Goal: Task Accomplishment & Management: Complete application form

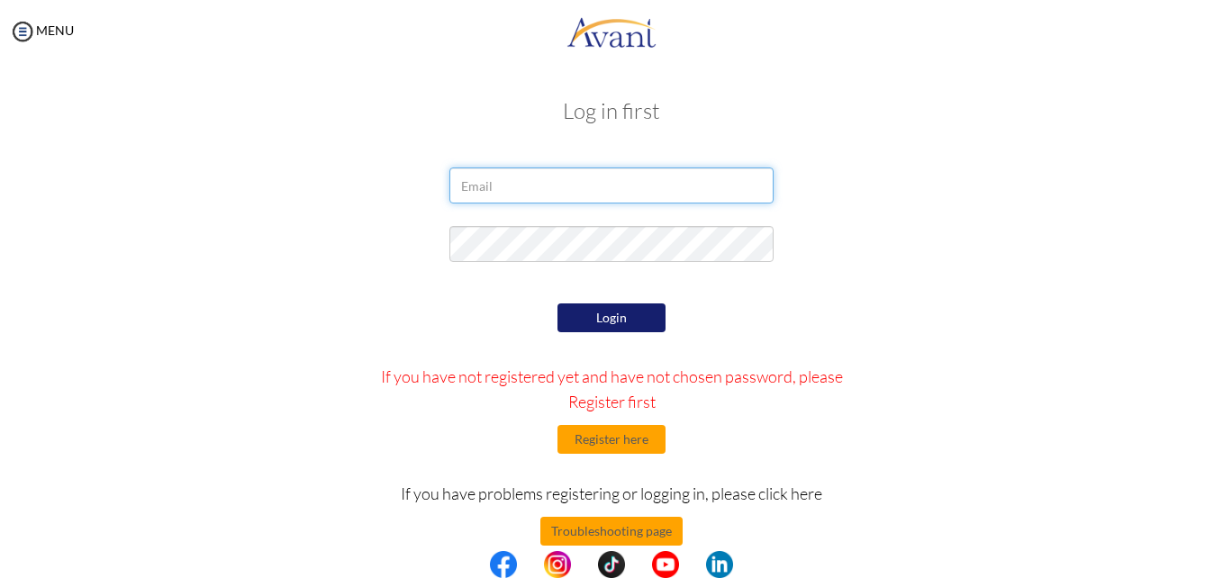
click at [486, 198] on input "email" at bounding box center [612, 186] width 324 height 36
type input "[EMAIL_ADDRESS][DOMAIN_NAME]"
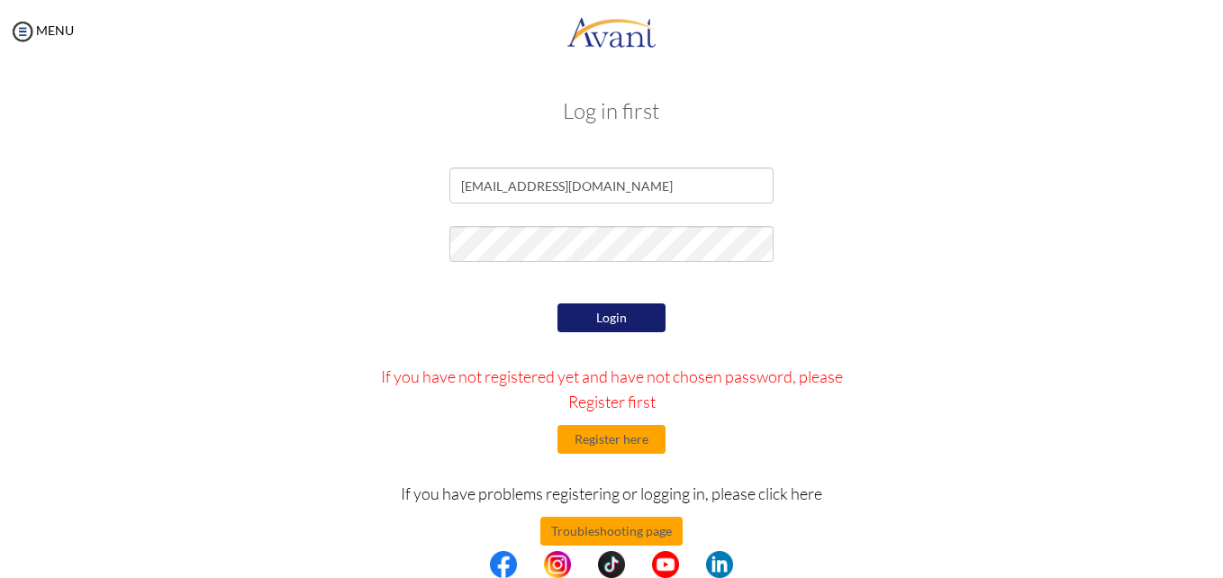
click at [643, 314] on button "Login" at bounding box center [612, 318] width 108 height 29
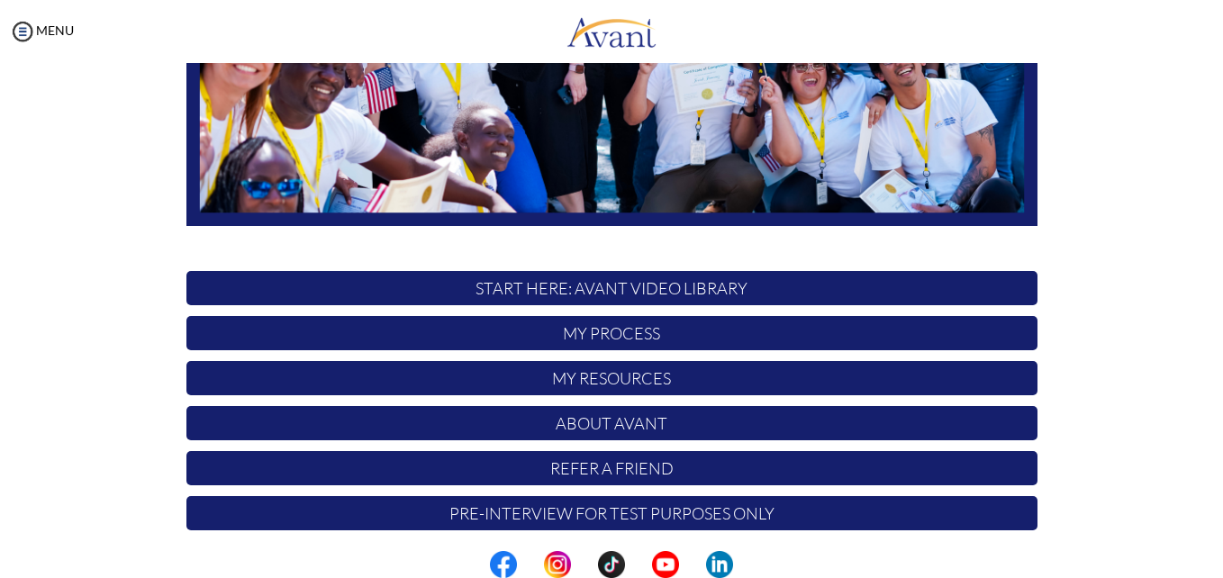
scroll to position [422, 0]
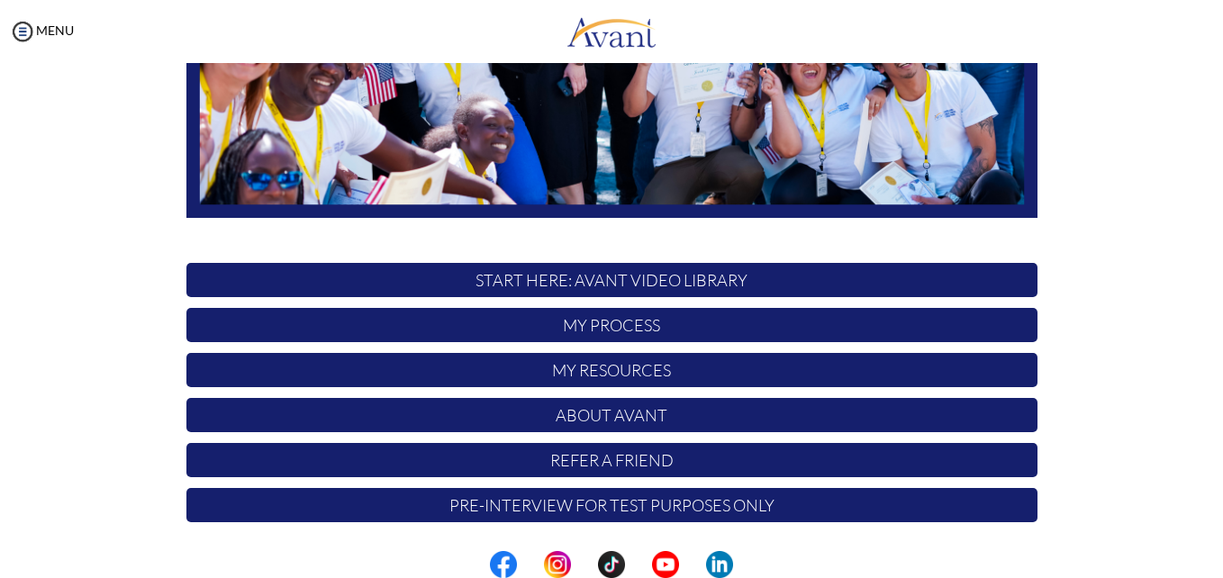
click at [575, 318] on p "My Process" at bounding box center [611, 325] width 851 height 34
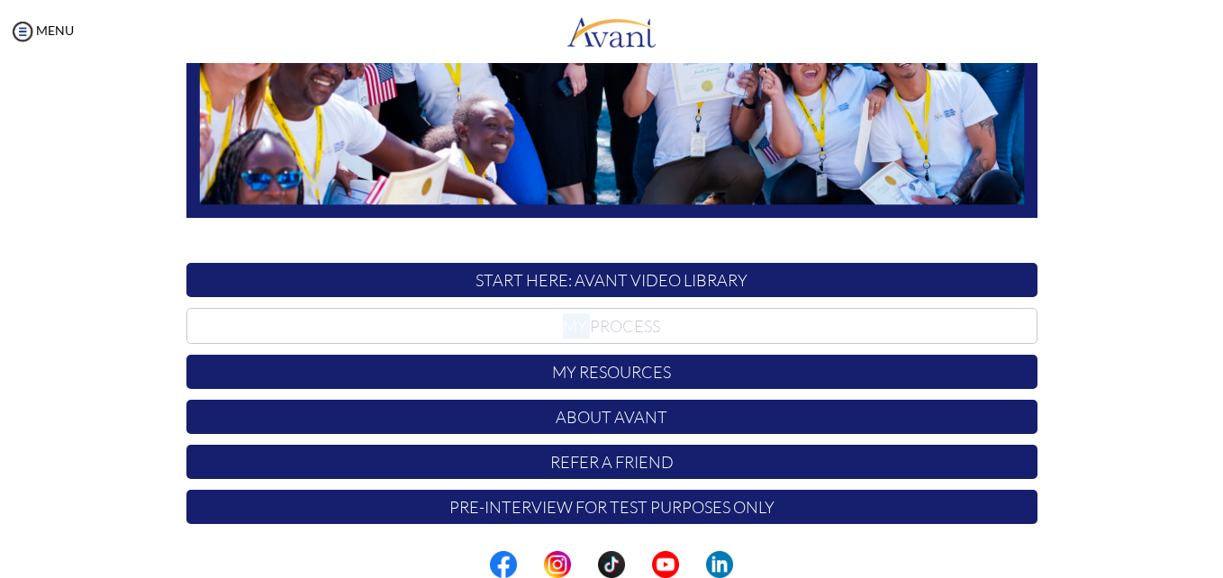
click at [575, 318] on p "My Process" at bounding box center [611, 326] width 851 height 36
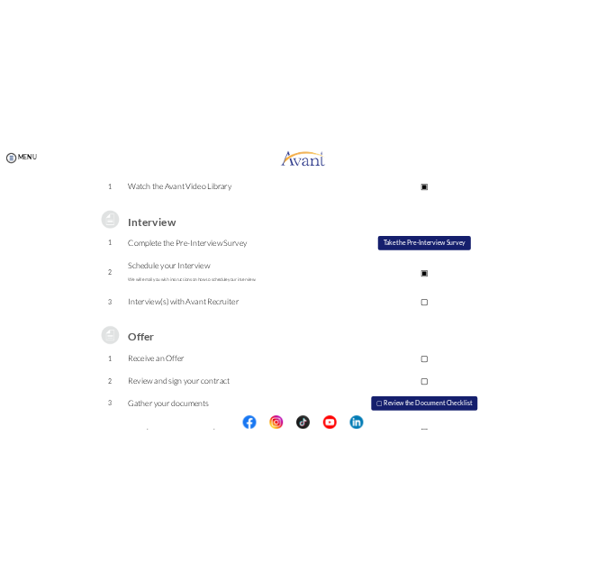
scroll to position [183, 0]
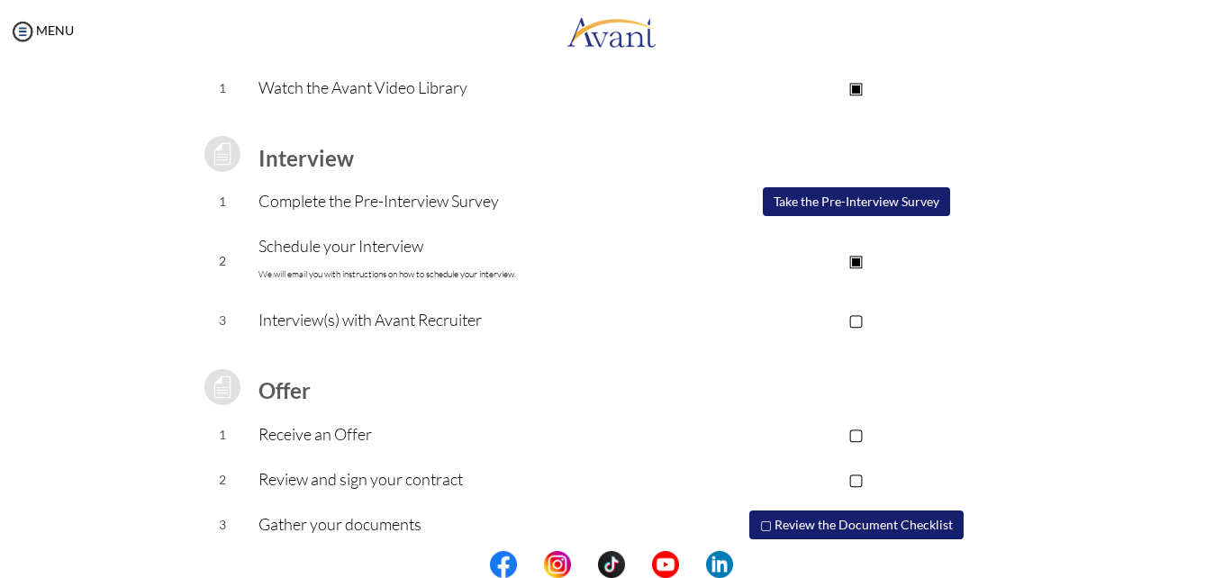
click at [845, 204] on button "Take the Pre-Interview Survey" at bounding box center [856, 201] width 187 height 29
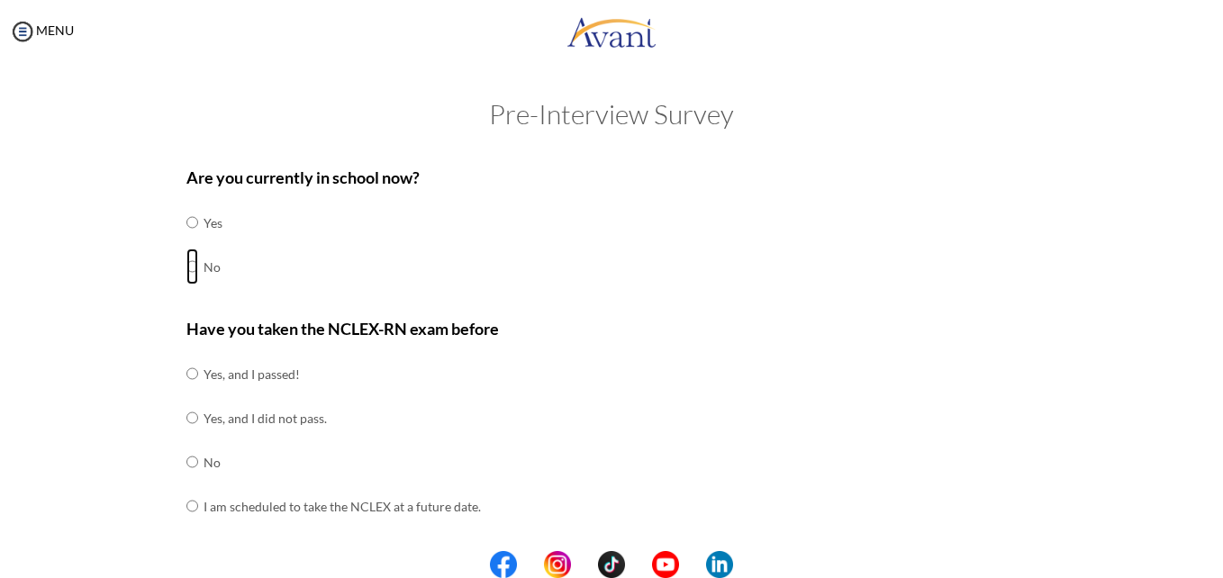
click at [186, 265] on input "radio" at bounding box center [192, 267] width 12 height 36
radio input "true"
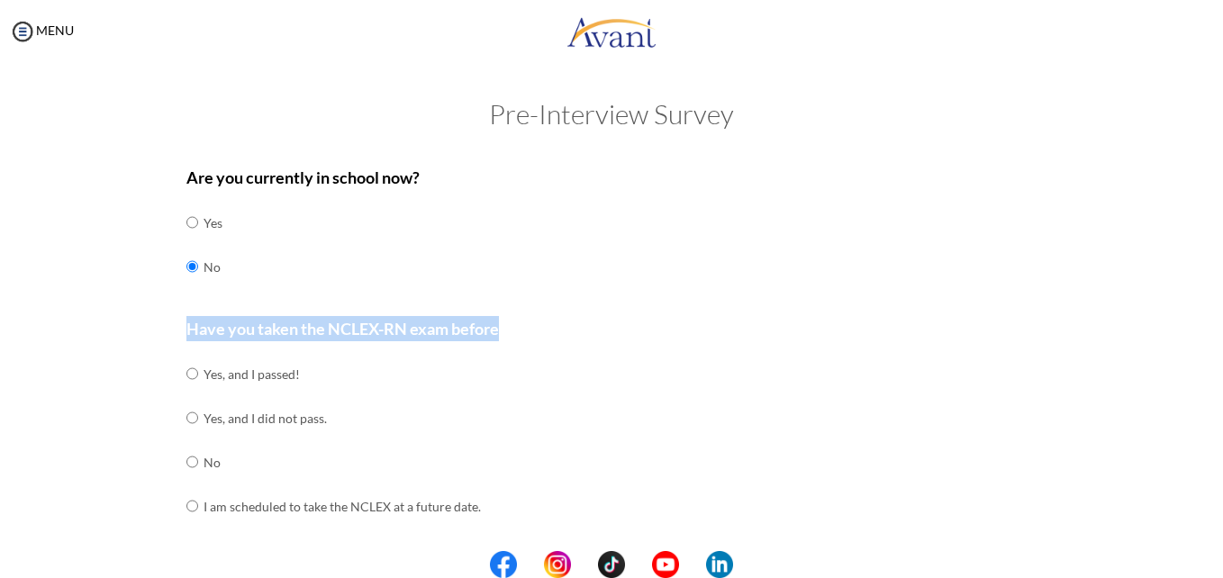
drag, startPoint x: 493, startPoint y: 331, endPoint x: 174, endPoint y: 314, distance: 319.3
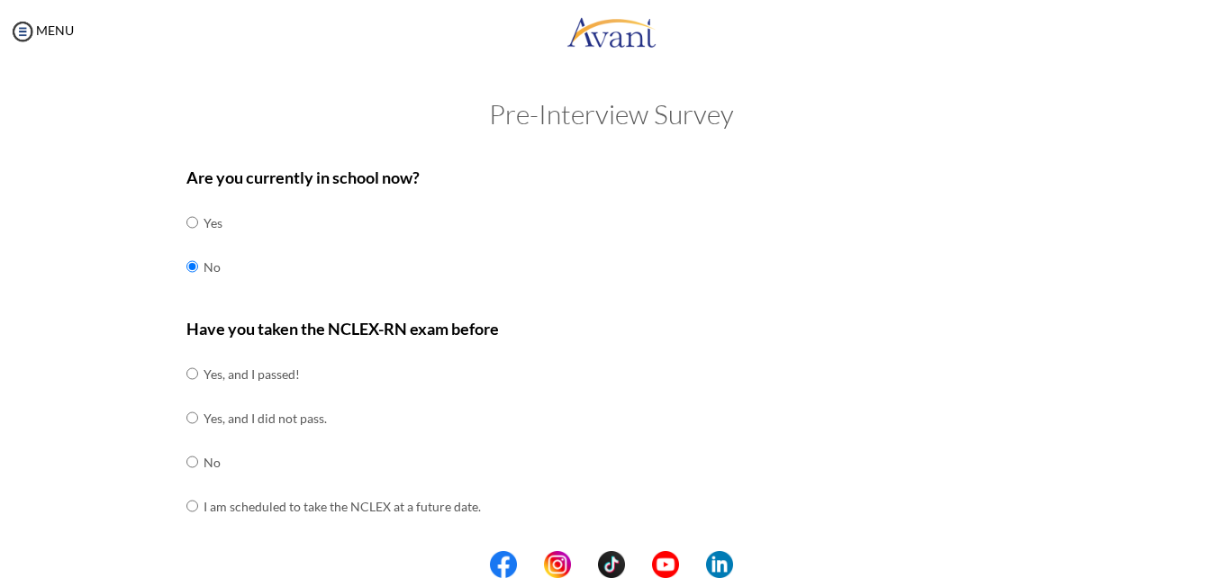
click at [303, 104] on h2 "Pre-Interview Survey" at bounding box center [611, 114] width 1187 height 30
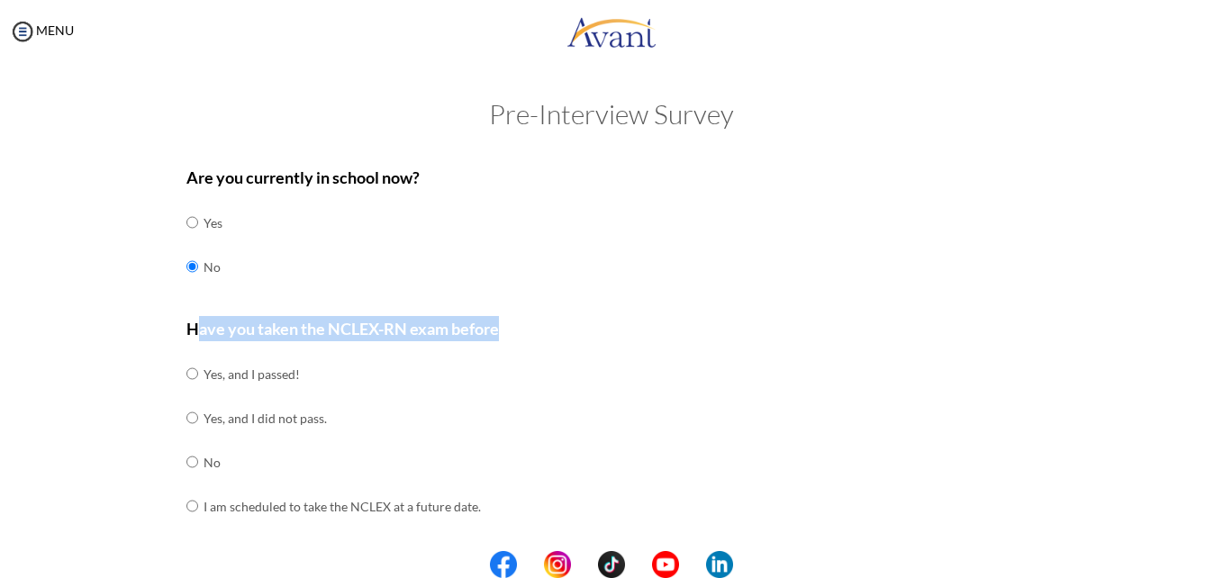
drag, startPoint x: 186, startPoint y: 327, endPoint x: 504, endPoint y: 330, distance: 318.9
click at [504, 330] on p "Have you taken the NCLEX-RN exam before" at bounding box center [611, 328] width 851 height 25
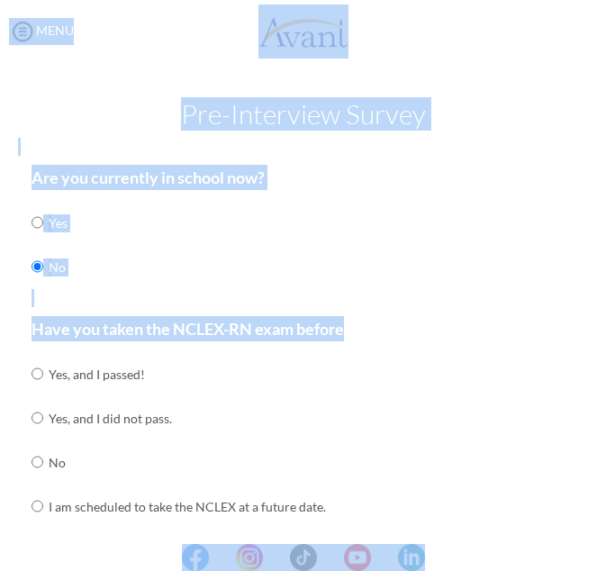
drag, startPoint x: 349, startPoint y: 326, endPoint x: 367, endPoint y: 329, distance: 18.2
click at [367, 329] on body "Maintenance break. Please come back in 2 hours. MENU My Status What is the next…" at bounding box center [303, 285] width 606 height 571
drag, startPoint x: 367, startPoint y: 329, endPoint x: 368, endPoint y: 286, distance: 42.3
click at [368, 286] on div "Are you currently in school now? Yes No" at bounding box center [303, 236] width 543 height 142
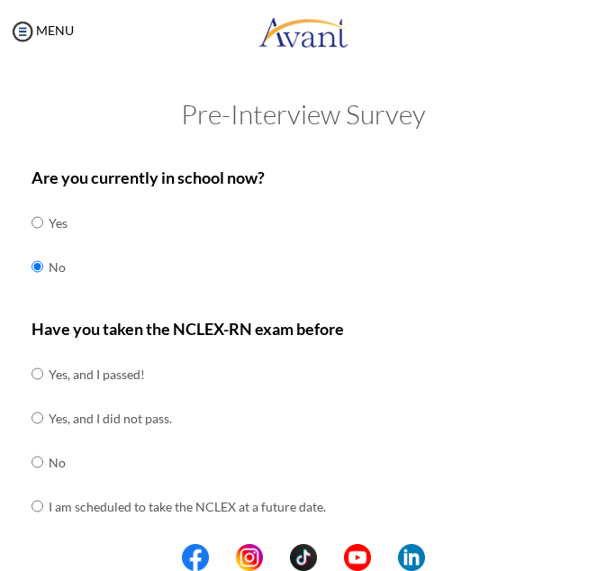
click at [360, 282] on div "Are you currently in school now? Yes No" at bounding box center [303, 236] width 543 height 142
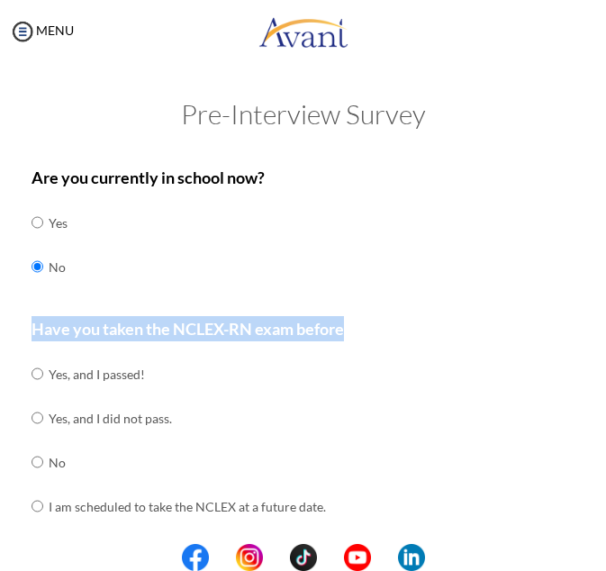
drag, startPoint x: 347, startPoint y: 329, endPoint x: 19, endPoint y: 338, distance: 328.0
copy b "H ave you taken the NCLEX-RN exam before"
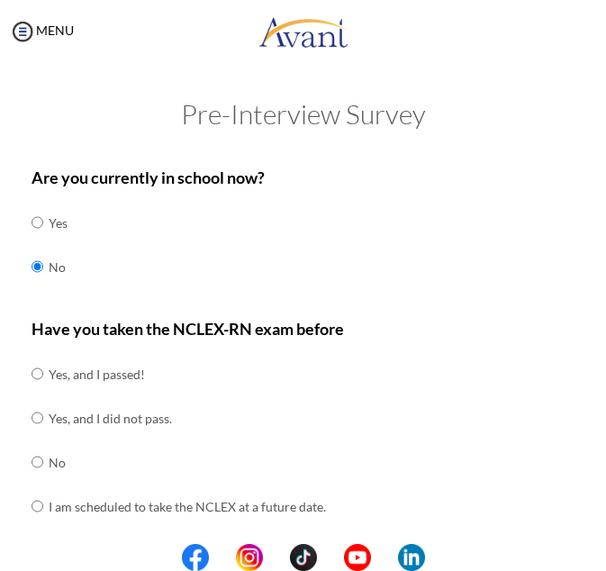
click at [0, 0] on div at bounding box center [0, 0] width 0 height 0
click at [36, 375] on input "radio" at bounding box center [38, 374] width 12 height 36
radio input "true"
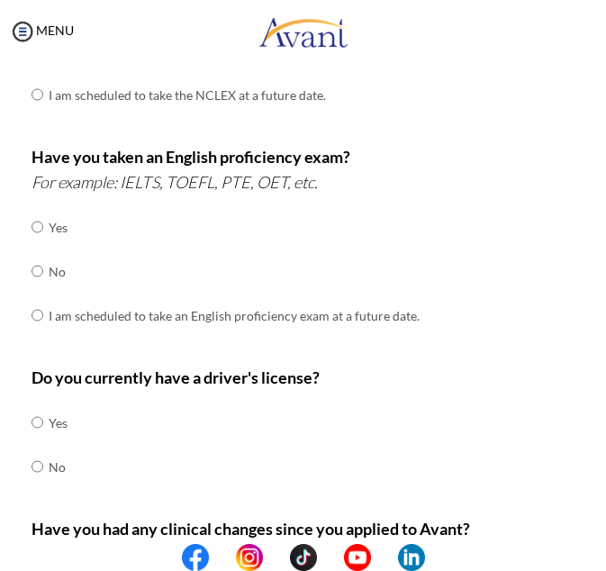
scroll to position [410, 0]
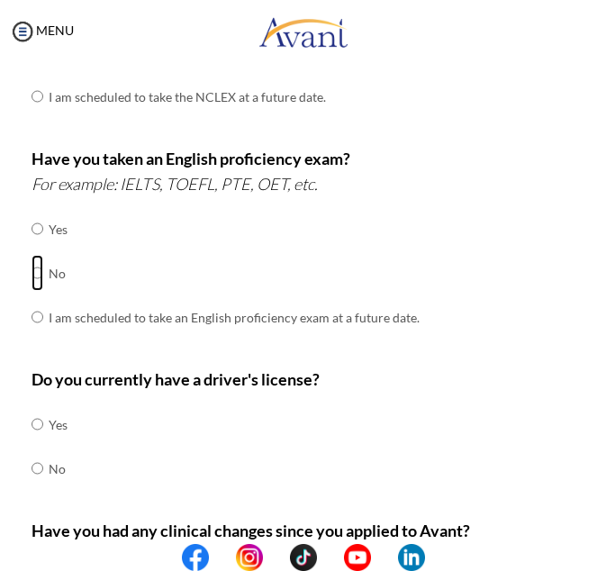
click at [33, 271] on input "radio" at bounding box center [38, 273] width 12 height 36
radio input "true"
click at [36, 317] on input "radio" at bounding box center [38, 317] width 12 height 36
radio input "true"
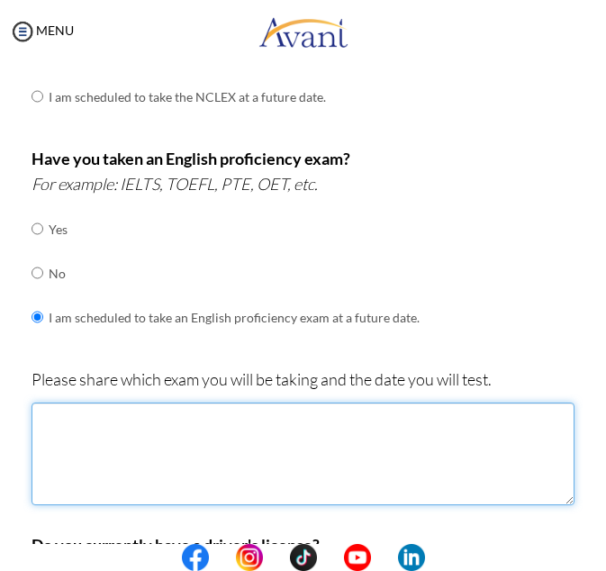
click at [90, 424] on textarea at bounding box center [303, 454] width 543 height 103
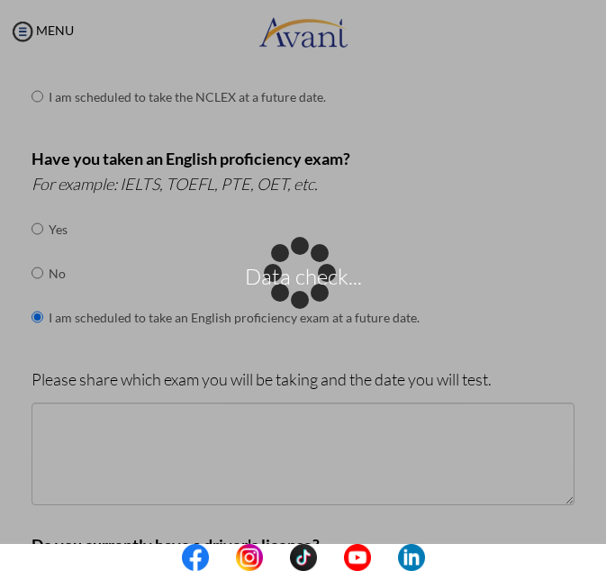
click at [291, 298] on div "Data check..." at bounding box center [303, 285] width 25 height 25
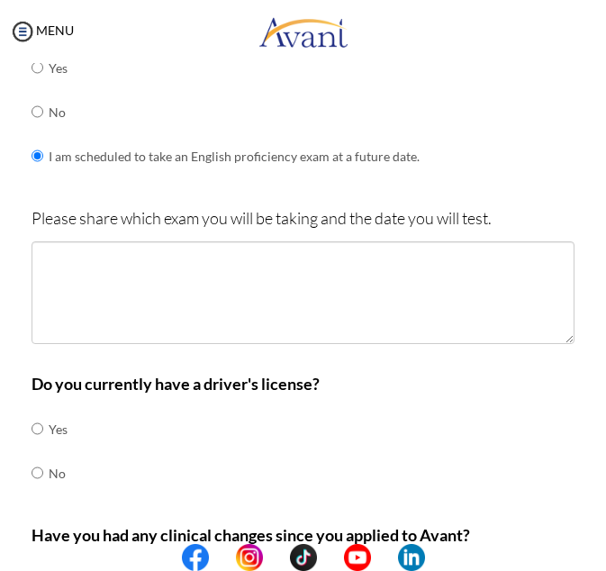
scroll to position [603, 0]
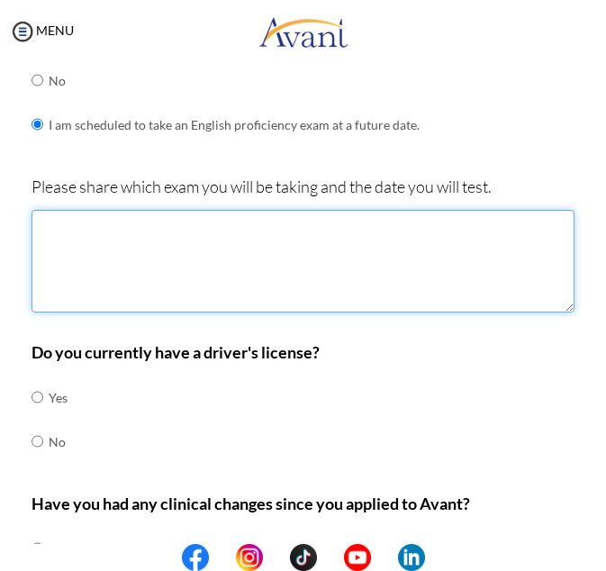
click at [132, 238] on textarea at bounding box center [303, 261] width 543 height 103
paste textarea "I have been studying every day to take the IELTS Test in [DATE]."
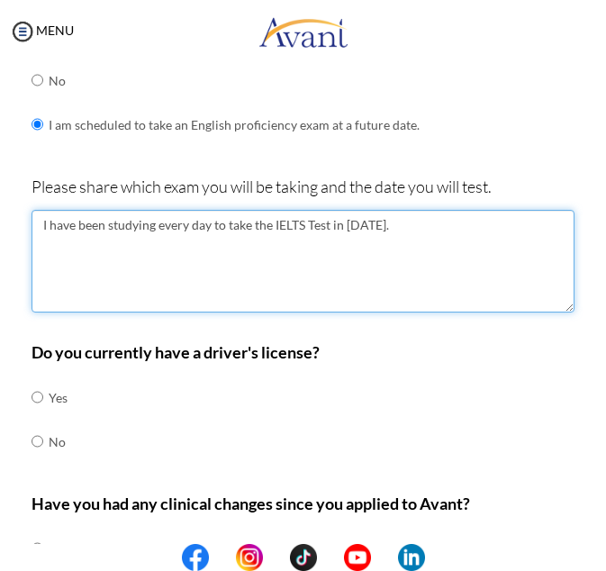
type textarea "I have been studying every day to take the IELTS Test in [DATE]."
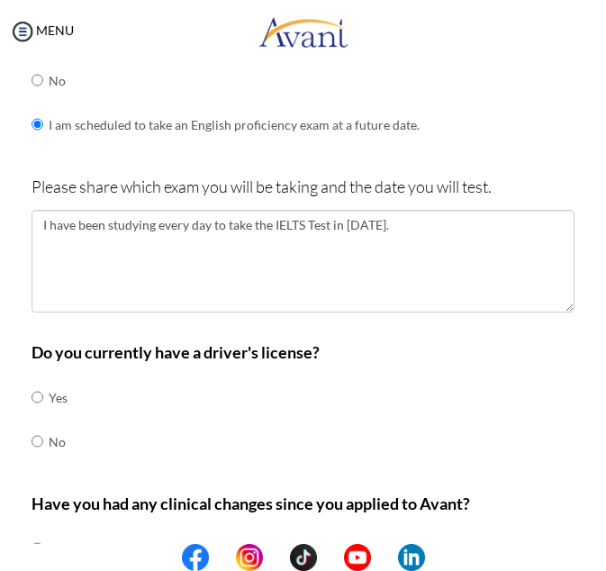
click at [508, 402] on div "Do you currently have a driver's license? Yes No" at bounding box center [303, 411] width 543 height 142
click at [440, 358] on p "Do you currently have a driver's license?" at bounding box center [303, 352] width 543 height 25
click at [35, 396] on input "radio" at bounding box center [38, 397] width 12 height 36
radio input "true"
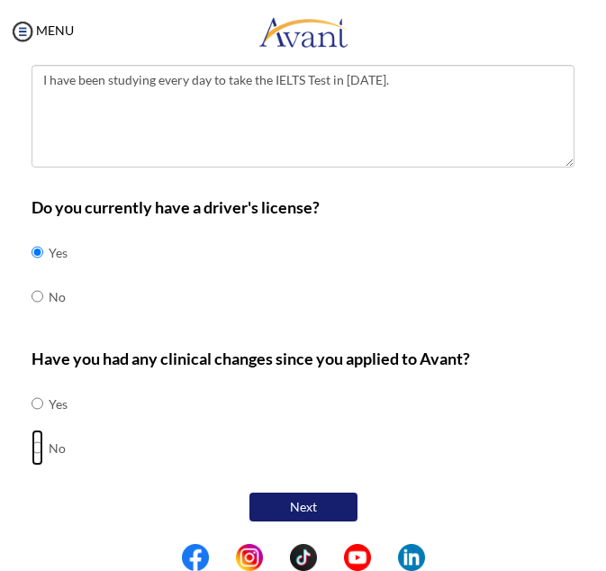
click at [40, 450] on input "radio" at bounding box center [38, 448] width 12 height 36
radio input "true"
click at [279, 504] on button "Next" at bounding box center [304, 507] width 108 height 29
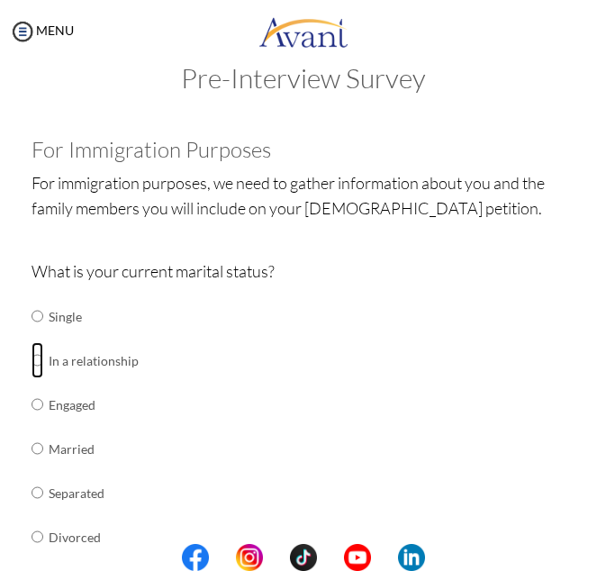
click at [37, 359] on input "radio" at bounding box center [38, 360] width 12 height 36
radio input "true"
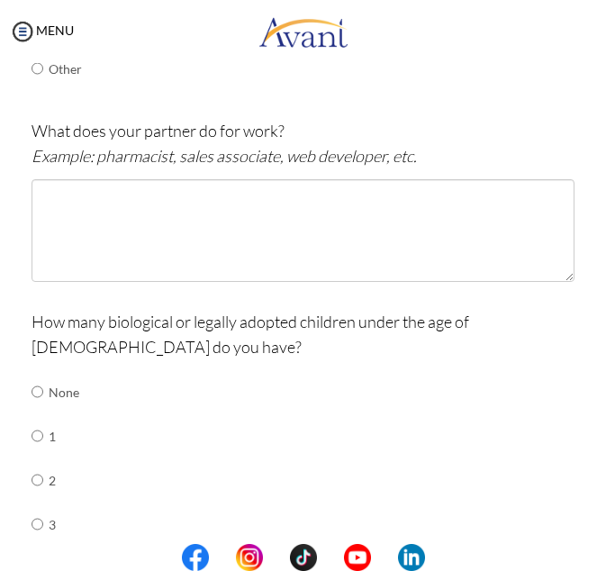
scroll to position [524, 0]
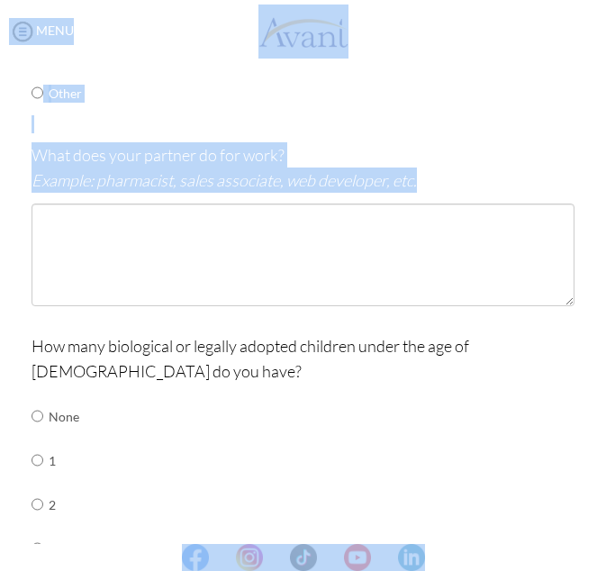
drag, startPoint x: 605, startPoint y: 313, endPoint x: 591, endPoint y: 268, distance: 47.3
click at [591, 268] on body "Maintenance break. Please come back in 2 hours. MENU My Status What is the next…" at bounding box center [303, 285] width 606 height 571
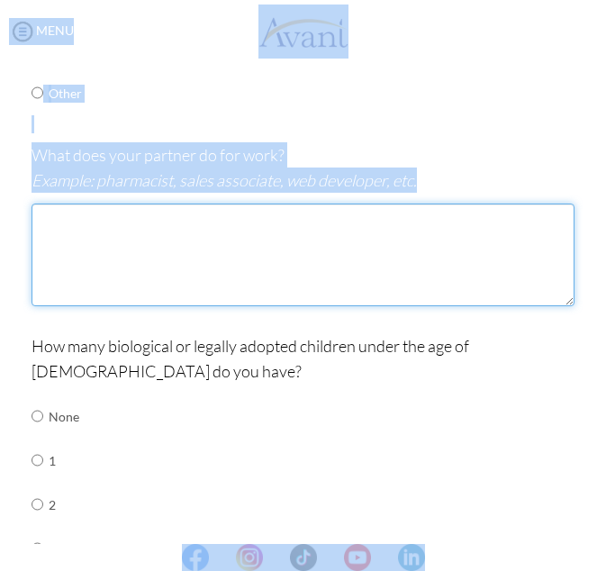
click at [406, 268] on textarea at bounding box center [303, 255] width 543 height 103
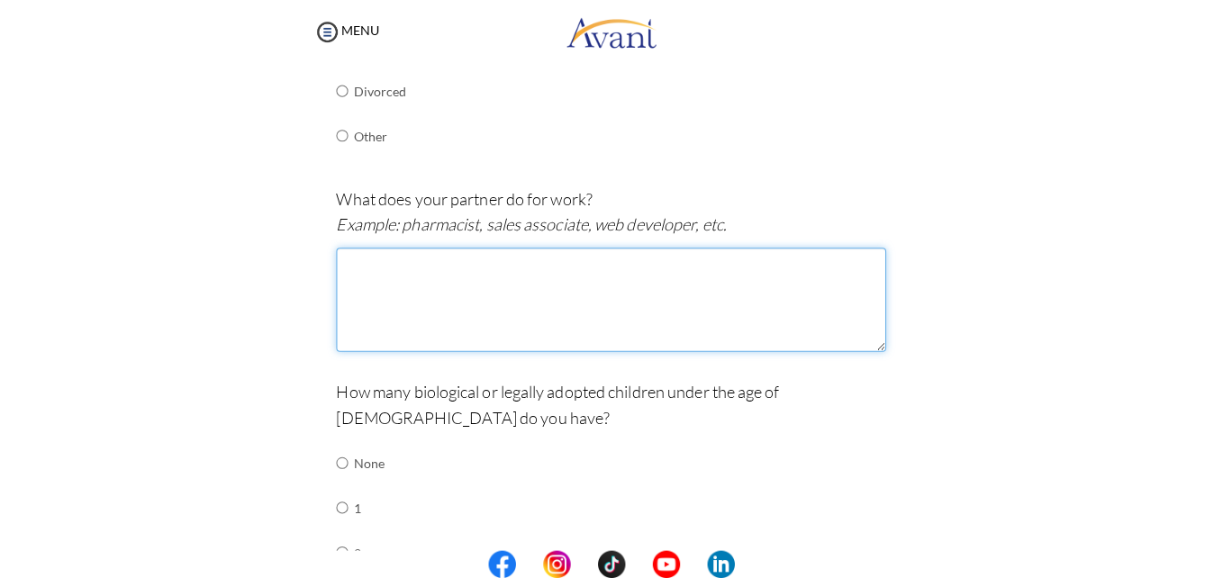
scroll to position [493, 0]
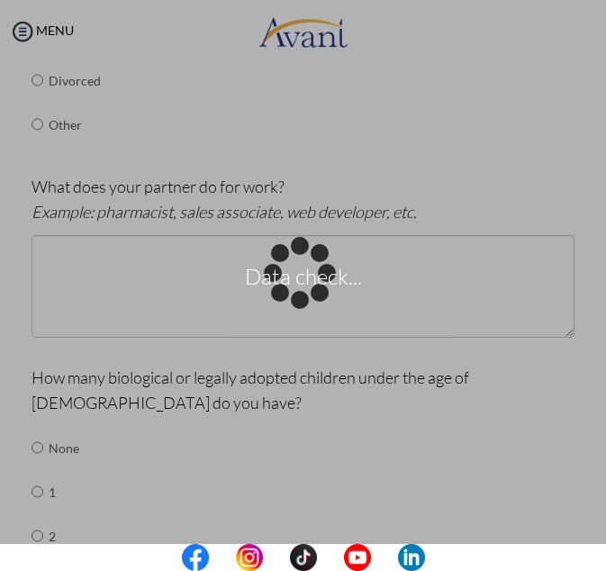
click at [291, 273] on div "Data check..." at bounding box center [303, 285] width 25 height 25
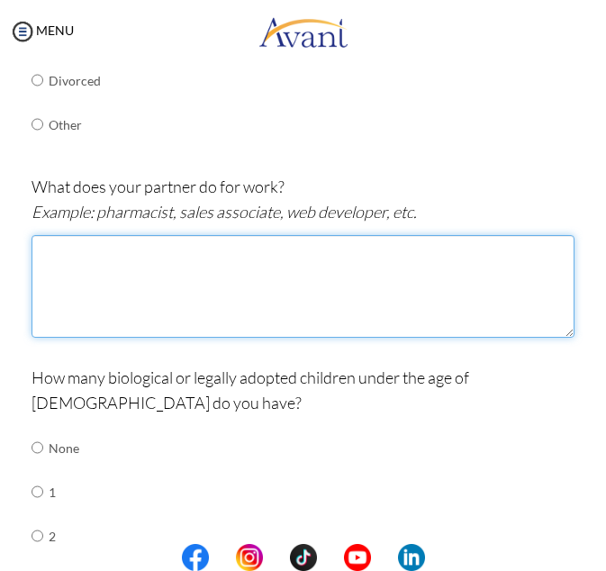
click at [99, 262] on textarea at bounding box center [303, 286] width 543 height 103
paste textarea "He works at CPTM - Companhia Paulista de Trens Metropolitanos and has just comp…"
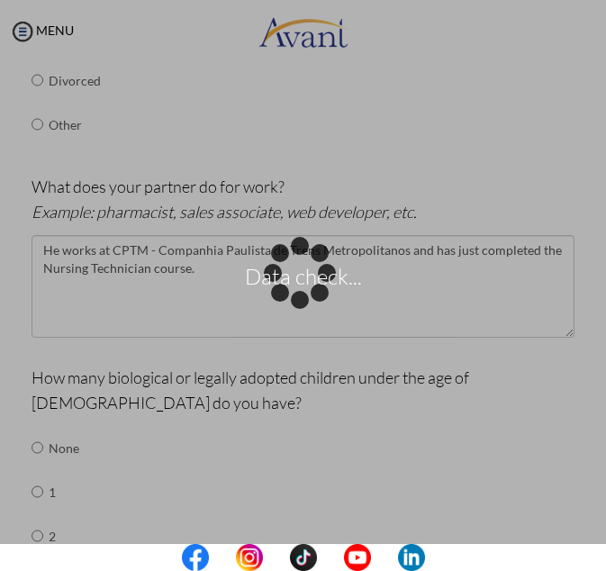
click at [316, 273] on div "Data check..." at bounding box center [303, 285] width 25 height 25
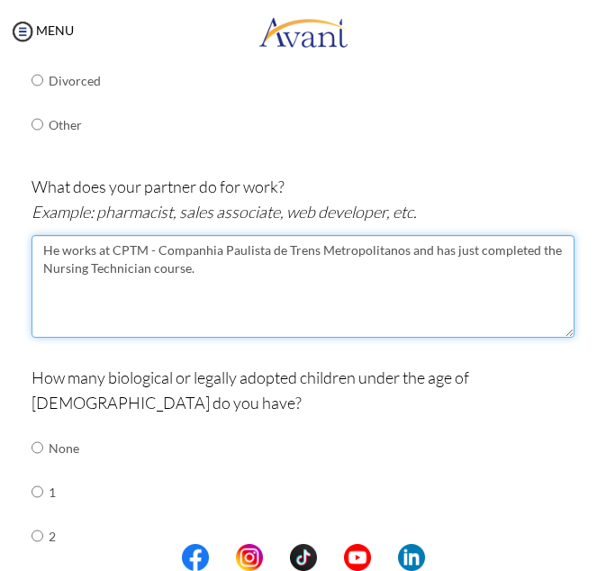
click at [402, 247] on textarea "He works at CPTM - Companhia Paulista de Trens Metropolitanos and has just comp…" at bounding box center [303, 286] width 543 height 103
paste textarea "train company"
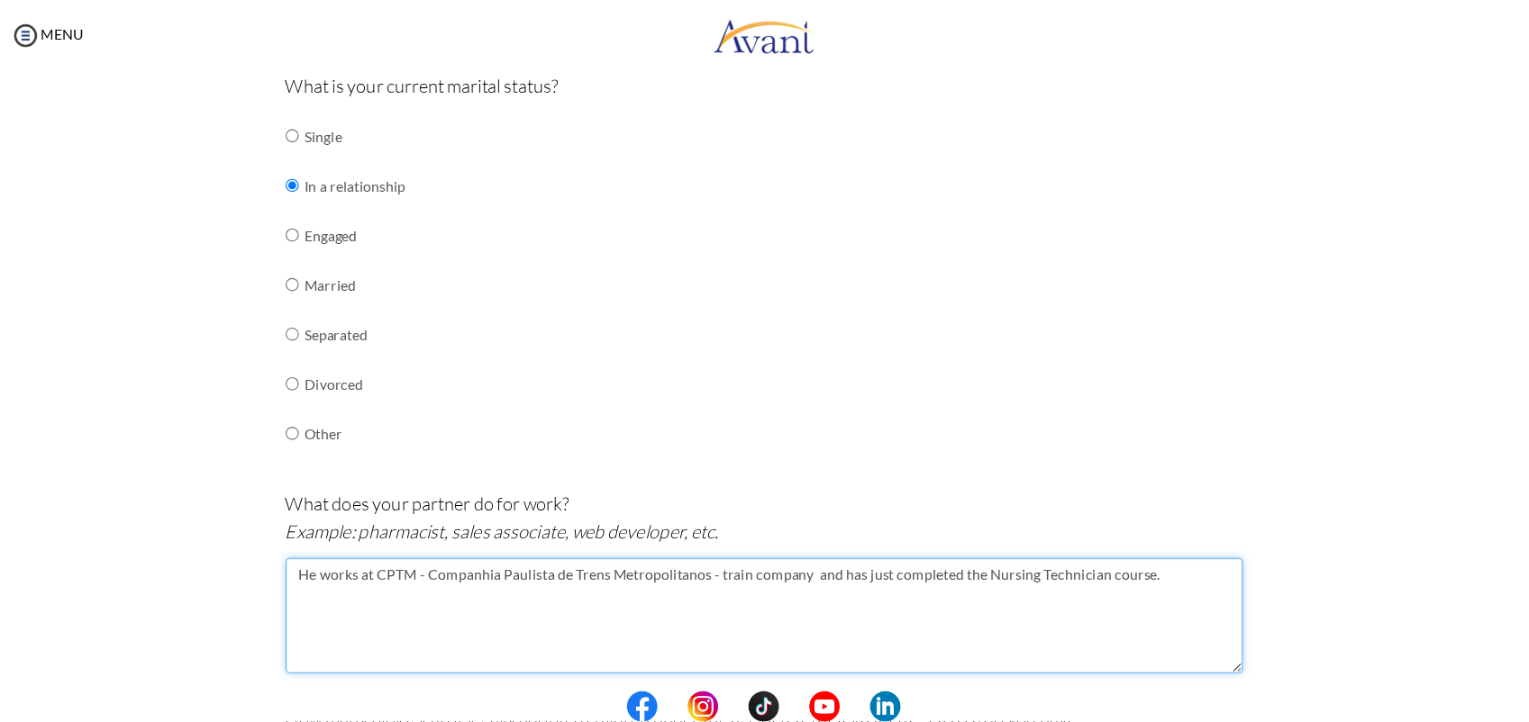
scroll to position [232, 0]
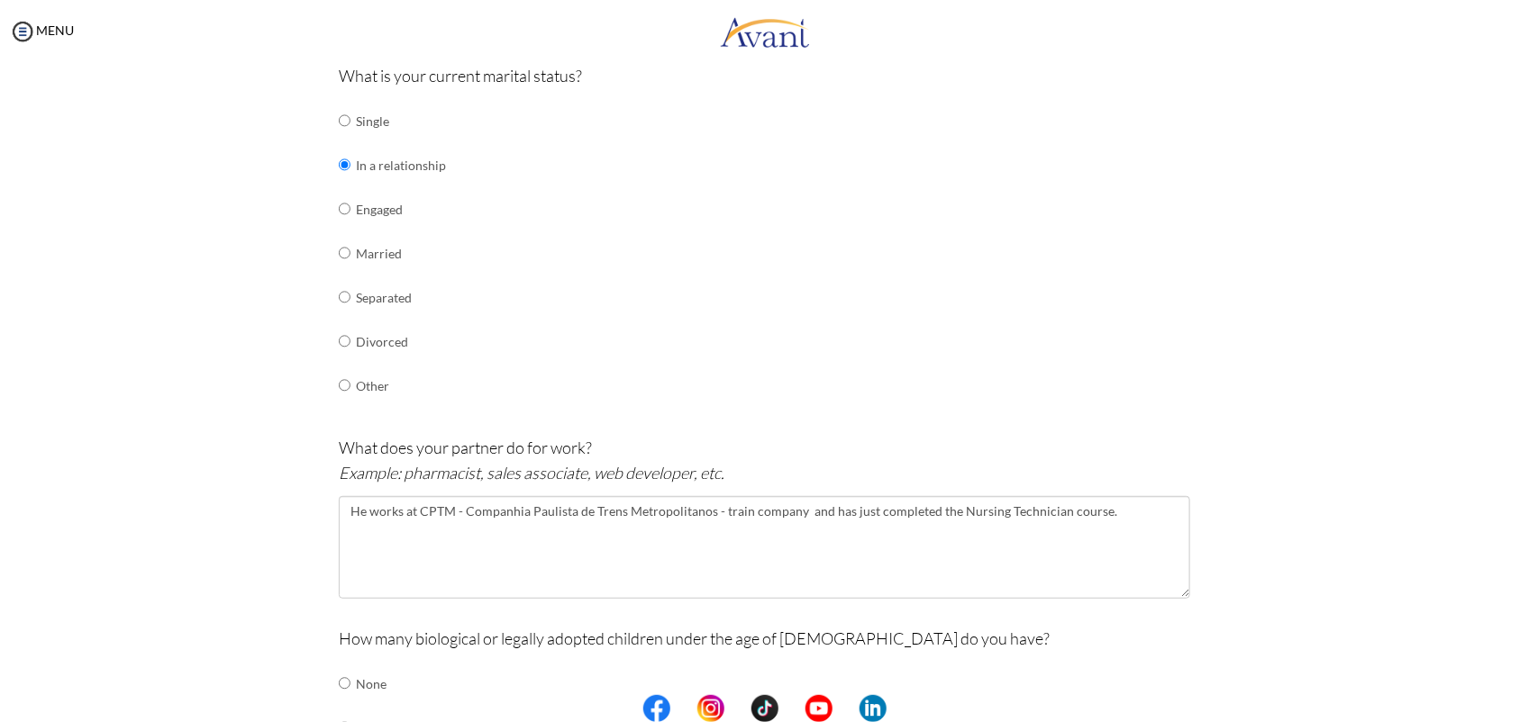
drag, startPoint x: 1173, startPoint y: 1, endPoint x: 853, endPoint y: 367, distance: 485.8
click at [853, 367] on div "What is your current marital status? Single In a relationship Engaged Married S…" at bounding box center [764, 244] width 851 height 363
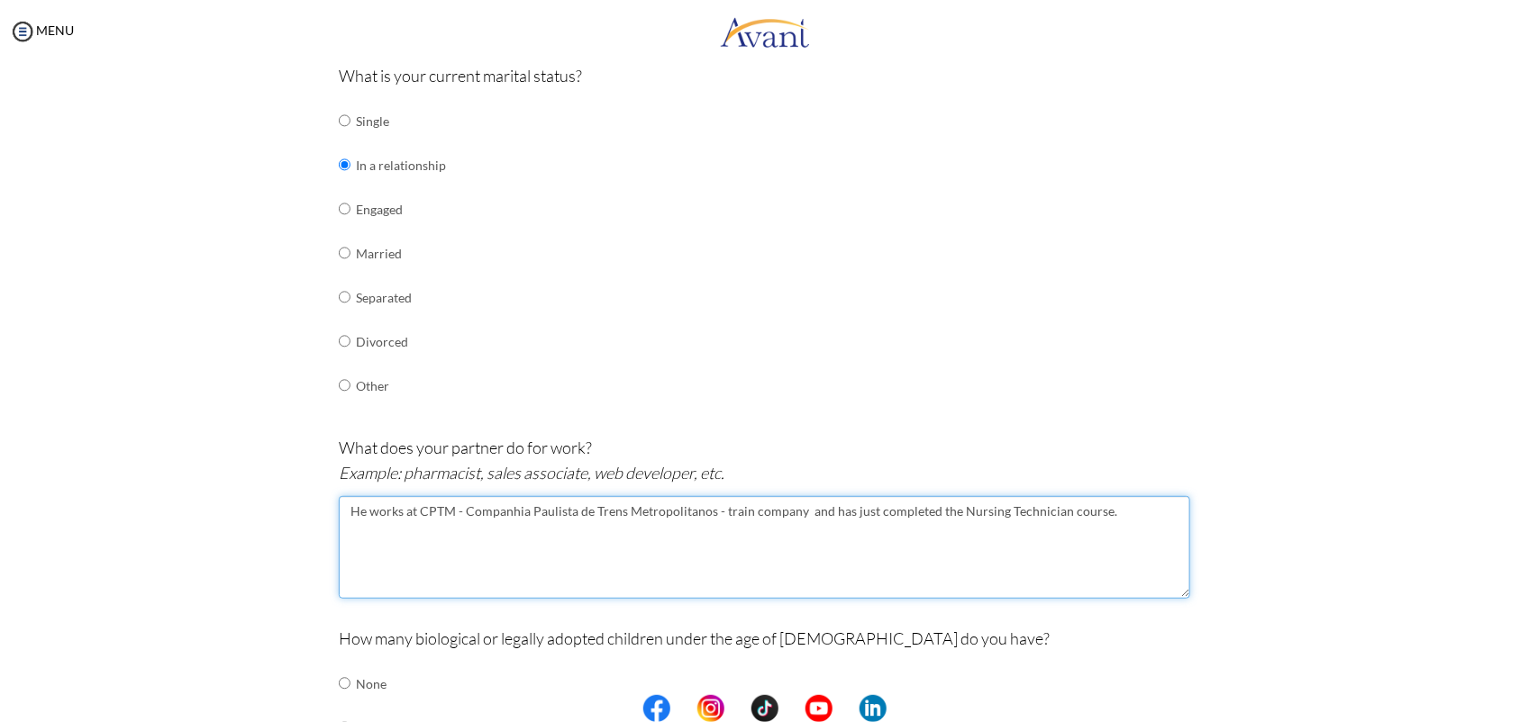
click at [717, 509] on textarea "He works at CPTM - Companhia Paulista de Trens Metropolitanos - train company a…" at bounding box center [764, 547] width 851 height 103
type textarea "He works at CPTM - Companhia Paulista de Trens Metropolitanos - Train company a…"
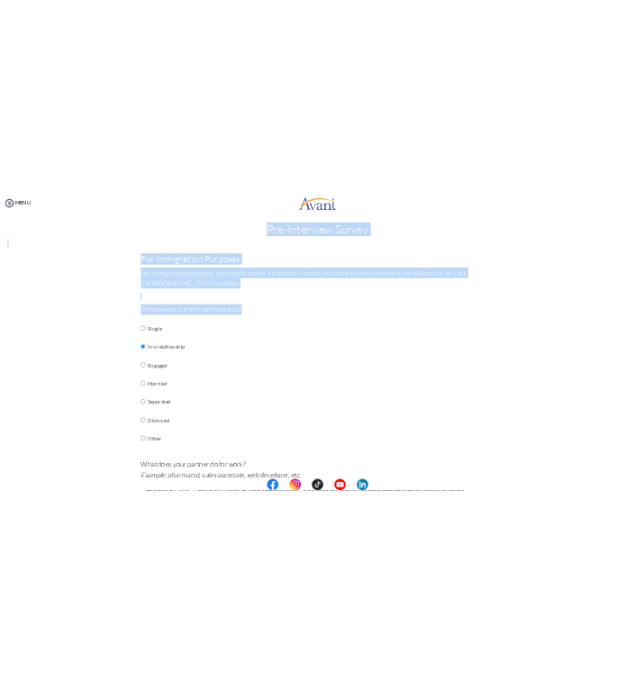
scroll to position [0, 0]
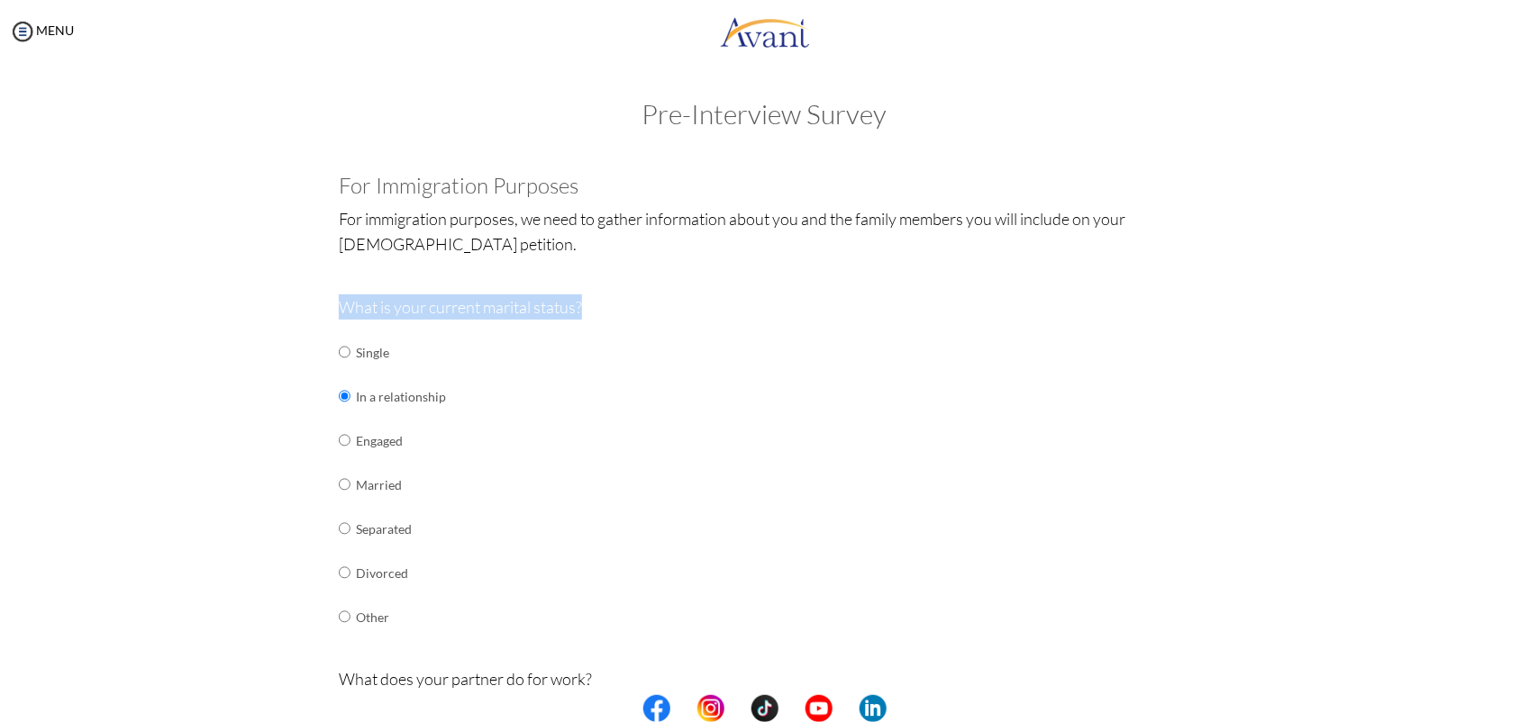
drag, startPoint x: 581, startPoint y: 74, endPoint x: 327, endPoint y: 306, distance: 344.3
copy p "What is your current marital status?"
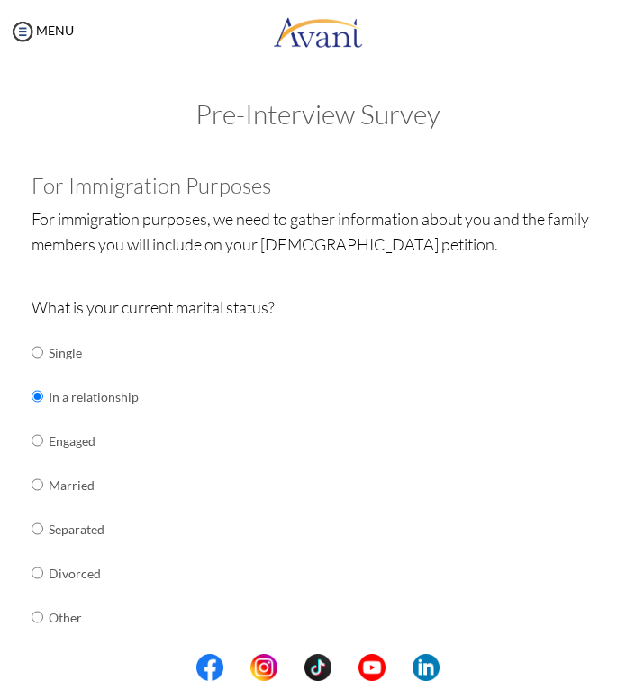
drag, startPoint x: 626, startPoint y: 204, endPoint x: 626, endPoint y: 293, distance: 89.2
click at [626, 293] on body "Maintenance break. Please come back in 2 hours. MENU My Status What is the next…" at bounding box center [317, 340] width 635 height 681
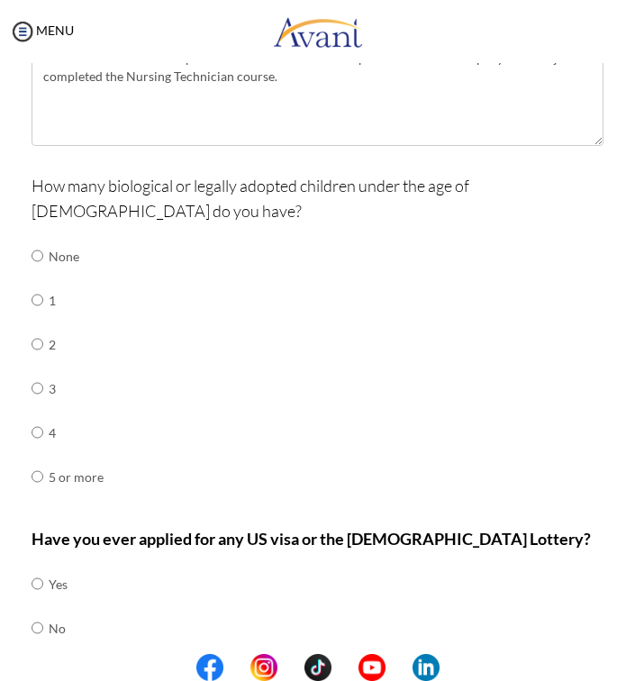
scroll to position [674, 0]
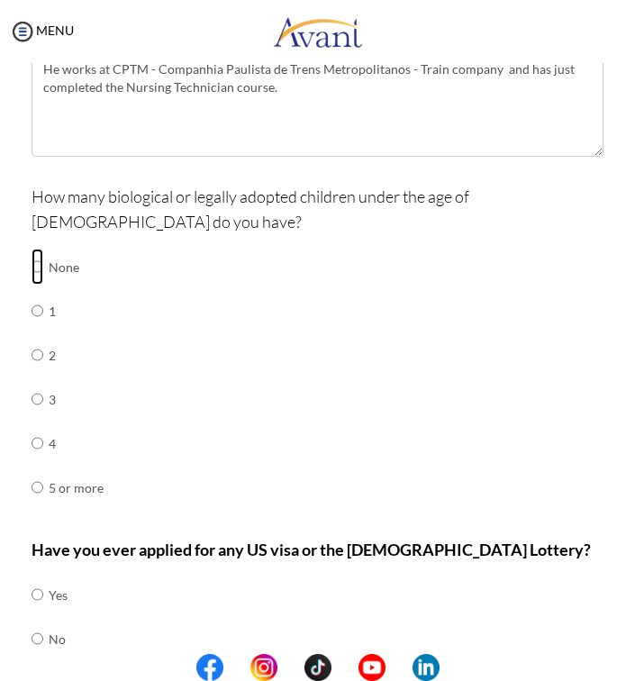
click at [36, 249] on input "radio" at bounding box center [38, 267] width 12 height 36
radio input "true"
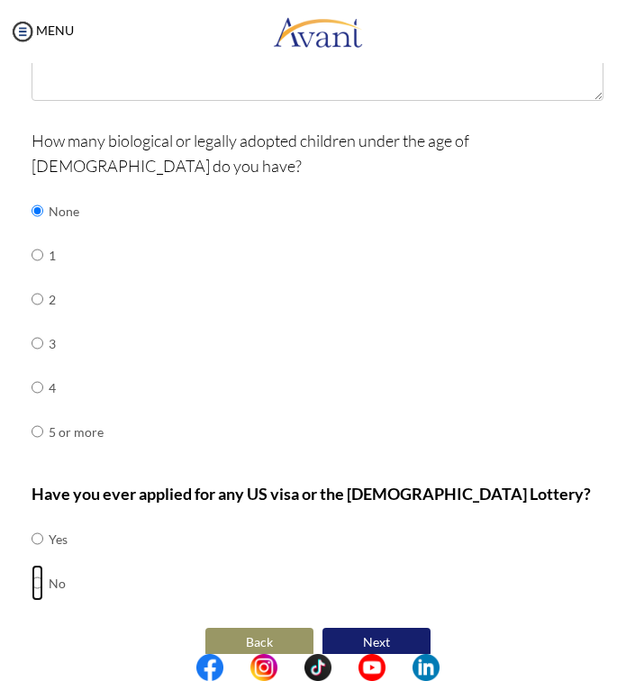
click at [38, 565] on input "radio" at bounding box center [38, 583] width 12 height 36
radio input "true"
click at [401, 433] on div "How many biological or legally adopted children under the age of [DEMOGRAPHIC_D…" at bounding box center [318, 300] width 572 height 344
click at [383, 577] on button "Next" at bounding box center [376, 642] width 108 height 29
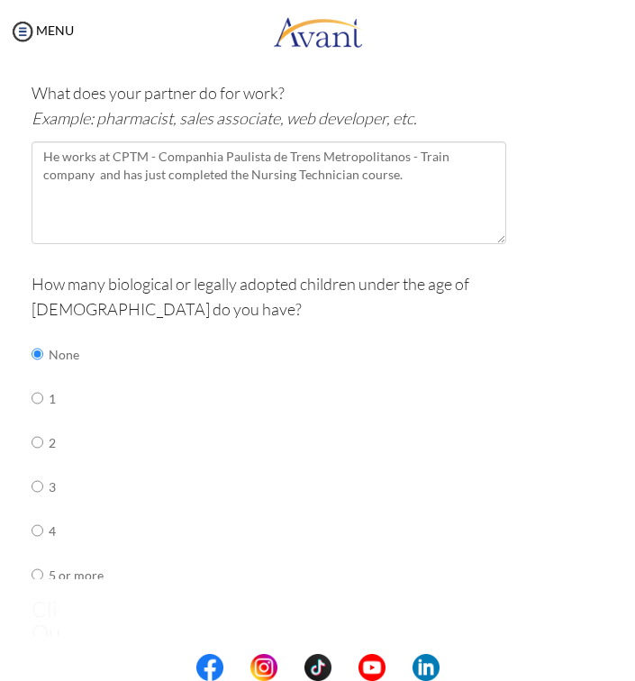
scroll to position [36, 0]
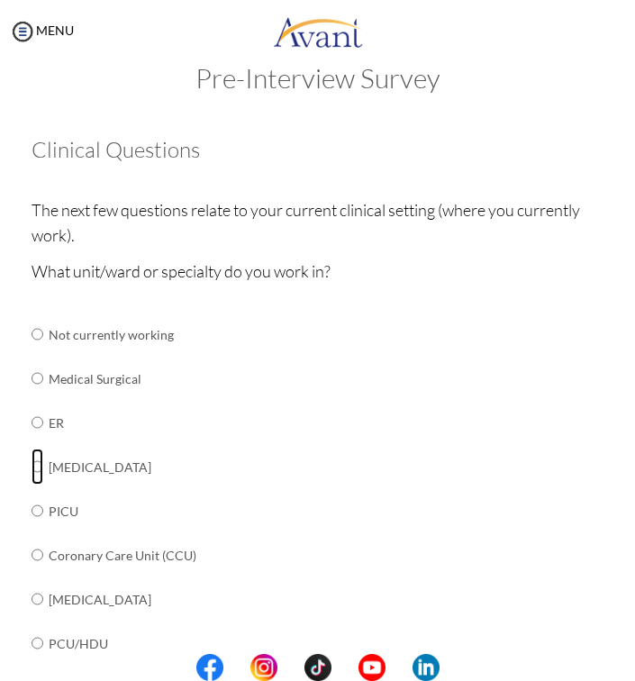
click at [37, 467] on input "radio" at bounding box center [38, 467] width 12 height 36
radio input "true"
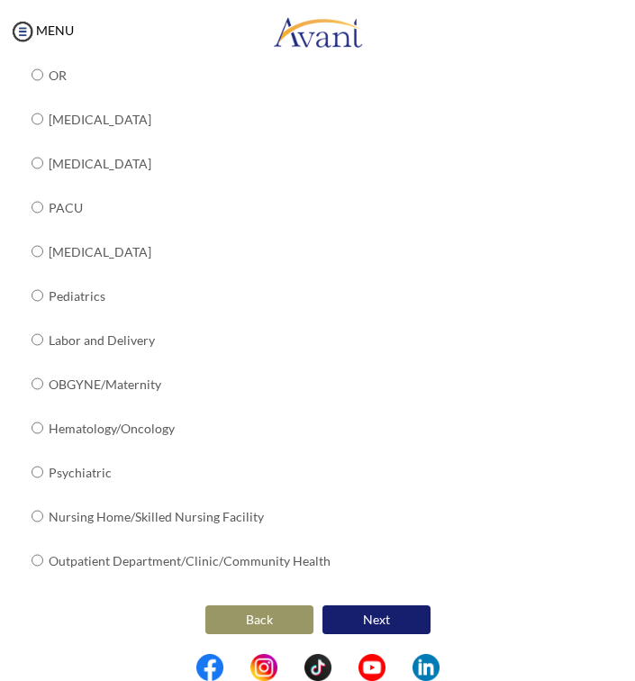
scroll to position [650, 0]
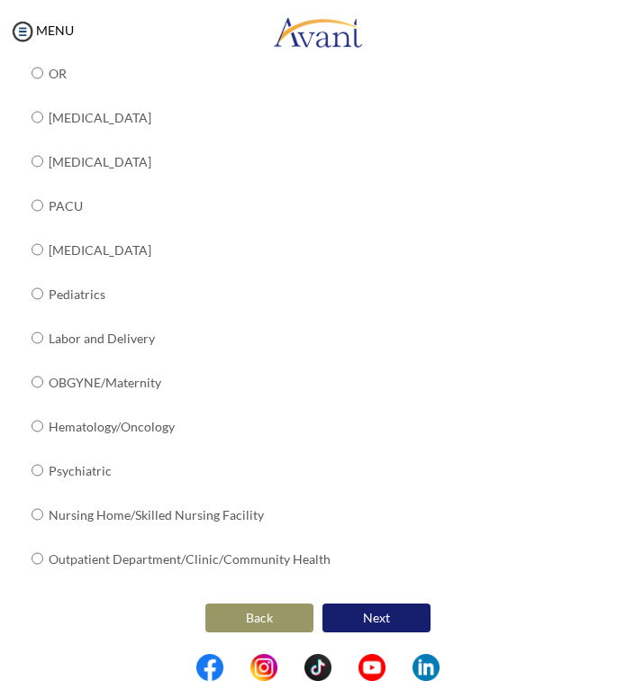
click at [390, 577] on button "Next" at bounding box center [376, 618] width 108 height 29
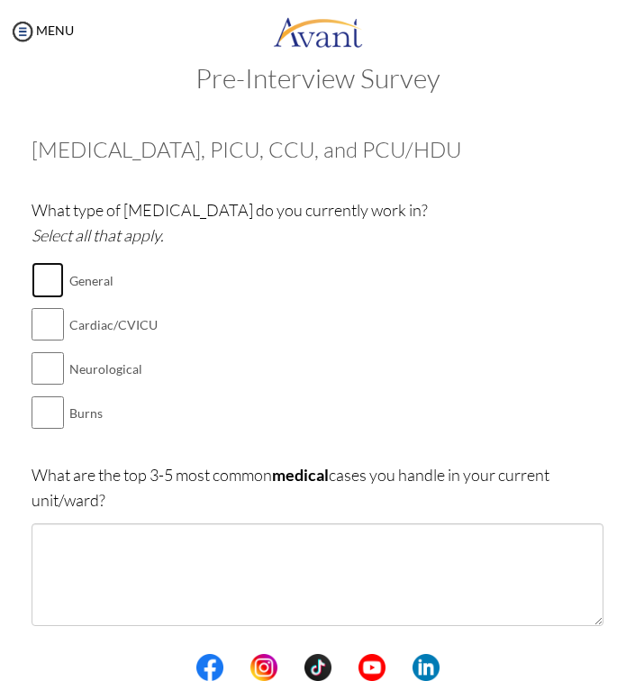
click at [39, 277] on input "checkbox" at bounding box center [48, 280] width 32 height 36
checkbox input "true"
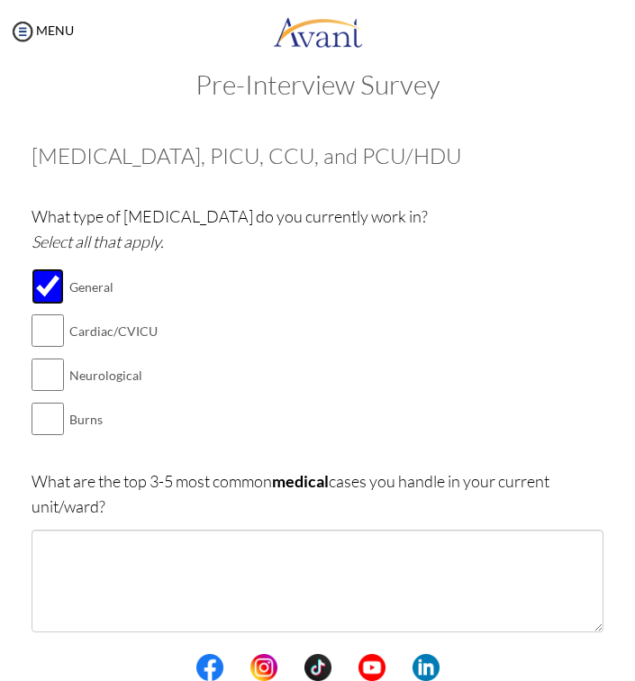
scroll to position [25, 0]
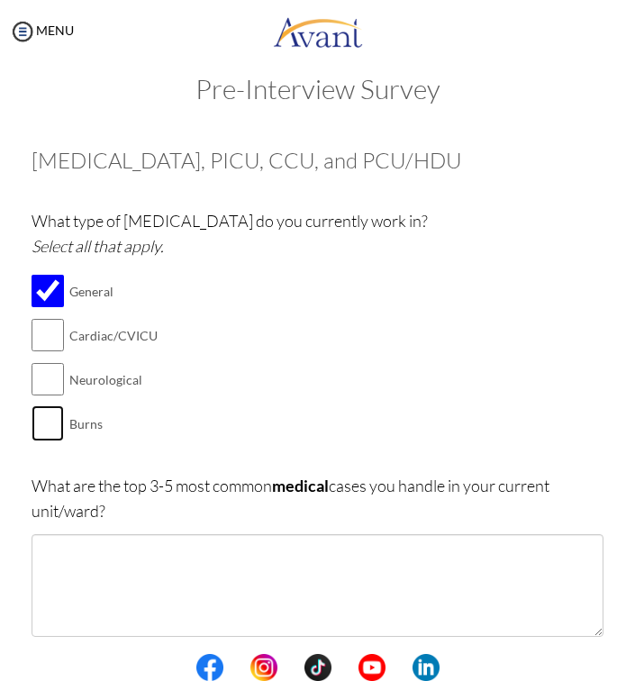
click at [36, 415] on input "checkbox" at bounding box center [48, 423] width 32 height 36
checkbox input "true"
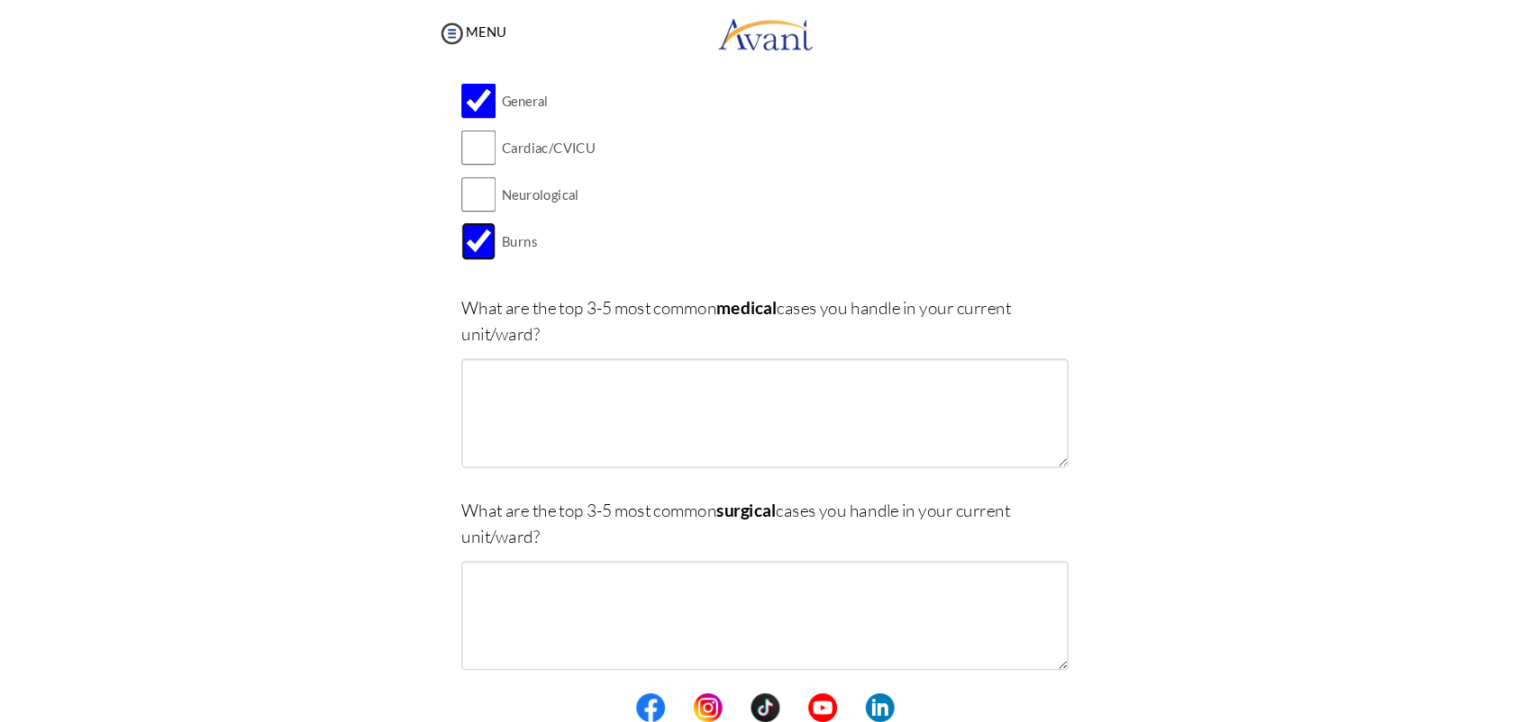
scroll to position [225, 0]
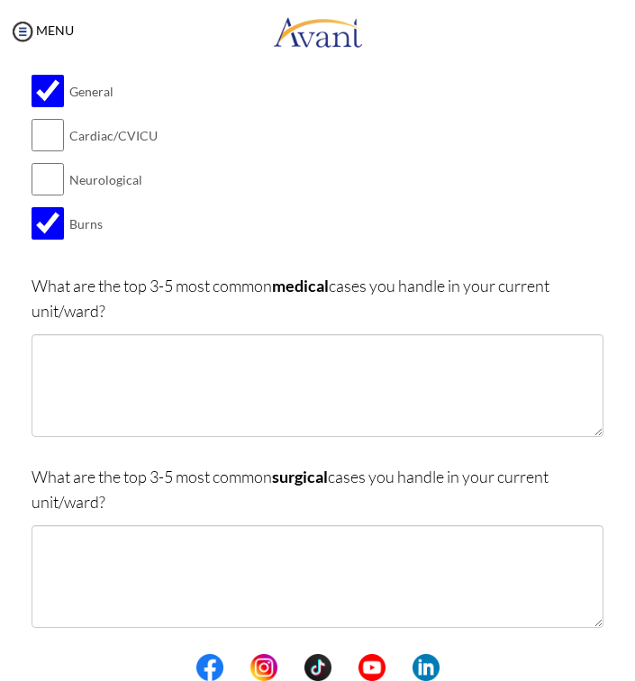
drag, startPoint x: 104, startPoint y: 306, endPoint x: 23, endPoint y: 288, distance: 83.9
copy p "What are the top 3-5 most common medical cases you handle in your current unit/…"
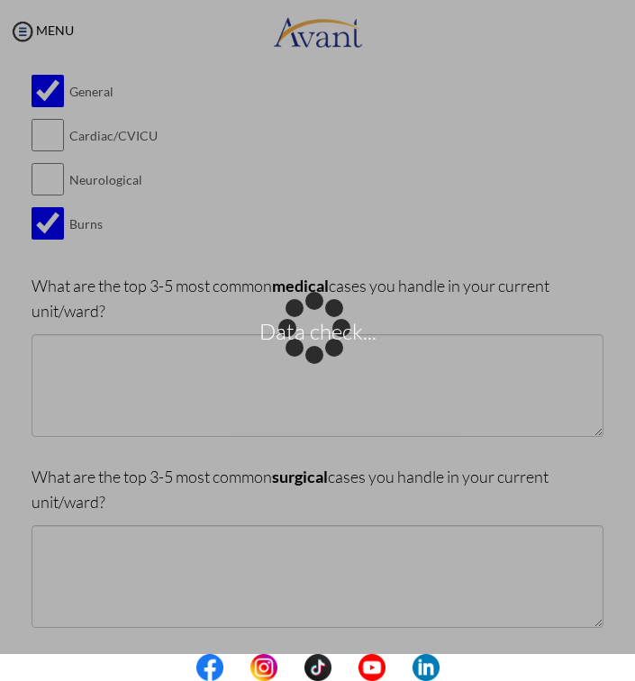
click at [305, 353] on div "Data check..." at bounding box center [317, 340] width 25 height 25
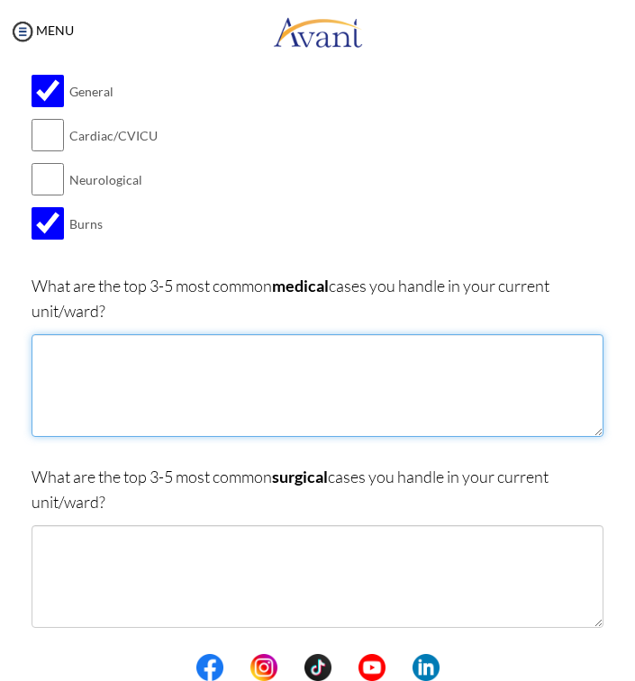
click at [59, 359] on textarea at bounding box center [318, 385] width 572 height 103
paste textarea "acute heart attack"
click at [50, 348] on textarea "acute heart attack" at bounding box center [318, 385] width 572 height 103
click at [113, 345] on textarea "Acute heart attack" at bounding box center [318, 385] width 572 height 103
click at [84, 344] on textarea "Acute heart attack" at bounding box center [318, 385] width 572 height 103
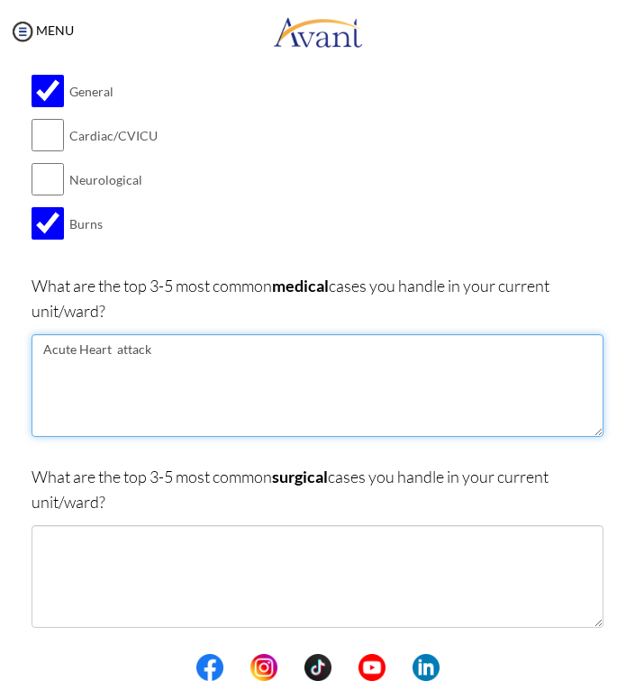
click at [122, 344] on textarea "Acute Heart attack" at bounding box center [318, 385] width 572 height 103
click at [162, 349] on textarea "Acute Heart Attack" at bounding box center [318, 385] width 572 height 103
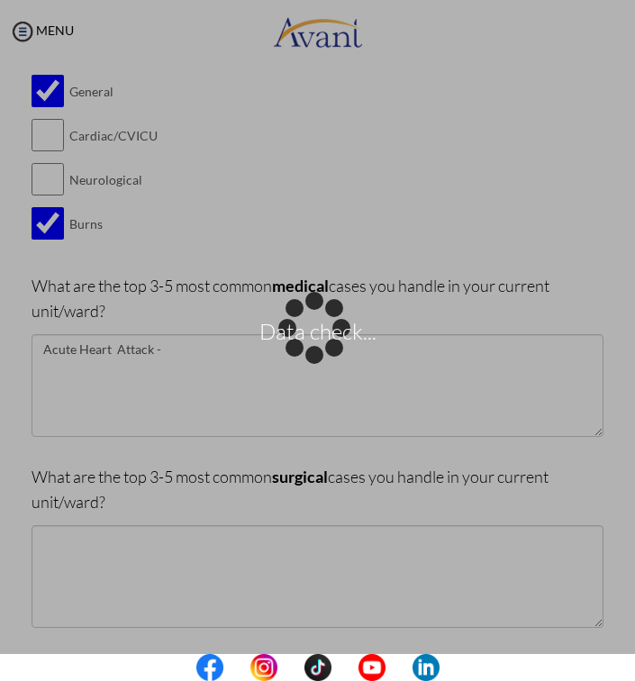
click at [173, 344] on p "Data check..." at bounding box center [317, 340] width 635 height 43
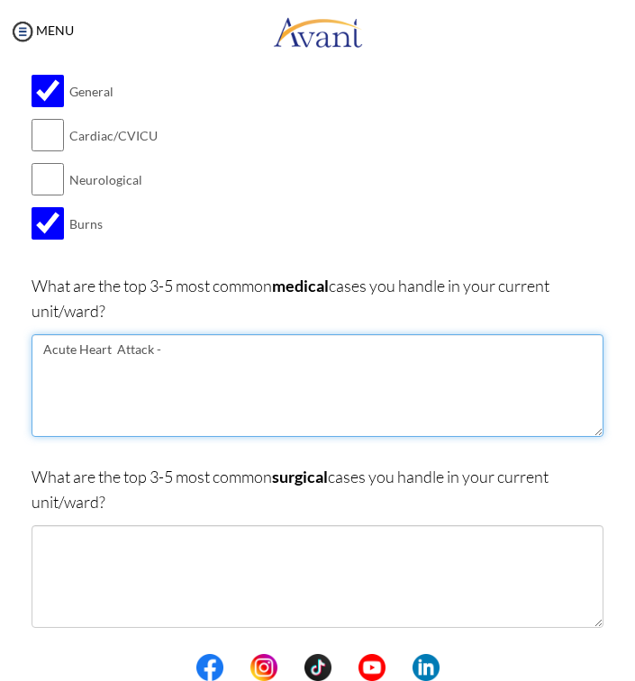
click at [163, 348] on textarea "Acute Heart Attack -" at bounding box center [318, 385] width 572 height 103
click at [167, 348] on textarea "Acute Heart Attack ( HA)" at bounding box center [318, 385] width 572 height 103
click at [186, 352] on textarea "Acute Heart Attack (HA)" at bounding box center [318, 385] width 572 height 103
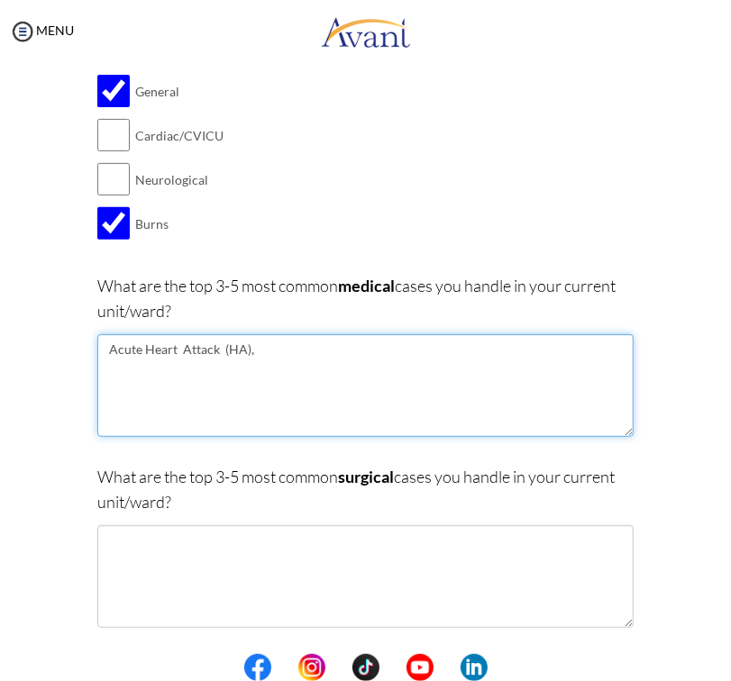
drag, startPoint x: 208, startPoint y: 348, endPoint x: 92, endPoint y: 350, distance: 116.2
click at [97, 350] on textarea "Acute Heart Attack (HA)," at bounding box center [365, 385] width 536 height 103
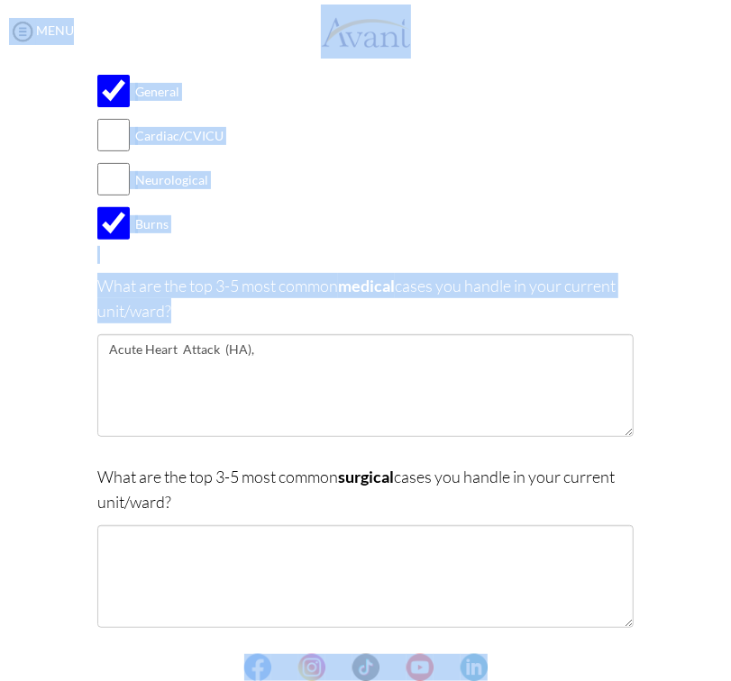
drag, startPoint x: 209, startPoint y: 348, endPoint x: 195, endPoint y: 349, distance: 14.4
click at [195, 349] on body "Maintenance break. Please come back in 2 hours. MENU My Status What is the next…" at bounding box center [365, 340] width 731 height 681
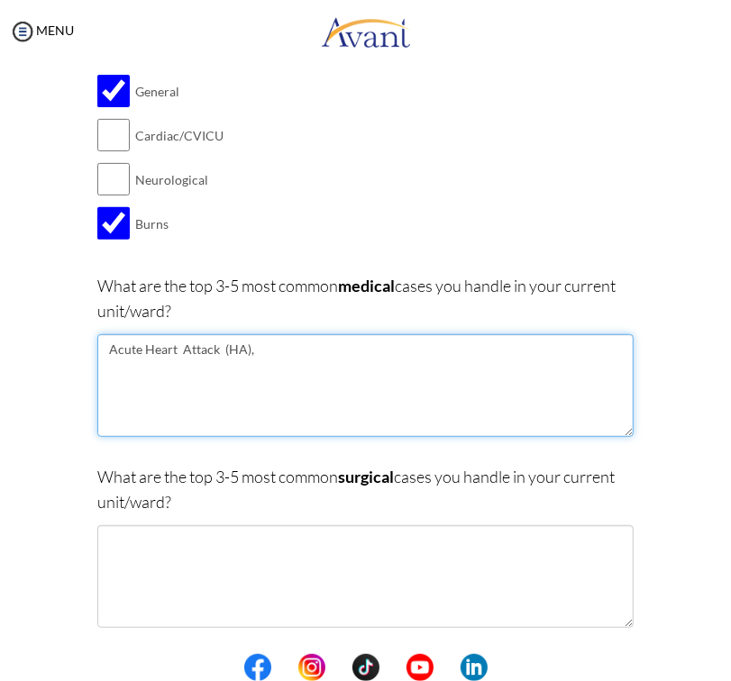
click at [219, 356] on textarea "Acute Heart Attack (HA)," at bounding box center [365, 385] width 536 height 103
drag, startPoint x: 210, startPoint y: 351, endPoint x: 86, endPoint y: 348, distance: 124.4
paste textarea "acute myocardial [MEDICAL_DATA]"
click at [108, 350] on textarea "acute myocardial [MEDICAL_DATA] (HA)," at bounding box center [365, 385] width 536 height 103
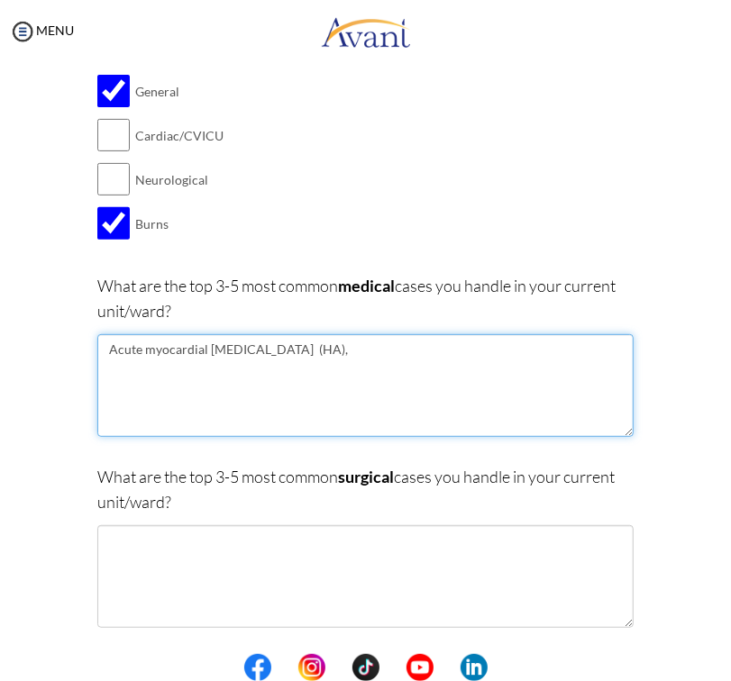
click at [141, 349] on textarea "Acute myocardial [MEDICAL_DATA] (HA)," at bounding box center [365, 385] width 536 height 103
click at [205, 343] on textarea "Acute Myocardial [MEDICAL_DATA] (HA)," at bounding box center [365, 385] width 536 height 103
click at [304, 349] on textarea "Acute Myocardial [MEDICAL_DATA] (HA)," at bounding box center [365, 385] width 536 height 103
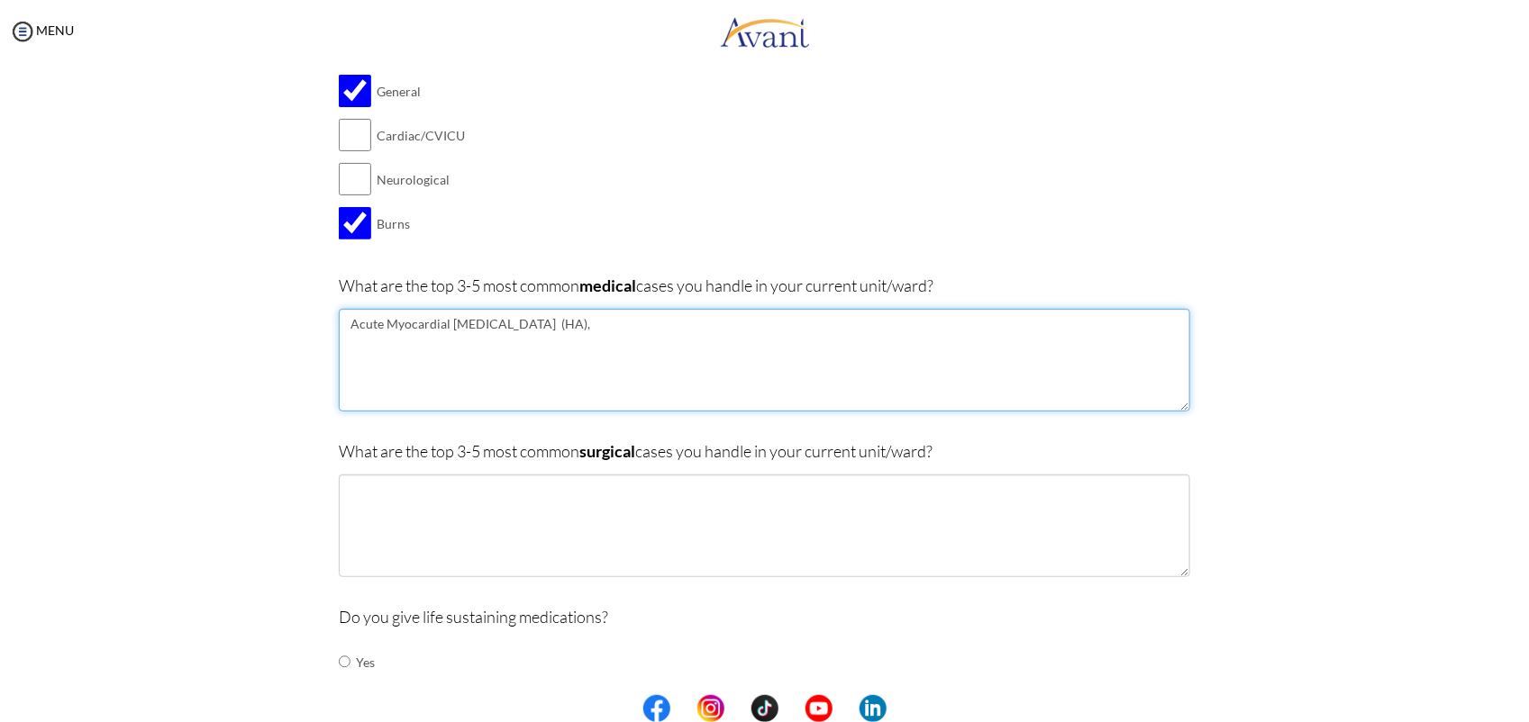
drag, startPoint x: 500, startPoint y: 324, endPoint x: 341, endPoint y: 317, distance: 159.6
click at [341, 317] on textarea "Acute Myocardial [MEDICAL_DATA] (HA)," at bounding box center [764, 360] width 851 height 103
drag, startPoint x: 537, startPoint y: 335, endPoint x: 302, endPoint y: 326, distance: 235.3
paste textarea "Cardiovascular Problems such as Acute Myocardial [MEDICAL_DATA], Cardiac Dysrhy…"
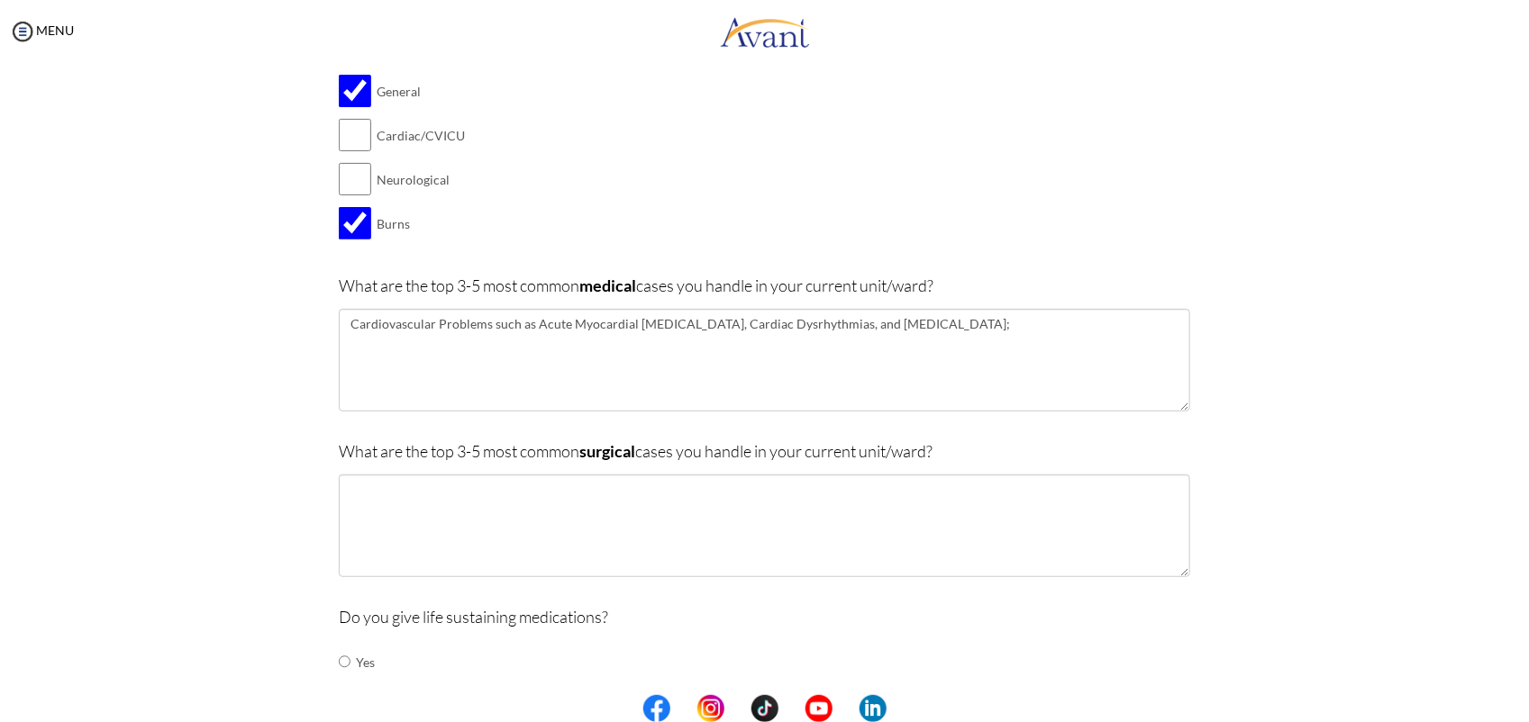
click at [700, 205] on div "What type of [MEDICAL_DATA] do you currently work in? Select all that apply. Ge…" at bounding box center [764, 136] width 851 height 256
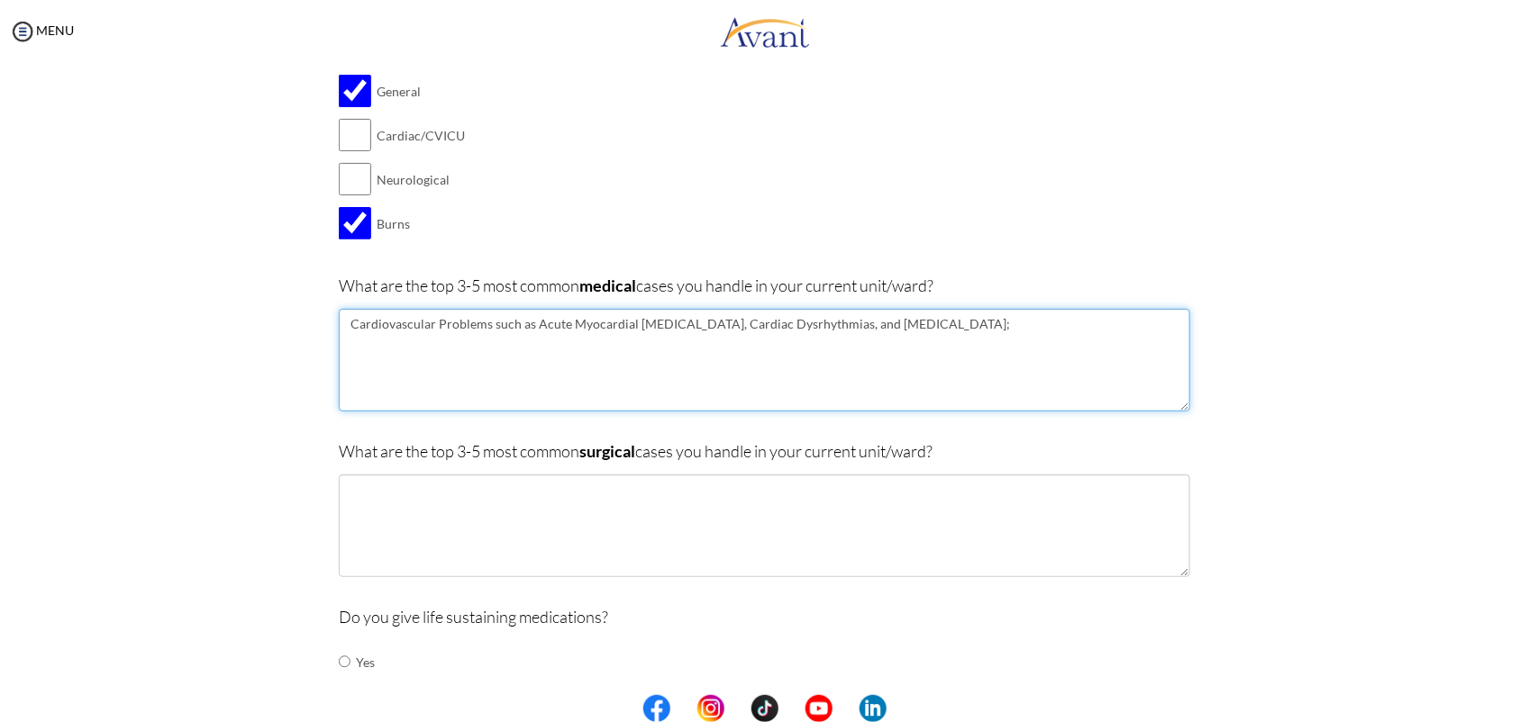
click at [353, 348] on textarea "Cardiovascular Problems such as Acute Myocardial [MEDICAL_DATA], Cardiac Dysrhy…" at bounding box center [764, 360] width 851 height 103
paste textarea "Pulmonary problems such as [MEDICAL_DATA], [MEDICAL_DATA], pulmonary [MEDICAL_D…"
click at [431, 322] on textarea "Cardiovascular Problems such as Acute Myocardial [MEDICAL_DATA], Cardiac Dysrhy…" at bounding box center [764, 360] width 851 height 103
click at [410, 343] on textarea "Cardiovascular Problems such as Acute Myocardial [MEDICAL_DATA], Cardiac Dysrhy…" at bounding box center [764, 360] width 851 height 103
click at [507, 342] on textarea "Cardiovascular Problems such as Acute Myocardial [MEDICAL_DATA], Cardiac Dysrhy…" at bounding box center [764, 360] width 851 height 103
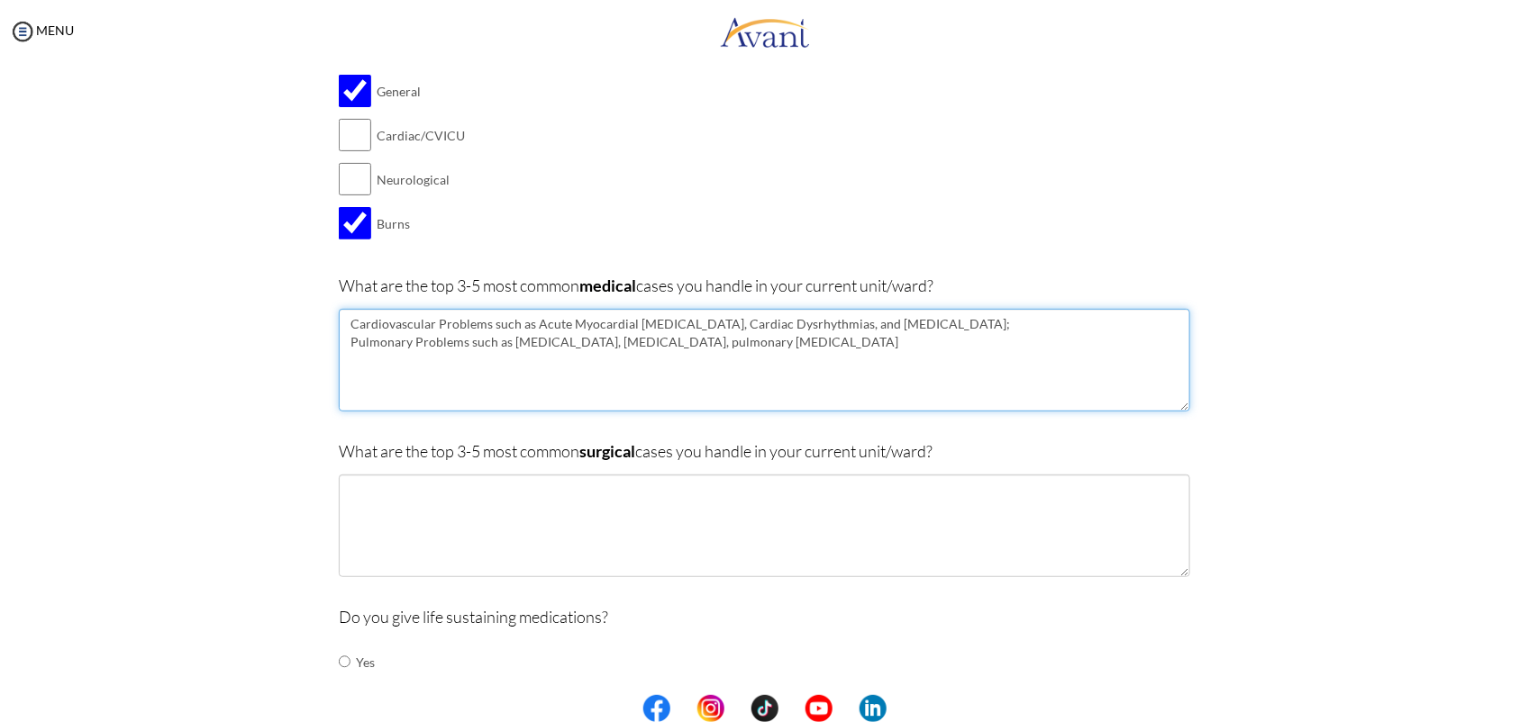
click at [617, 342] on textarea "Cardiovascular Problems such as Acute Myocardial [MEDICAL_DATA], Cardiac Dysrhy…" at bounding box center [764, 360] width 851 height 103
click at [755, 341] on textarea "Cardiovascular Problems such as Acute Myocardial [MEDICAL_DATA], Cardiac Dysrhy…" at bounding box center [764, 360] width 851 height 103
click at [883, 350] on textarea "Cardiovascular Problems such as Acute Myocardial [MEDICAL_DATA], Cardiac Dysrhy…" at bounding box center [764, 360] width 851 height 103
click at [791, 388] on textarea "Cardiovascular Problems such as Acute Myocardial [MEDICAL_DATA], Cardiac Dysrhy…" at bounding box center [764, 360] width 851 height 103
paste textarea "Acute obstructive abdomen, [MEDICAL_DATA], thyrotoxicosisCerebrovascular accide…"
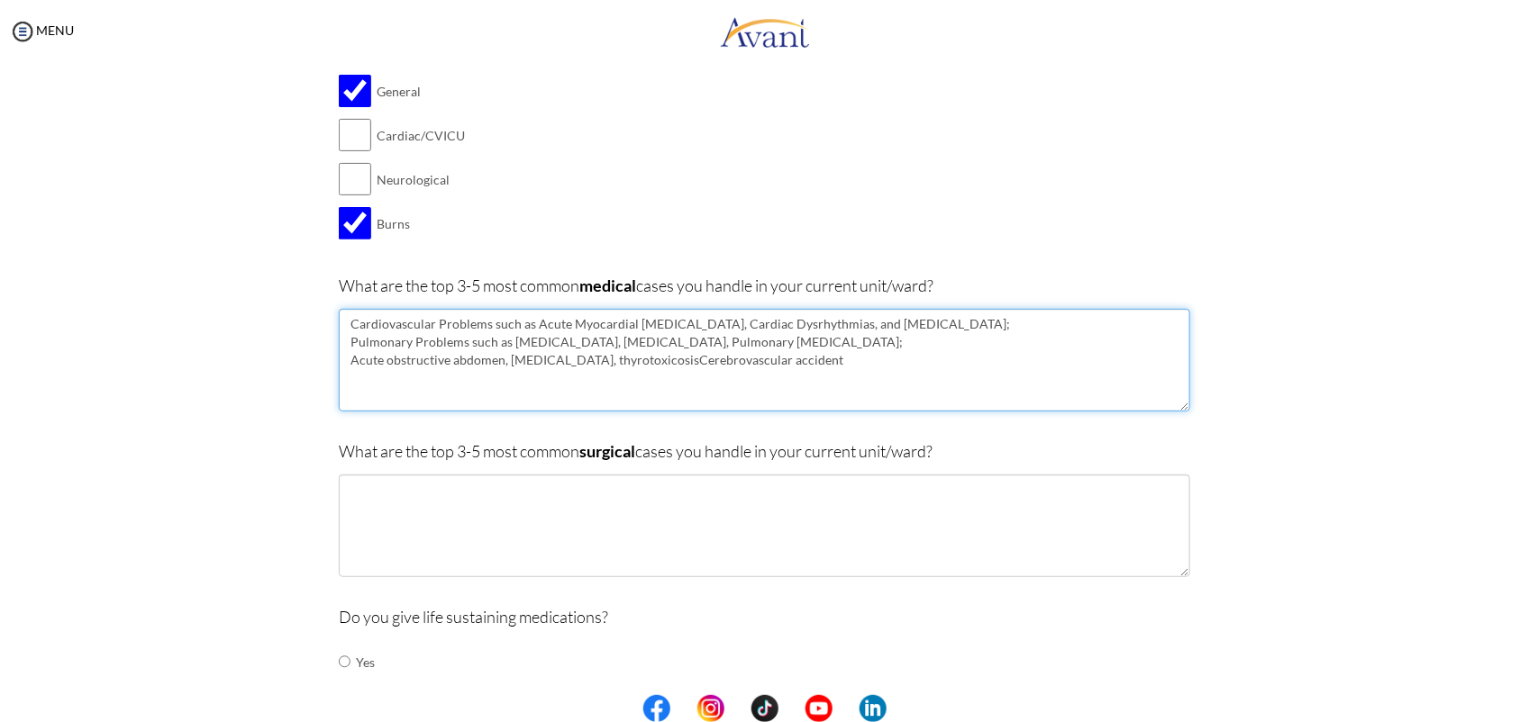
click at [503, 361] on textarea "Cardiovascular Problems such as Acute Myocardial [MEDICAL_DATA], Cardiac Dysrhy…" at bounding box center [764, 360] width 851 height 103
click at [614, 359] on textarea "Cardiovascular Problems such as Acute Myocardial [MEDICAL_DATA], Cardiac Dysrhy…" at bounding box center [764, 360] width 851 height 103
click at [624, 360] on textarea "Cardiovascular Problems such as Acute Myocardial [MEDICAL_DATA], Cardiac Dysrhy…" at bounding box center [764, 360] width 851 height 103
click at [704, 359] on textarea "Cardiovascular Problems such as Acute Myocardial [MEDICAL_DATA], Cardiac Dysrhy…" at bounding box center [764, 360] width 851 height 103
click at [862, 359] on textarea "Cardiovascular Problems such as Acute Myocardial [MEDICAL_DATA], Cardiac Dysrhy…" at bounding box center [764, 360] width 851 height 103
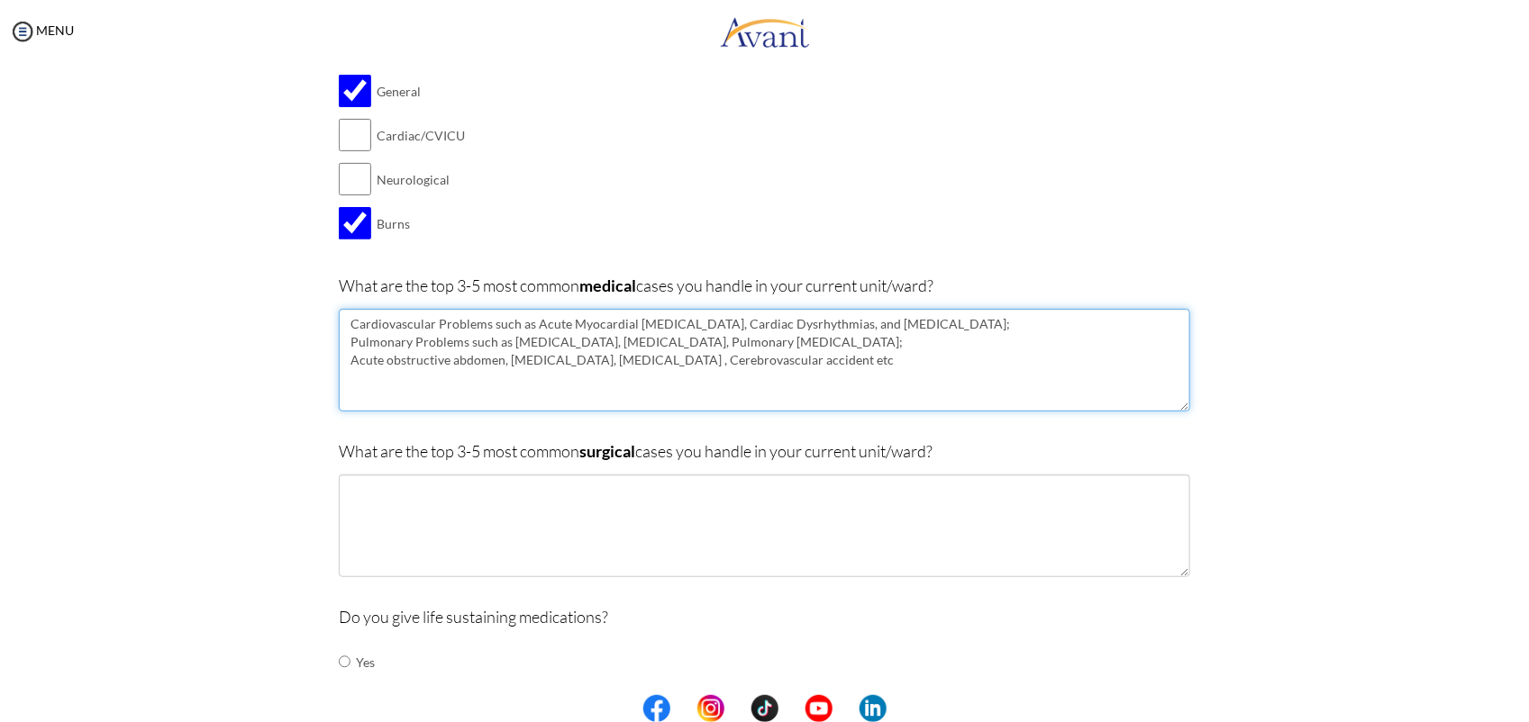
click at [849, 358] on textarea "Cardiovascular Problems such as Acute Myocardial [MEDICAL_DATA], Cardiac Dysrhy…" at bounding box center [764, 360] width 851 height 103
click at [876, 359] on textarea "Cardiovascular Problems such as Acute Myocardial [MEDICAL_DATA], Cardiac Dysrhy…" at bounding box center [764, 360] width 851 height 103
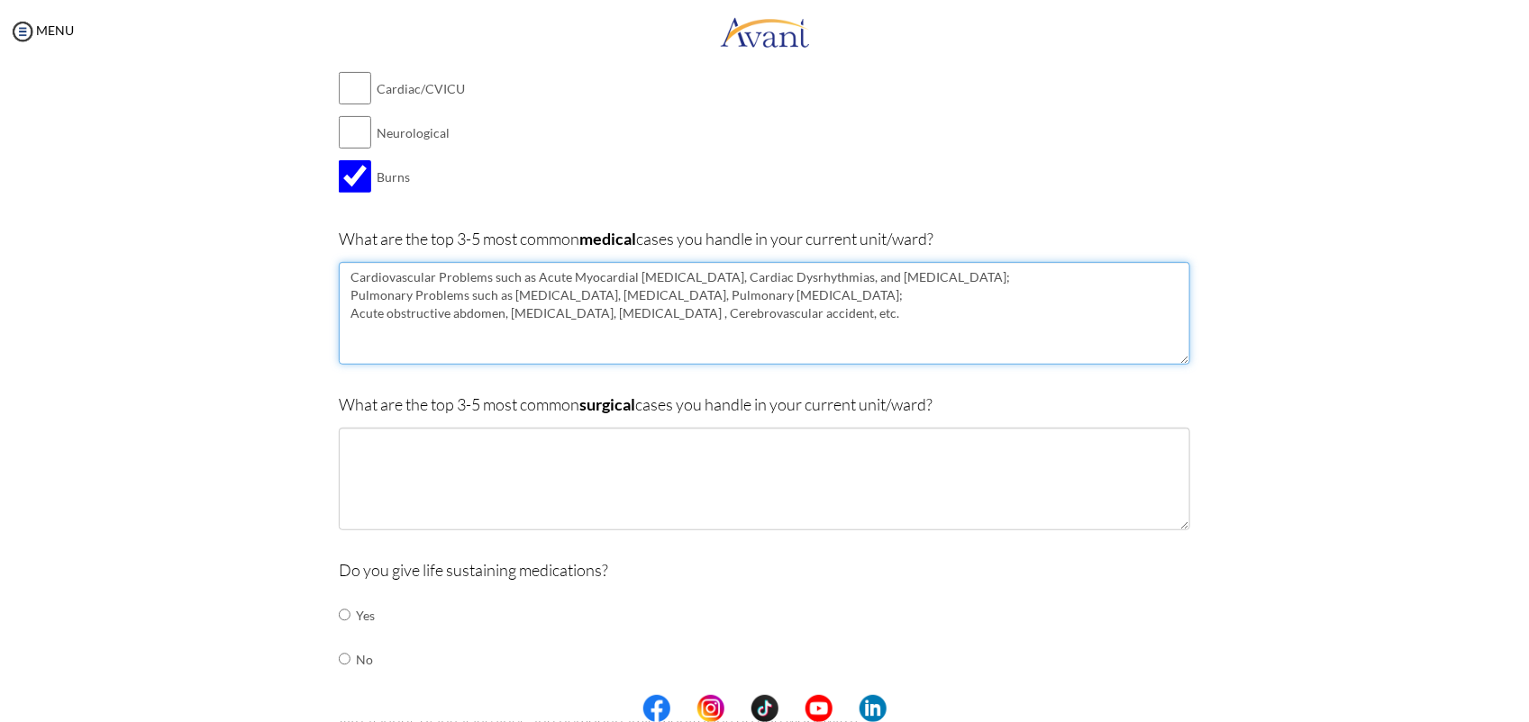
scroll to position [277, 0]
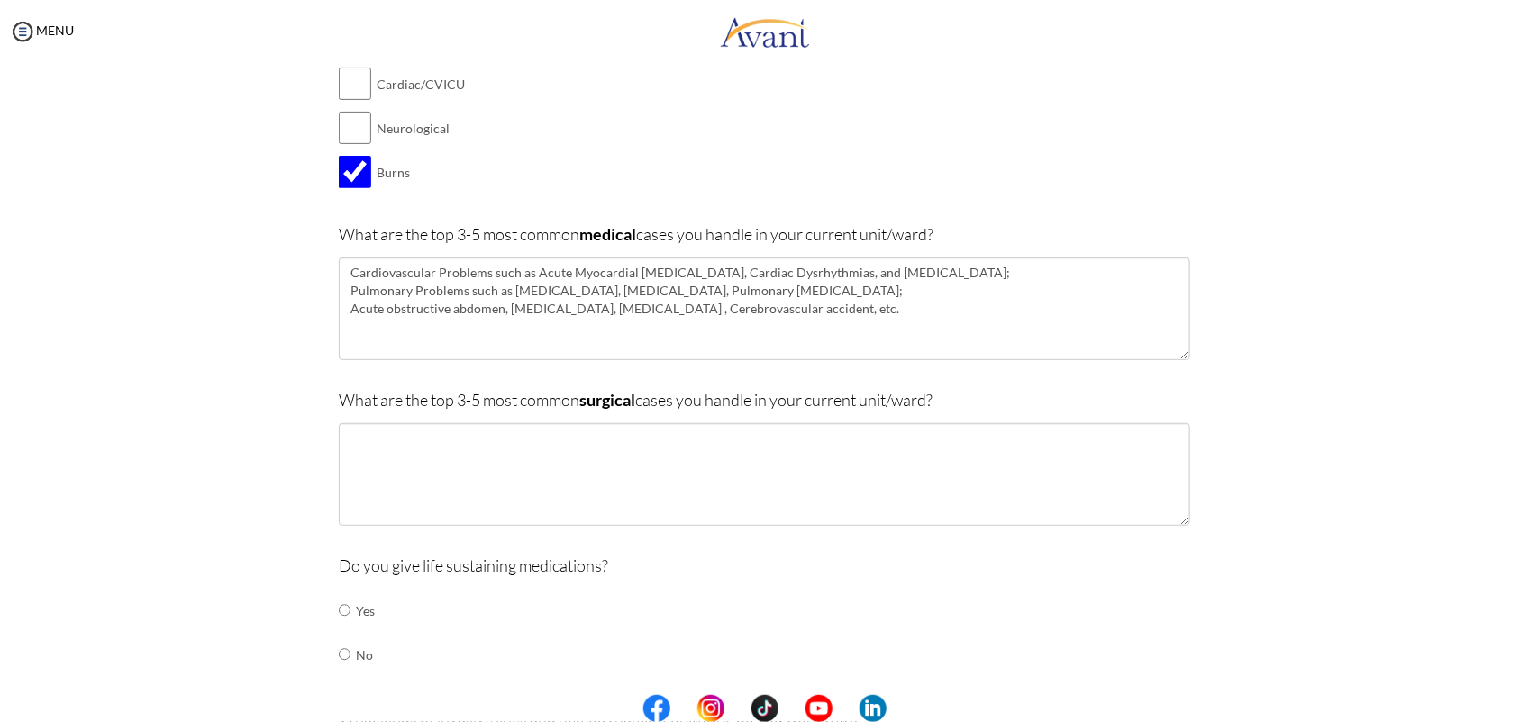
drag, startPoint x: 930, startPoint y: 225, endPoint x: 937, endPoint y: 235, distance: 12.3
click at [937, 235] on p "What are the top 3-5 most common medical cases you handle in your current unit/…" at bounding box center [764, 234] width 851 height 25
drag, startPoint x: 937, startPoint y: 235, endPoint x: 977, endPoint y: 232, distance: 40.7
click at [977, 232] on p "What are the top 3-5 most common medical cases you handle in your current unit/…" at bounding box center [764, 234] width 851 height 25
drag, startPoint x: 949, startPoint y: 226, endPoint x: 322, endPoint y: 223, distance: 626.1
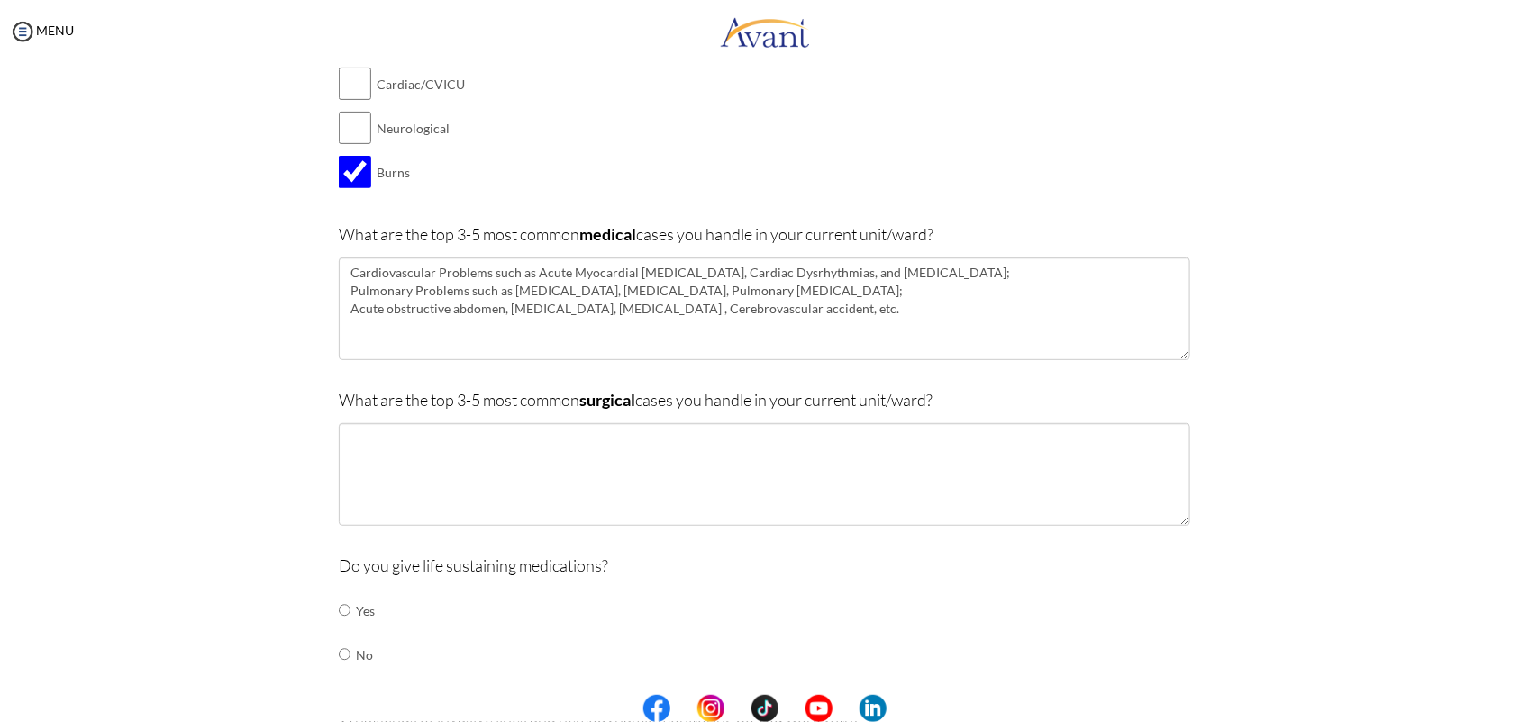
copy p "What are the top 3-5 most common medical cases you handle in your current unit/…"
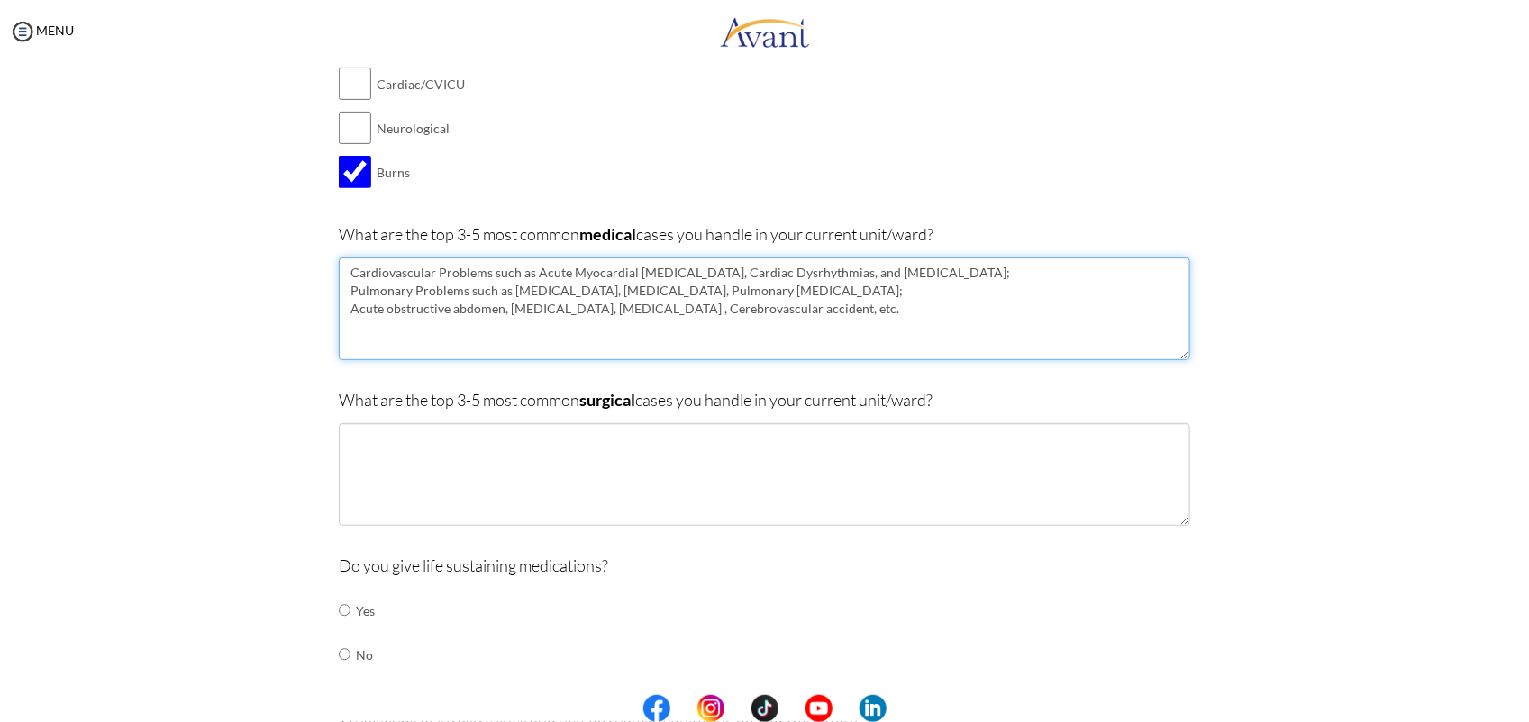
drag, startPoint x: 522, startPoint y: 273, endPoint x: 340, endPoint y: 277, distance: 182.9
click at [340, 277] on textarea "Cardiovascular Problems such as Acute Myocardial [MEDICAL_DATA], Cardiac Dysrhy…" at bounding box center [764, 309] width 851 height 103
drag, startPoint x: 498, startPoint y: 294, endPoint x: 331, endPoint y: 293, distance: 166.7
click at [339, 293] on textarea "Acute Myocardial [MEDICAL_DATA], Cardiac Dysrhythmias, and [MEDICAL_DATA]; Pulm…" at bounding box center [764, 309] width 851 height 103
click at [655, 270] on textarea "Acute Myocardial [MEDICAL_DATA], Cardiac Dysrhythmias, and [MEDICAL_DATA], [MED…" at bounding box center [764, 309] width 851 height 103
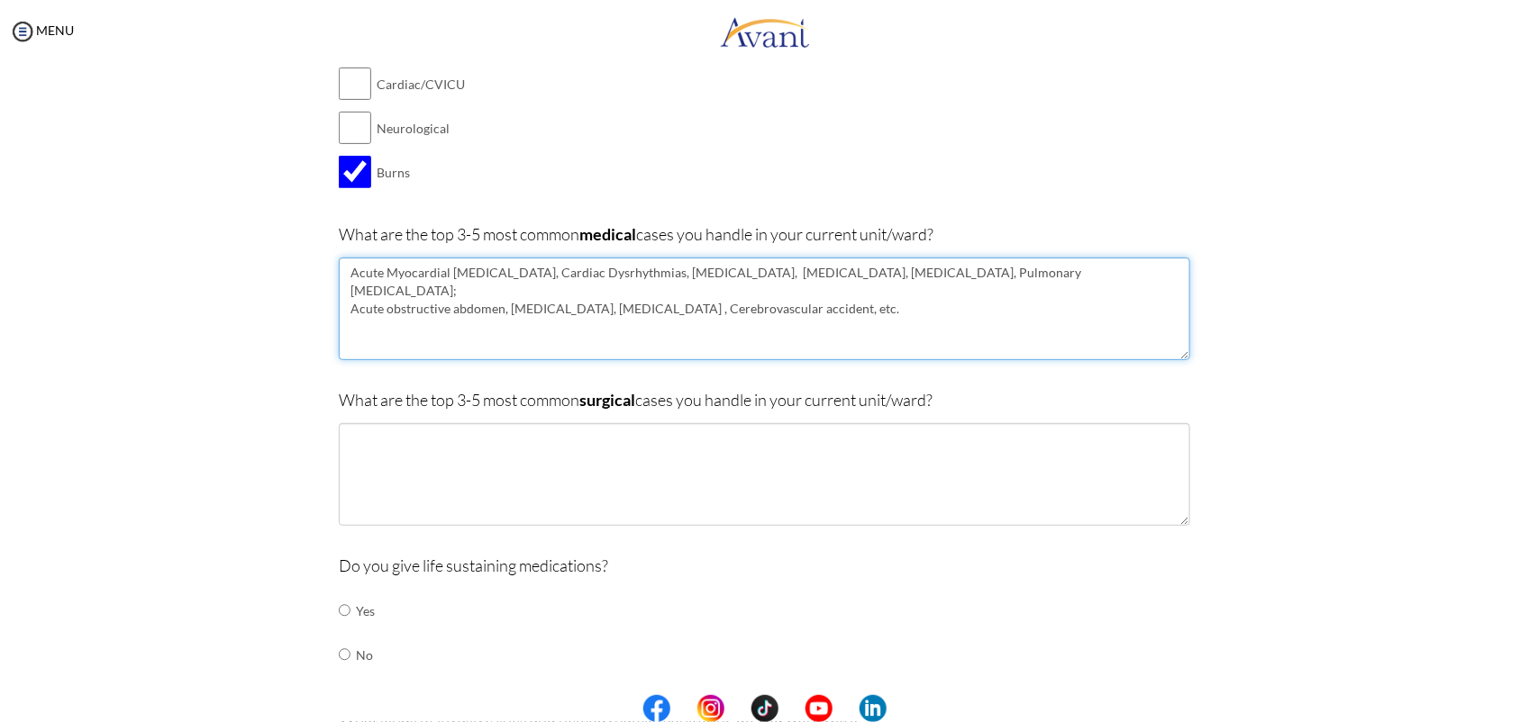
click at [953, 276] on textarea "Acute Myocardial [MEDICAL_DATA], Cardiac Dysrhythmias, [MEDICAL_DATA], [MEDICAL…" at bounding box center [764, 309] width 851 height 103
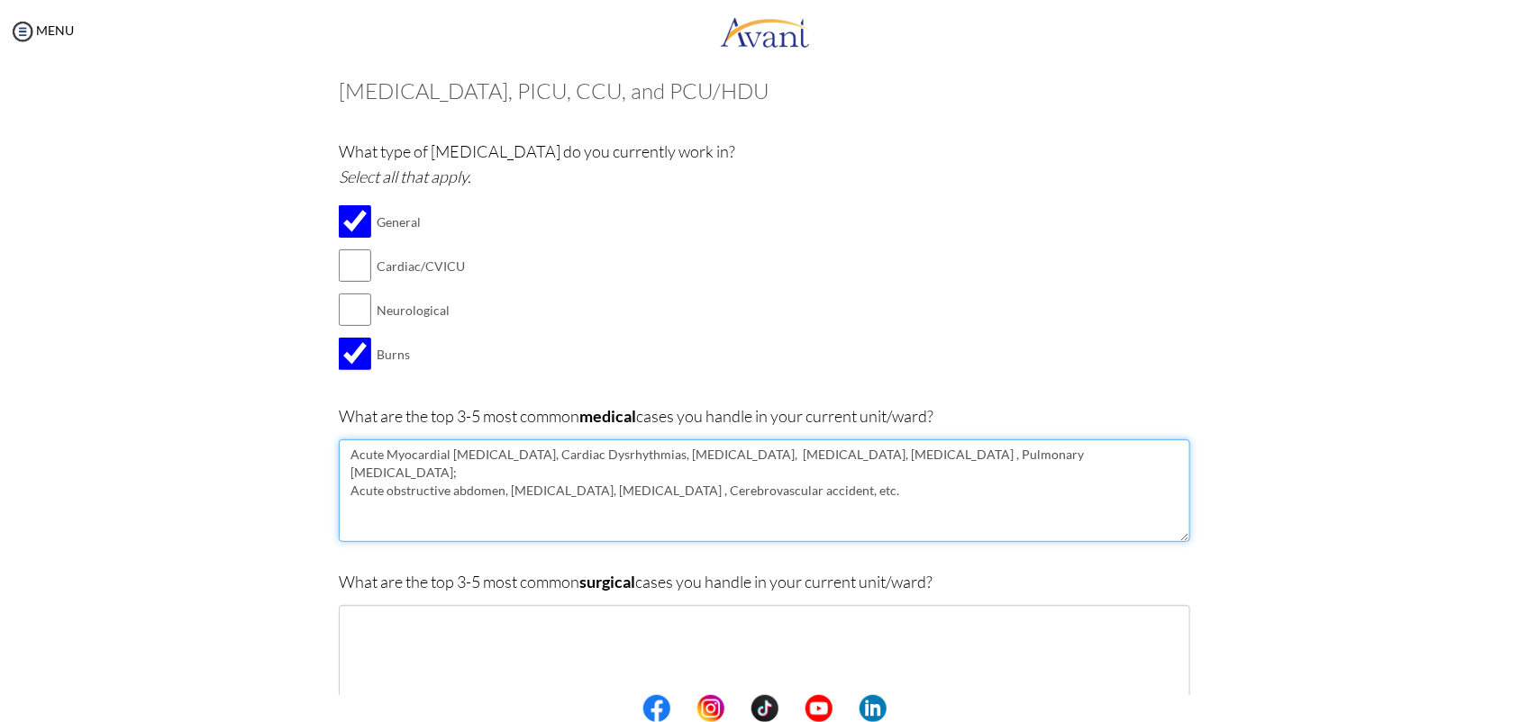
scroll to position [90, 0]
click at [1092, 456] on textarea "Acute Myocardial [MEDICAL_DATA], Cardiac Dysrhythmias, [MEDICAL_DATA], [MEDICAL…" at bounding box center [764, 495] width 851 height 103
click at [959, 459] on textarea "Acute Myocardial [MEDICAL_DATA], Cardiac Dysrhythmias, [MEDICAL_DATA], [MEDICAL…" at bounding box center [764, 495] width 851 height 103
click at [545, 459] on textarea "Acute Myocardial [MEDICAL_DATA], Cardiac Dysrhythmias, [MEDICAL_DATA], [MEDICAL…" at bounding box center [764, 495] width 851 height 103
drag, startPoint x: 503, startPoint y: 456, endPoint x: 623, endPoint y: 461, distance: 120.8
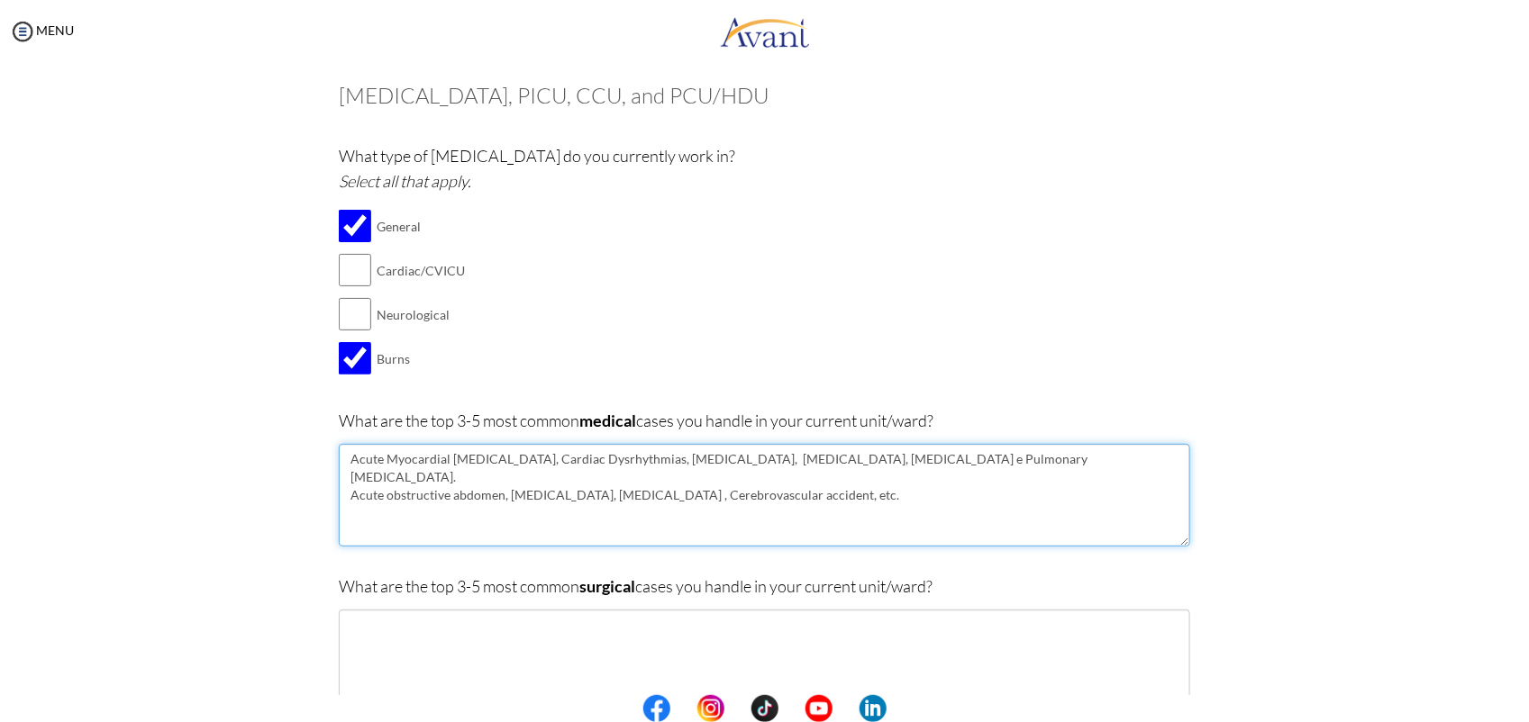
click at [623, 461] on textarea "Acute Myocardial [MEDICAL_DATA], Cardiac Dysrhythmias, [MEDICAL_DATA], [MEDICAL…" at bounding box center [764, 495] width 851 height 103
paste textarea "cardiac ar"
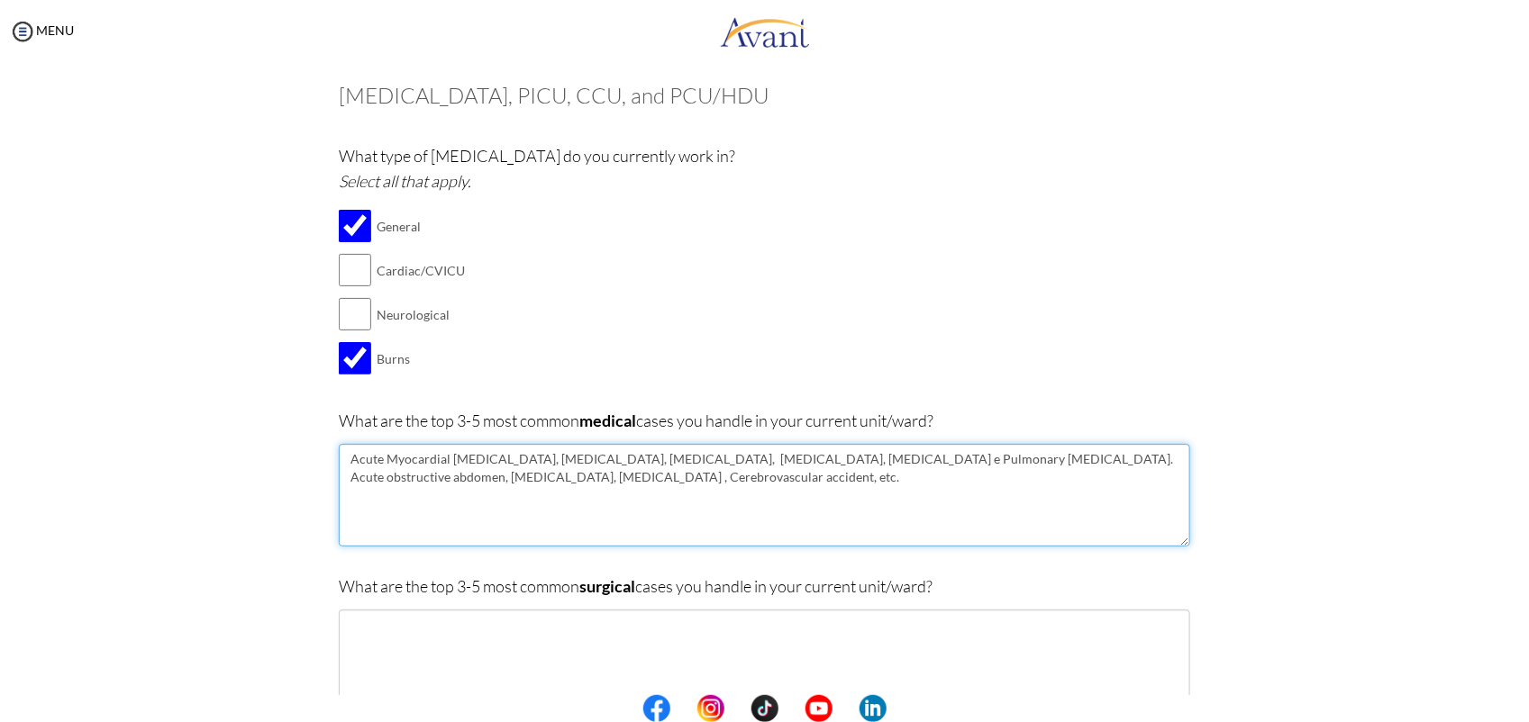
click at [507, 465] on textarea "Acute Myocardial [MEDICAL_DATA], [MEDICAL_DATA], [MEDICAL_DATA], [MEDICAL_DATA]…" at bounding box center [764, 495] width 851 height 103
click at [948, 453] on textarea "Acute Myocardial [MEDICAL_DATA], [MEDICAL_DATA], [MEDICAL_DATA], [MEDICAL_DATA]…" at bounding box center [764, 495] width 851 height 103
click at [884, 479] on textarea "Acute Myocardial [MEDICAL_DATA], [MEDICAL_DATA], [MEDICAL_DATA], [MEDICAL_DATA]…" at bounding box center [764, 495] width 851 height 103
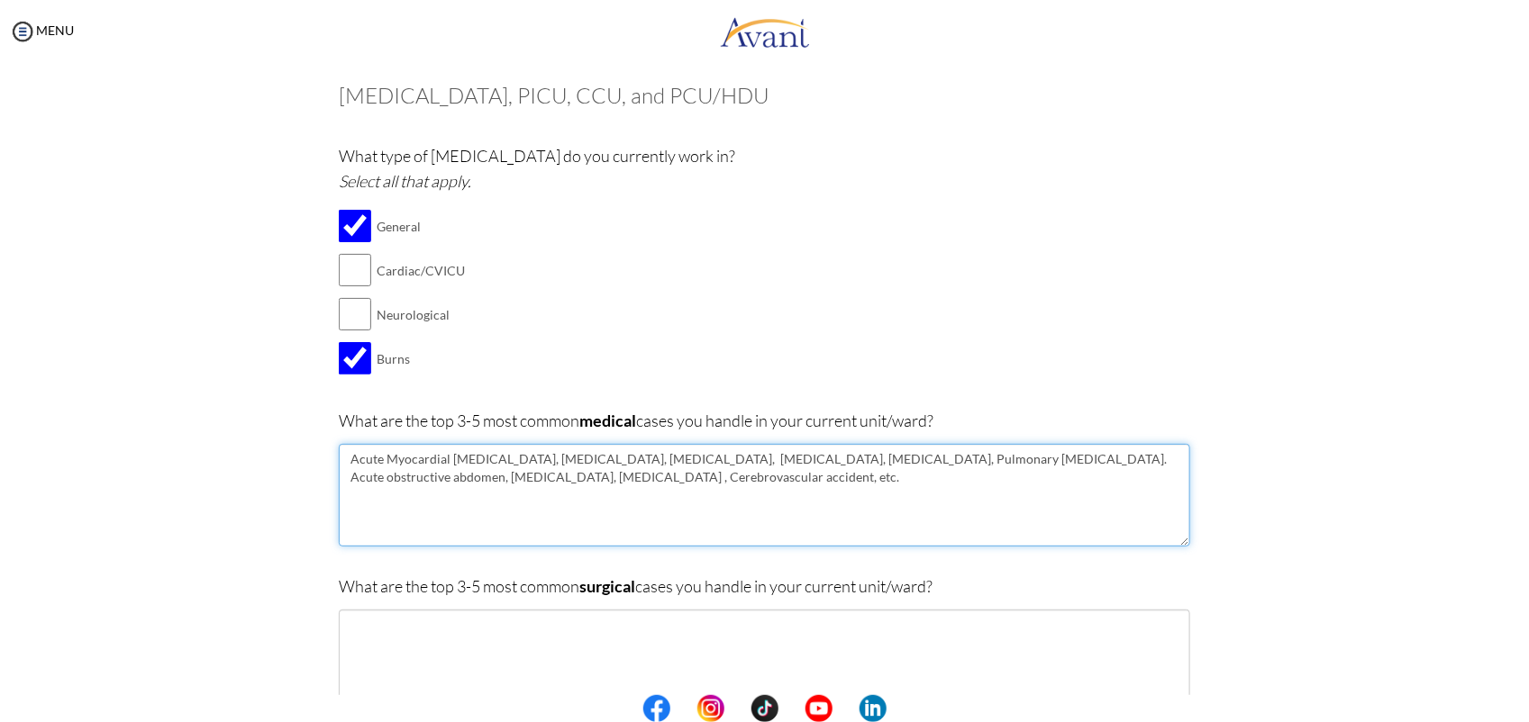
drag, startPoint x: 708, startPoint y: 484, endPoint x: 342, endPoint y: 485, distance: 365.7
click at [342, 485] on textarea "Acute Myocardial [MEDICAL_DATA], [MEDICAL_DATA], [MEDICAL_DATA], [MEDICAL_DATA]…" at bounding box center [764, 495] width 851 height 103
click at [1076, 464] on textarea "Acute Myocardial [MEDICAL_DATA], [MEDICAL_DATA], [MEDICAL_DATA], [MEDICAL_DATA]…" at bounding box center [764, 495] width 851 height 103
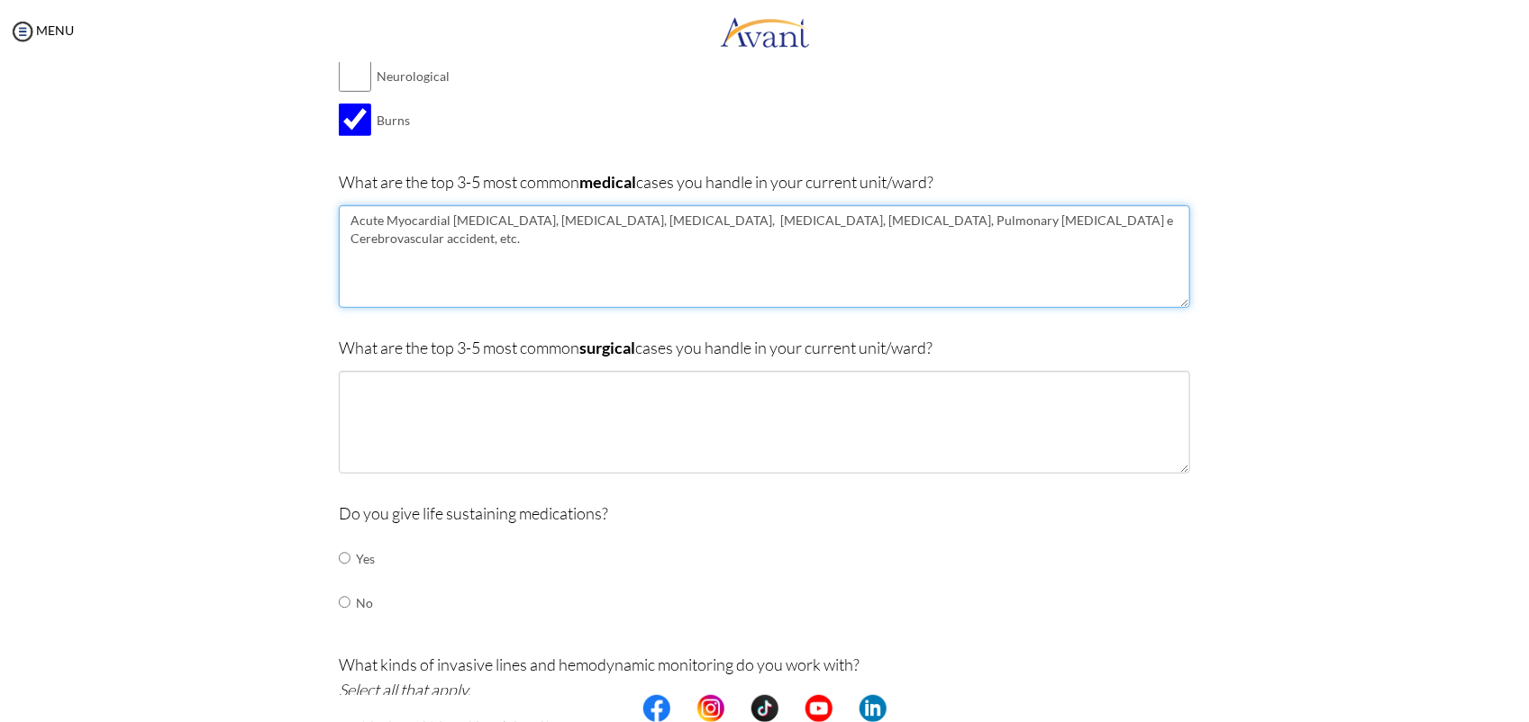
scroll to position [333, 0]
type textarea "Acute Myocardial [MEDICAL_DATA], [MEDICAL_DATA], [MEDICAL_DATA], [MEDICAL_DATA]…"
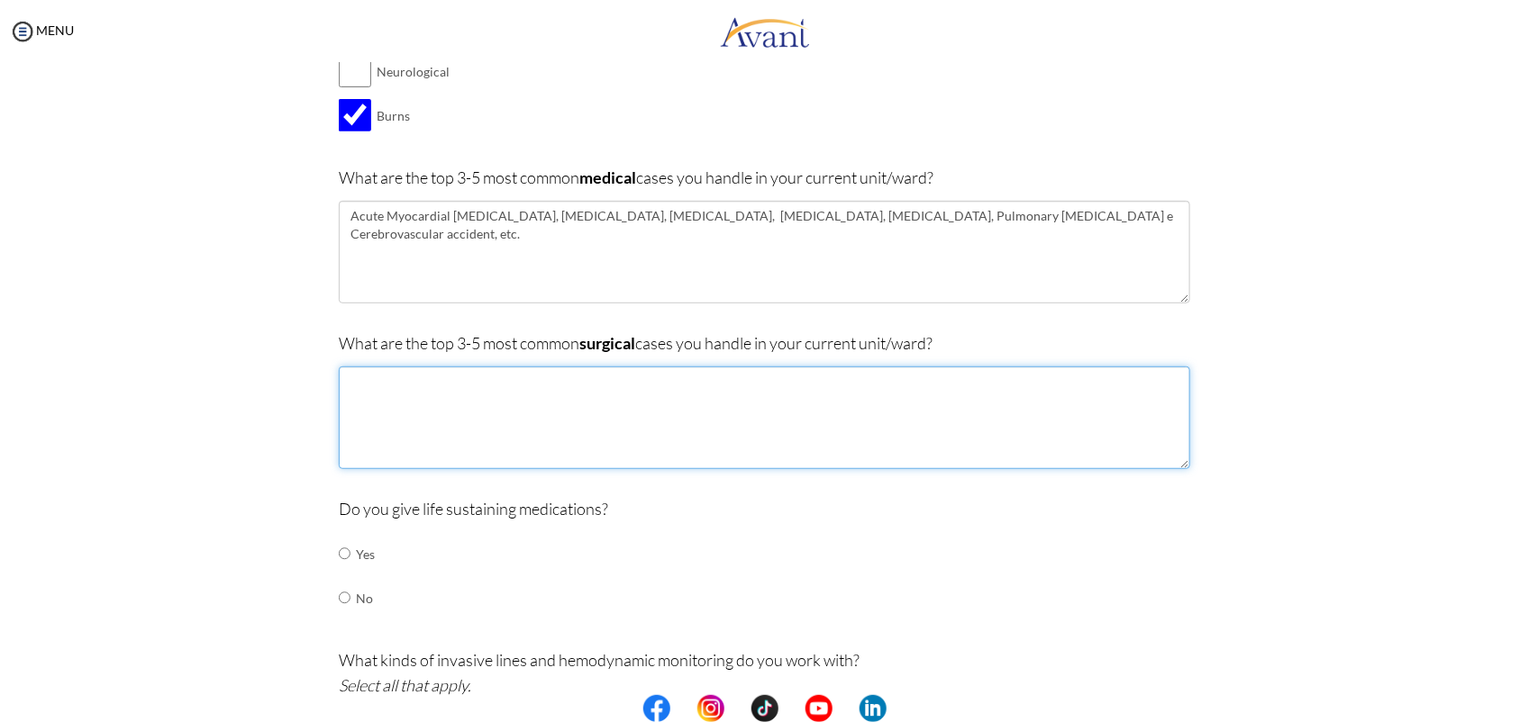
click at [422, 406] on textarea at bounding box center [764, 418] width 851 height 103
click at [405, 380] on textarea at bounding box center [764, 418] width 851 height 103
paste textarea "Myocardial [MEDICAL_DATA], [MEDICAL_DATA], [MEDICAL_DATA], [MEDICAL_DATA], exci…"
click at [516, 381] on textarea "Myocardial [MEDICAL_DATA], [MEDICAL_DATA], [MEDICAL_DATA], [MEDICAL_DATA], exci…" at bounding box center [764, 418] width 851 height 103
click at [573, 376] on textarea "Myocardial [MEDICAL_DATA], [MEDICAL_DATA], [MEDICAL_DATA], [MEDICAL_DATA], exci…" at bounding box center [764, 418] width 851 height 103
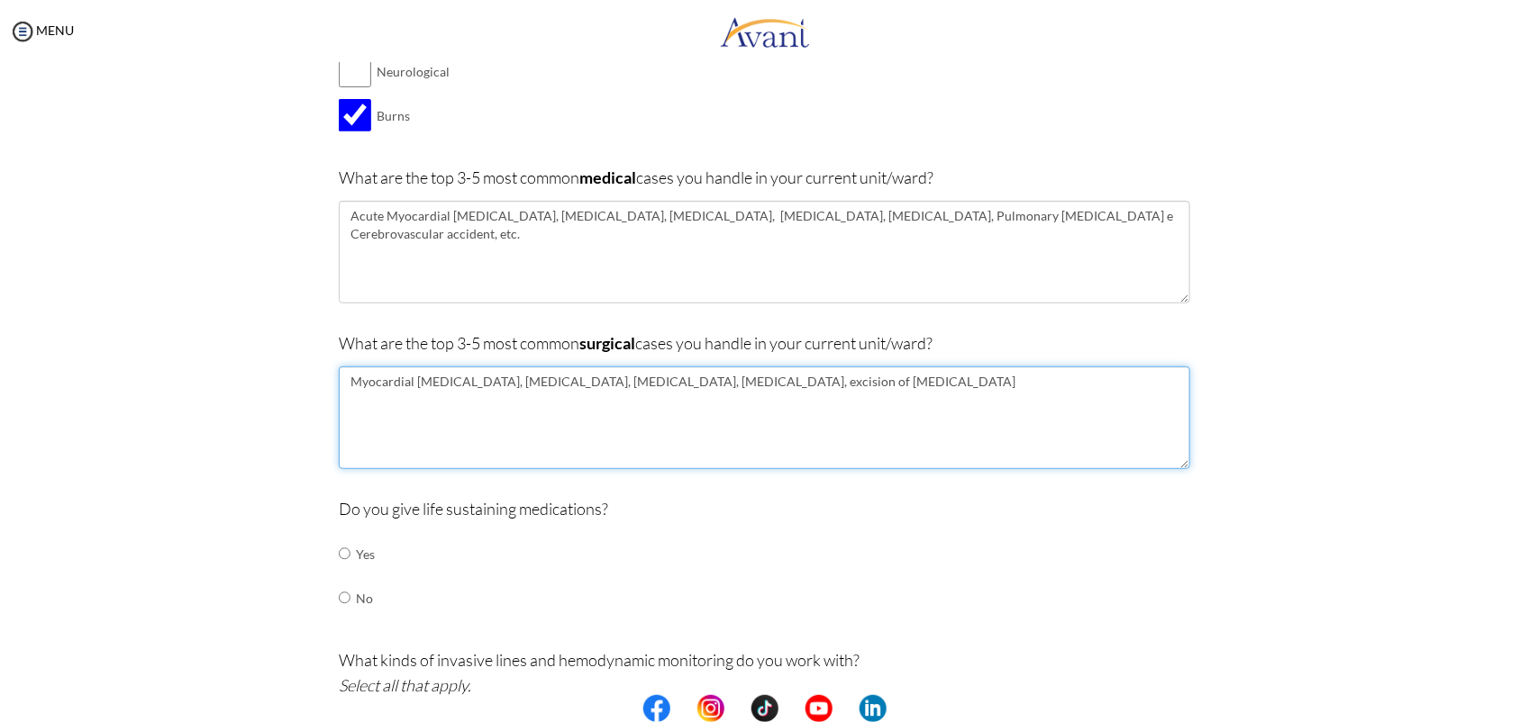
click at [646, 380] on textarea "Myocardial [MEDICAL_DATA], [MEDICAL_DATA], [MEDICAL_DATA], [MEDICAL_DATA], exci…" at bounding box center [764, 418] width 851 height 103
click at [717, 385] on textarea "Myocardial [MEDICAL_DATA], [MEDICAL_DATA], [MEDICAL_DATA], [MEDICAL_DATA], exci…" at bounding box center [764, 418] width 851 height 103
click at [781, 380] on textarea "Myocardial [MEDICAL_DATA], [MEDICAL_DATA], [MEDICAL_DATA], [MEDICAL_DATA], exci…" at bounding box center [764, 418] width 851 height 103
click at [913, 388] on textarea "Myocardial [MEDICAL_DATA], [MEDICAL_DATA], [MEDICAL_DATA], [MEDICAL_DATA], Exci…" at bounding box center [764, 418] width 851 height 103
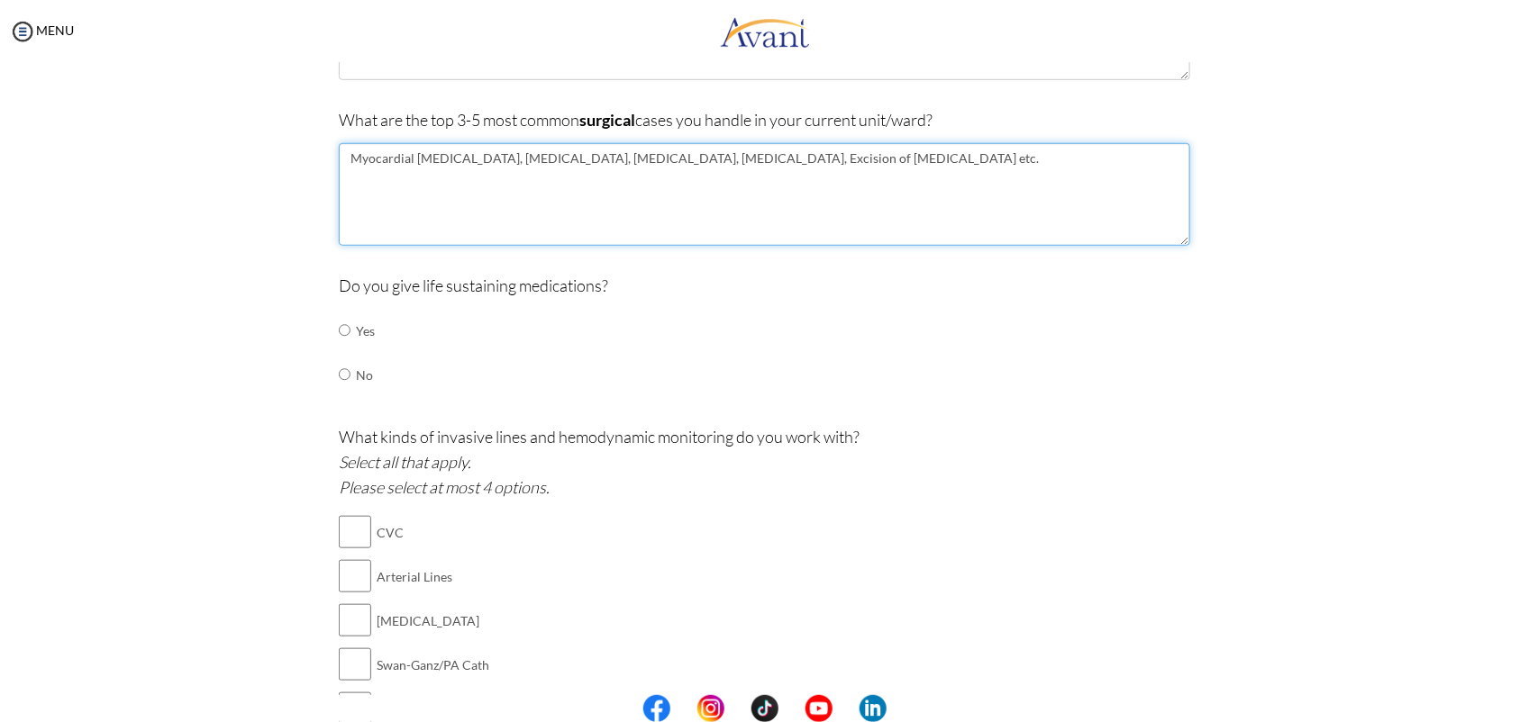
scroll to position [590, 0]
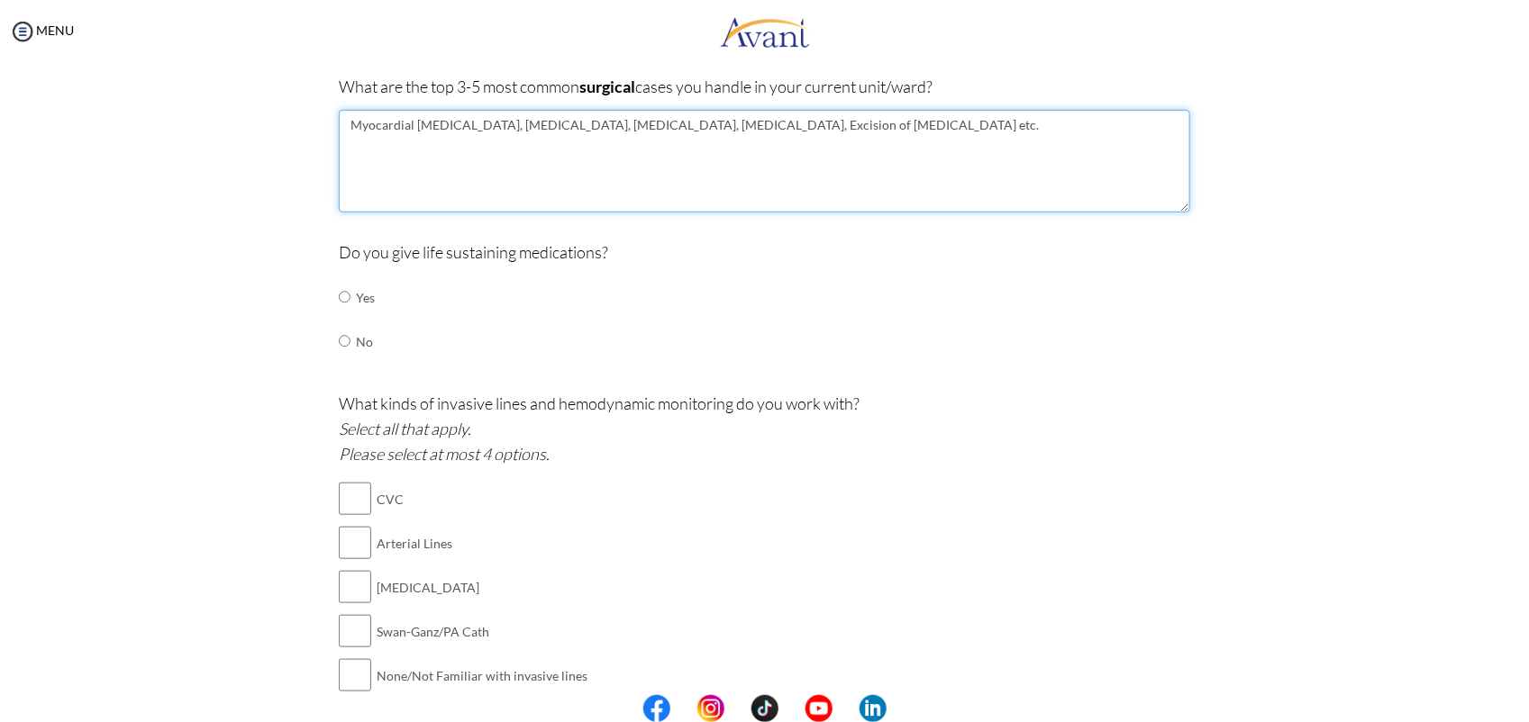
type textarea "Myocardial [MEDICAL_DATA], [MEDICAL_DATA], [MEDICAL_DATA], [MEDICAL_DATA], Exci…"
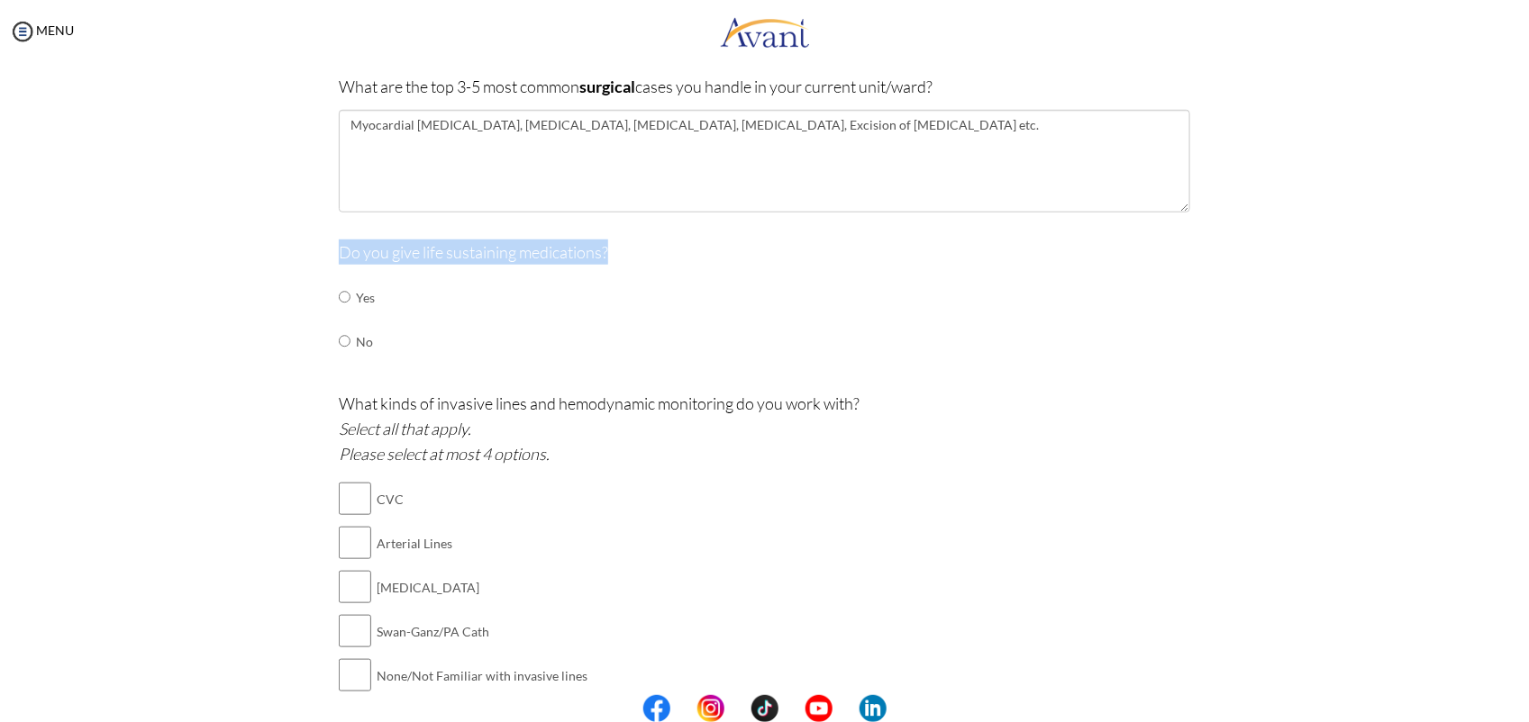
drag, startPoint x: 606, startPoint y: 249, endPoint x: 331, endPoint y: 240, distance: 275.8
click at [339, 240] on p "Do you give life sustaining medications?" at bounding box center [764, 252] width 851 height 25
copy p "Do you give life sustaining medications?"
click at [339, 300] on input "radio" at bounding box center [345, 297] width 12 height 36
radio input "true"
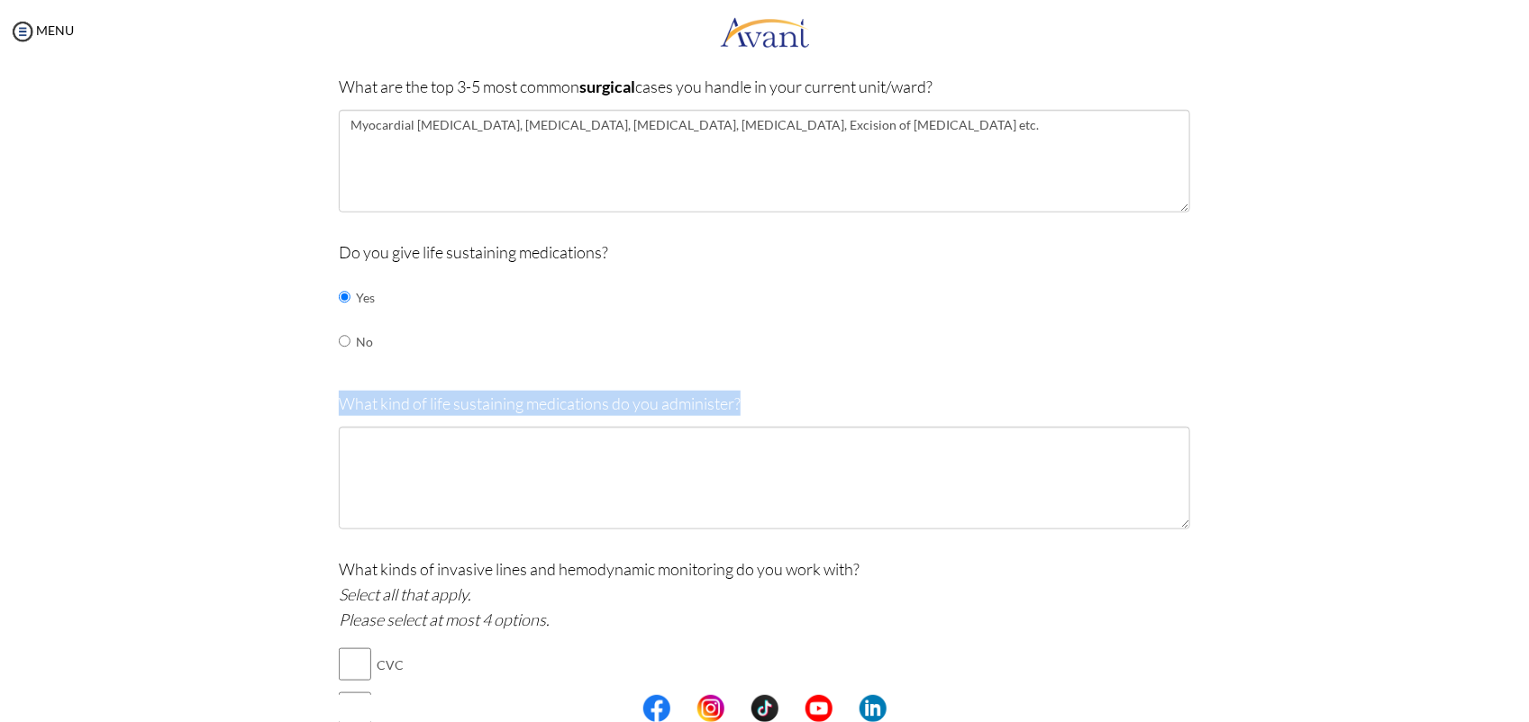
drag, startPoint x: 735, startPoint y: 405, endPoint x: 338, endPoint y: 404, distance: 397.3
click at [339, 404] on p "What kind of life sustaining medications do you administer?" at bounding box center [764, 403] width 851 height 25
copy p "What kind of life sustaining medications do you administer?"
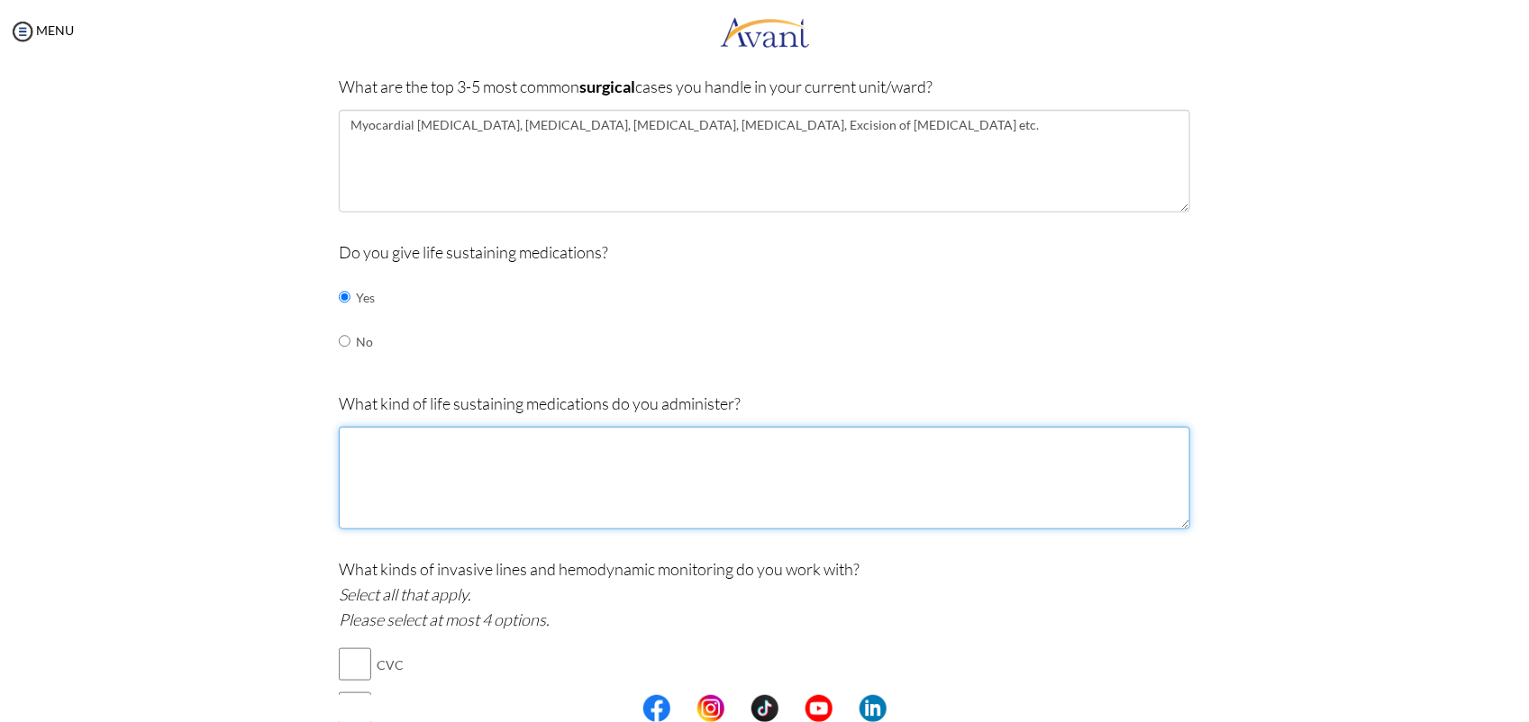
click at [401, 444] on textarea at bounding box center [764, 478] width 851 height 103
drag, startPoint x: 498, startPoint y: 455, endPoint x: 277, endPoint y: 462, distance: 220.8
paste textarea "holamines such as [MEDICAL_DATA] and [MEDICAL_DATA]"
paste textarea "Exemplos comuns de vasopressores incluem Norepinefrina, [MEDICAL_DATA], Vasopre…"
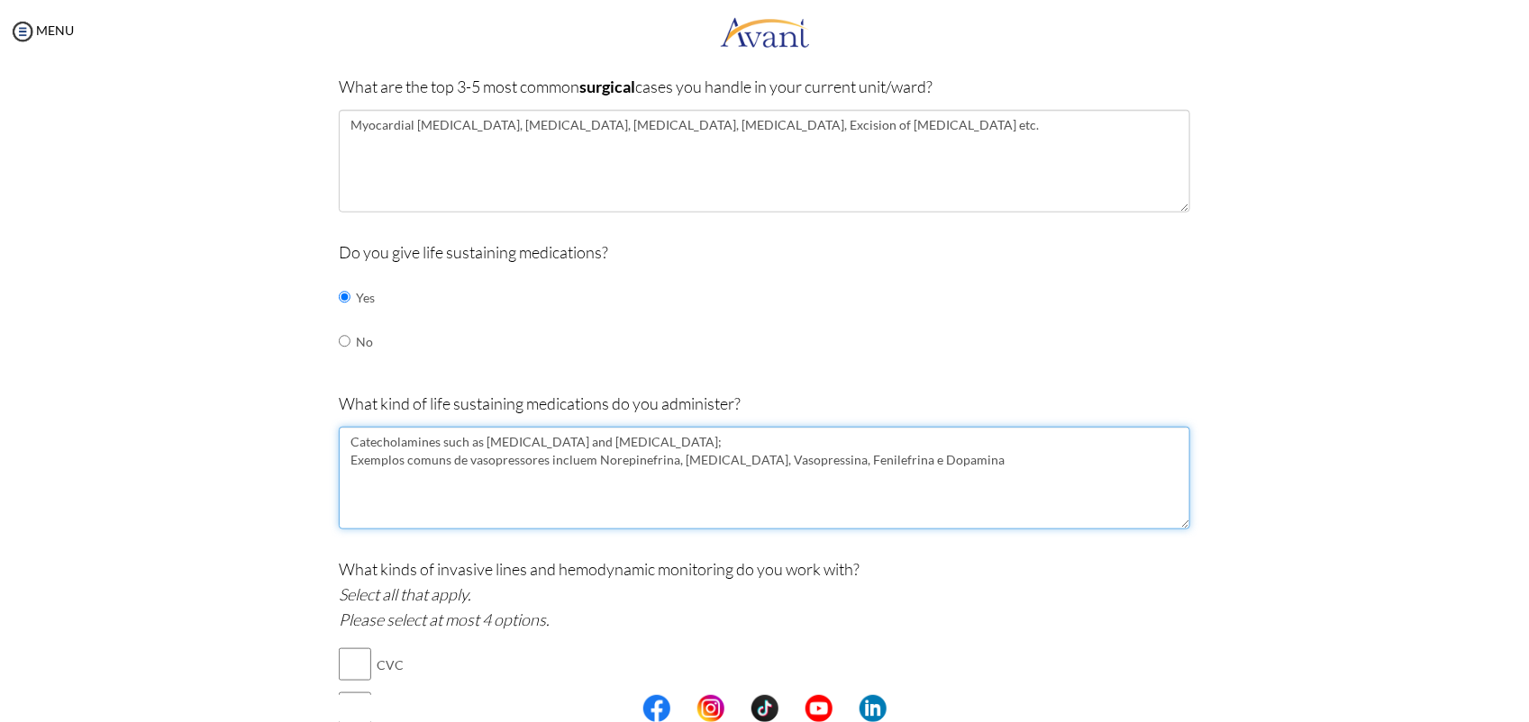
drag, startPoint x: 944, startPoint y: 460, endPoint x: 340, endPoint y: 447, distance: 604.6
click at [340, 447] on textarea "Catecholamines such as [MEDICAL_DATA] and [MEDICAL_DATA]; Exemplos comuns de va…" at bounding box center [764, 478] width 851 height 103
paste textarea "vasopressors include [MEDICAL_DATA], [MEDICAL_DATA], [MEDICAL_DATA], [MEDICAL_D…"
click at [352, 443] on textarea "vasopressors include [MEDICAL_DATA], [MEDICAL_DATA], [MEDICAL_DATA], [MEDICAL_D…" at bounding box center [764, 478] width 851 height 103
drag, startPoint x: 417, startPoint y: 440, endPoint x: 457, endPoint y: 441, distance: 39.7
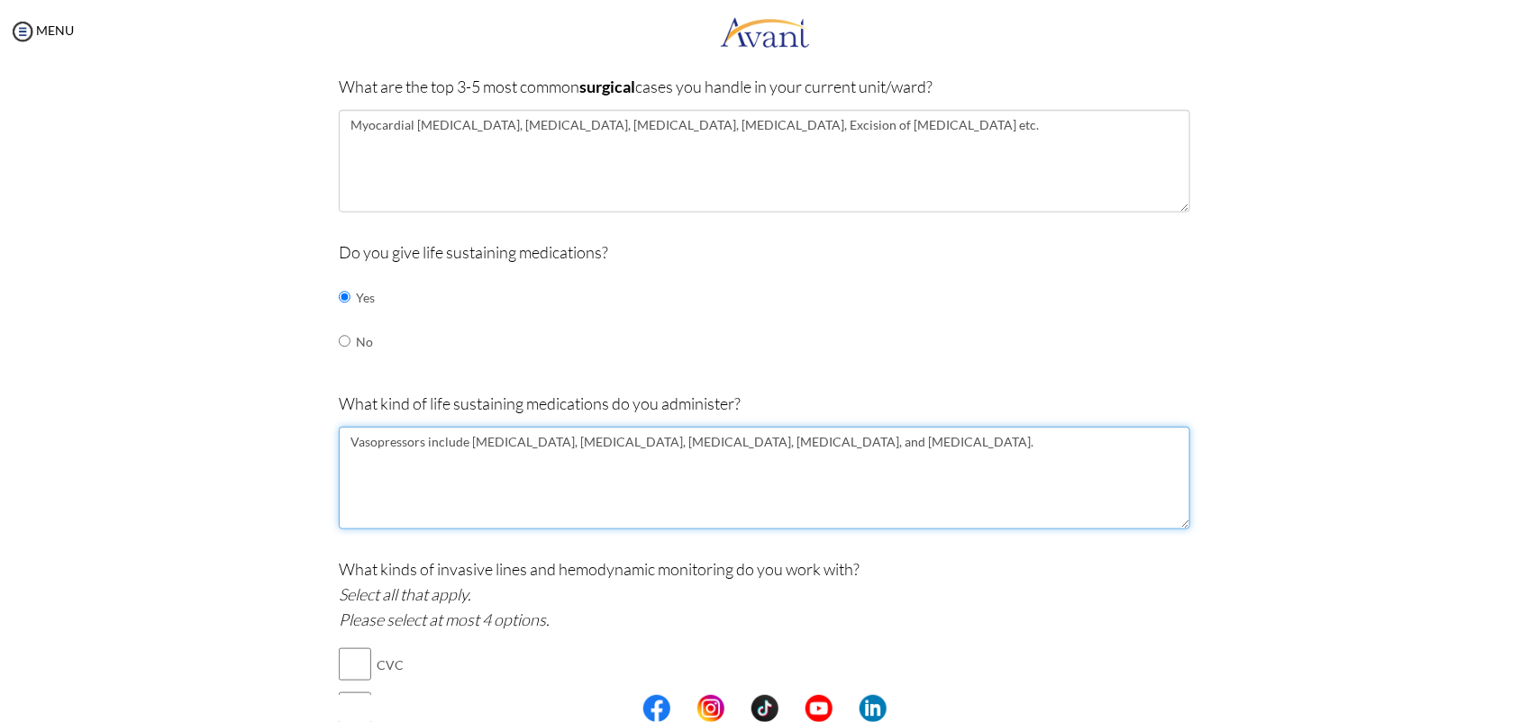
click at [457, 441] on textarea "Vasopressors include [MEDICAL_DATA], [MEDICAL_DATA], [MEDICAL_DATA], [MEDICAL_D…" at bounding box center [764, 478] width 851 height 103
click at [431, 447] on textarea "Vasopressors as such as [MEDICAL_DATA], [MEDICAL_DATA], [MEDICAL_DATA], [MEDICA…" at bounding box center [764, 478] width 851 height 103
click at [889, 437] on textarea "Vasopressors such as [MEDICAL_DATA], [MEDICAL_DATA], [MEDICAL_DATA], [MEDICAL_D…" at bounding box center [764, 478] width 851 height 103
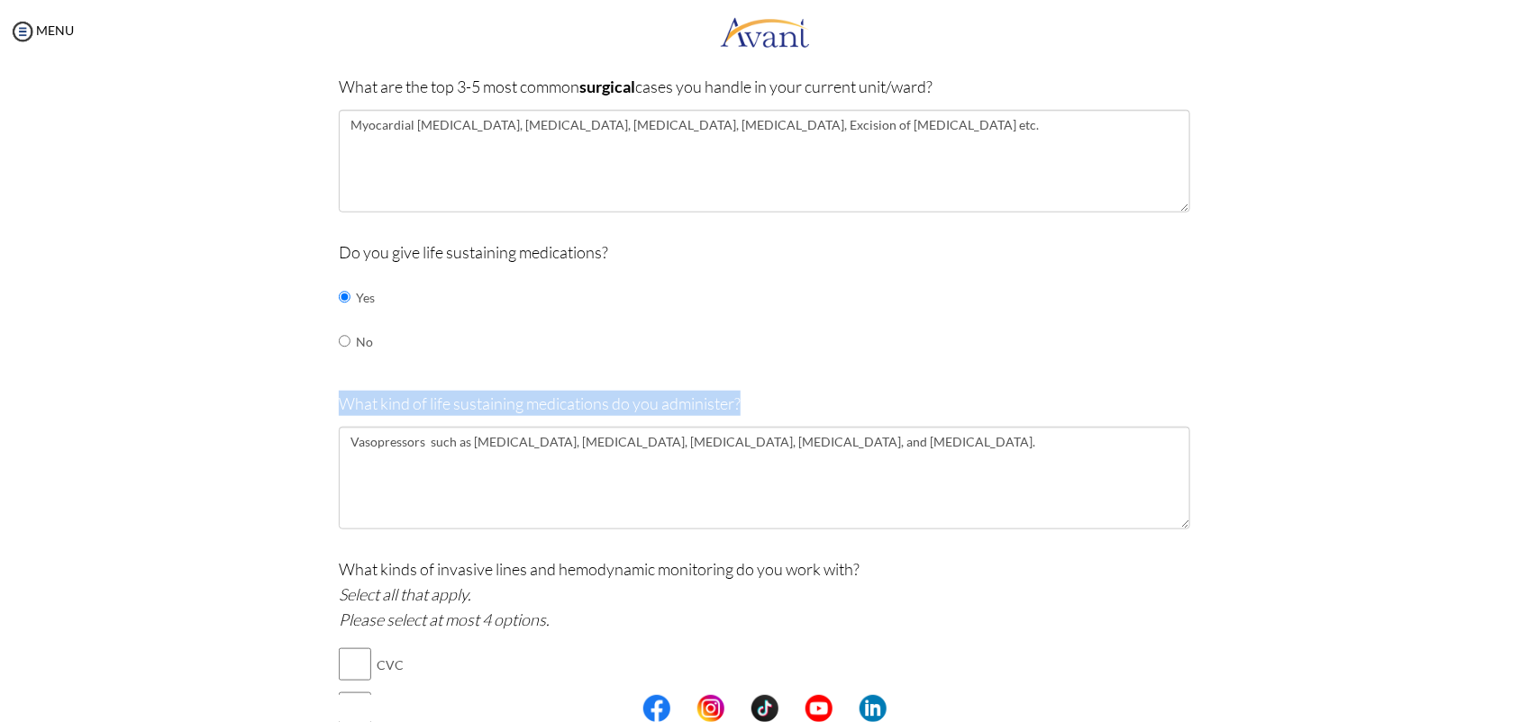
drag, startPoint x: 736, startPoint y: 402, endPoint x: 321, endPoint y: 396, distance: 415.3
copy p "What kind of life sustaining medications do you administer?"
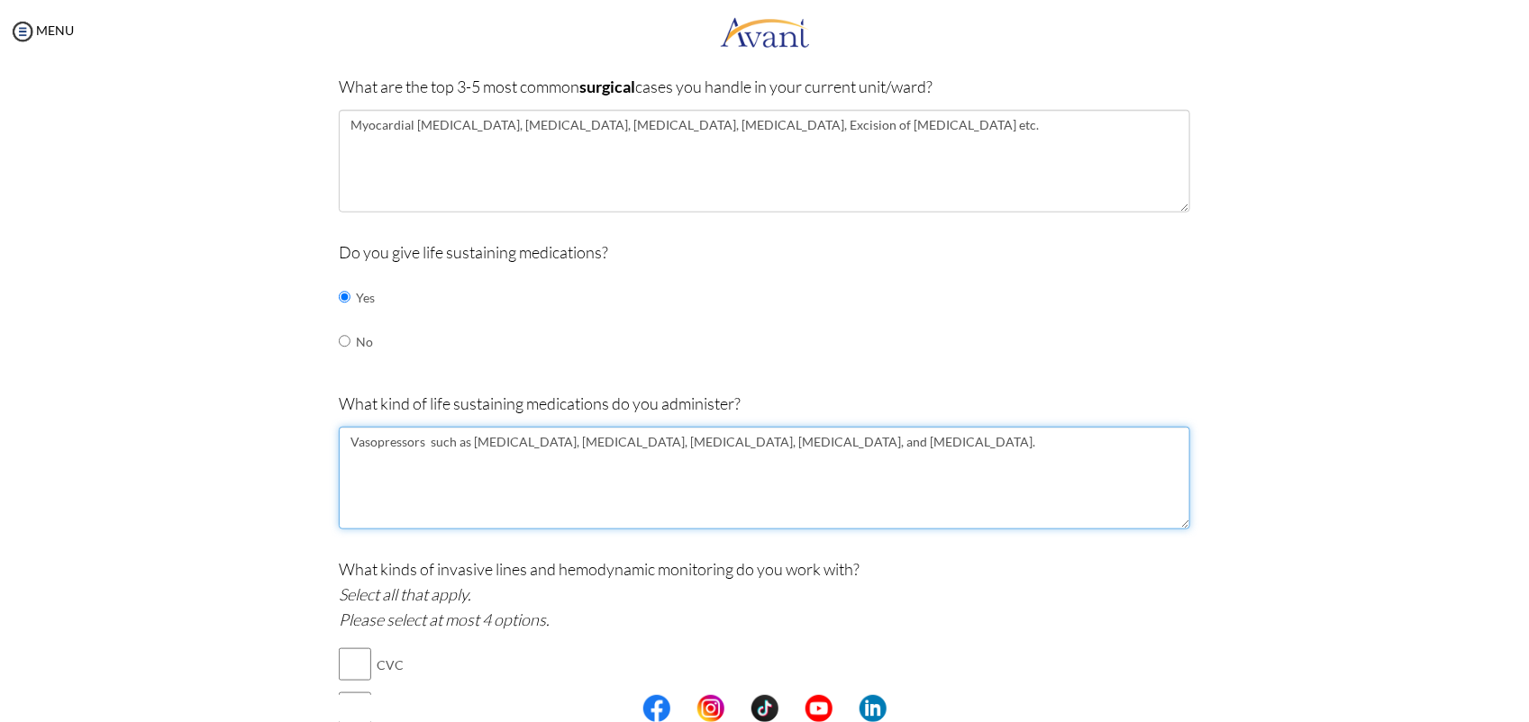
drag, startPoint x: 874, startPoint y: 446, endPoint x: 800, endPoint y: 452, distance: 74.1
click at [800, 452] on textarea "Vasopressors such as [MEDICAL_DATA], [MEDICAL_DATA], [MEDICAL_DATA], [MEDICAL_D…" at bounding box center [764, 478] width 851 height 103
paste textarea "Antiarrítmicos como [MEDICAL_DATA], [MEDICAL_DATA], [MEDICAL_DATA]), [MEDICAL_D…"
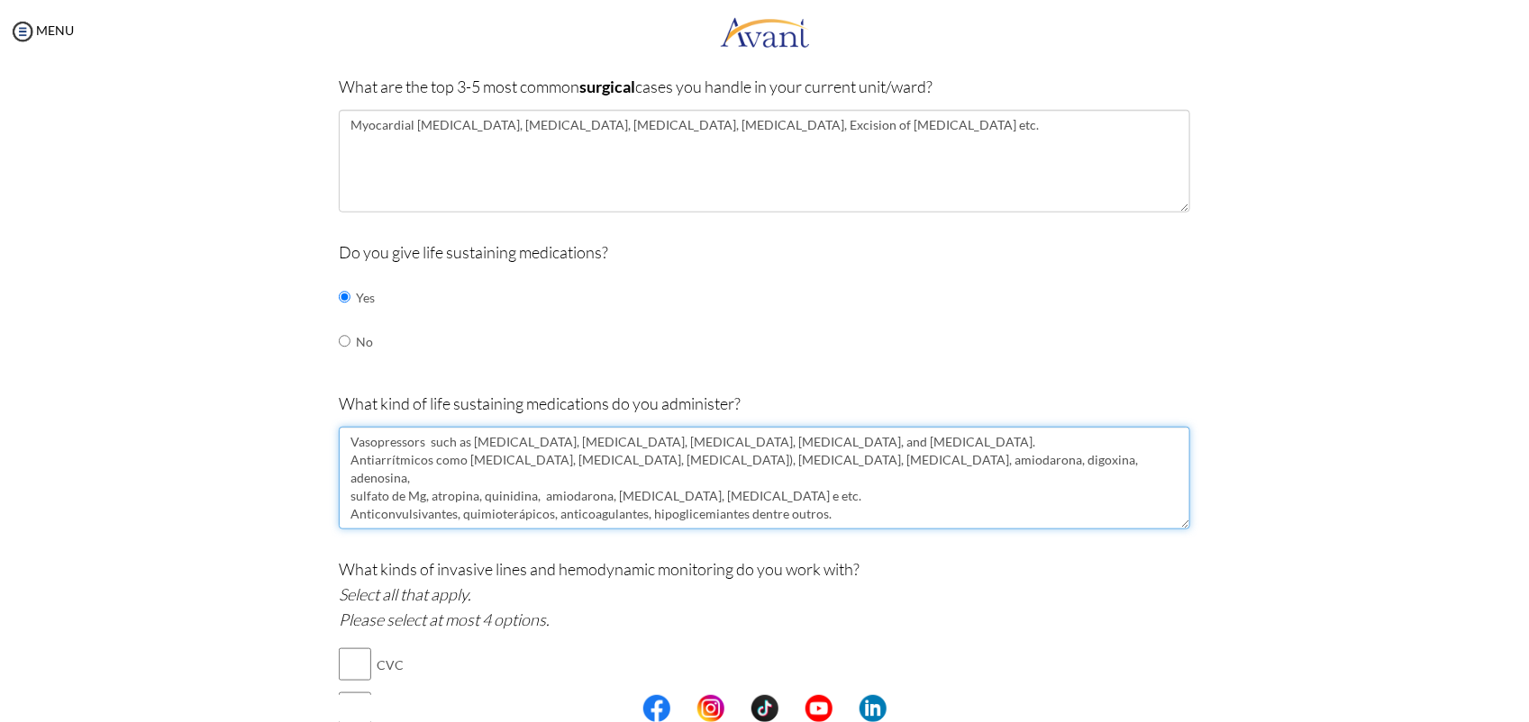
click at [871, 443] on textarea "Vasopressors such as [MEDICAL_DATA], [MEDICAL_DATA], [MEDICAL_DATA], [MEDICAL_D…" at bounding box center [764, 478] width 851 height 103
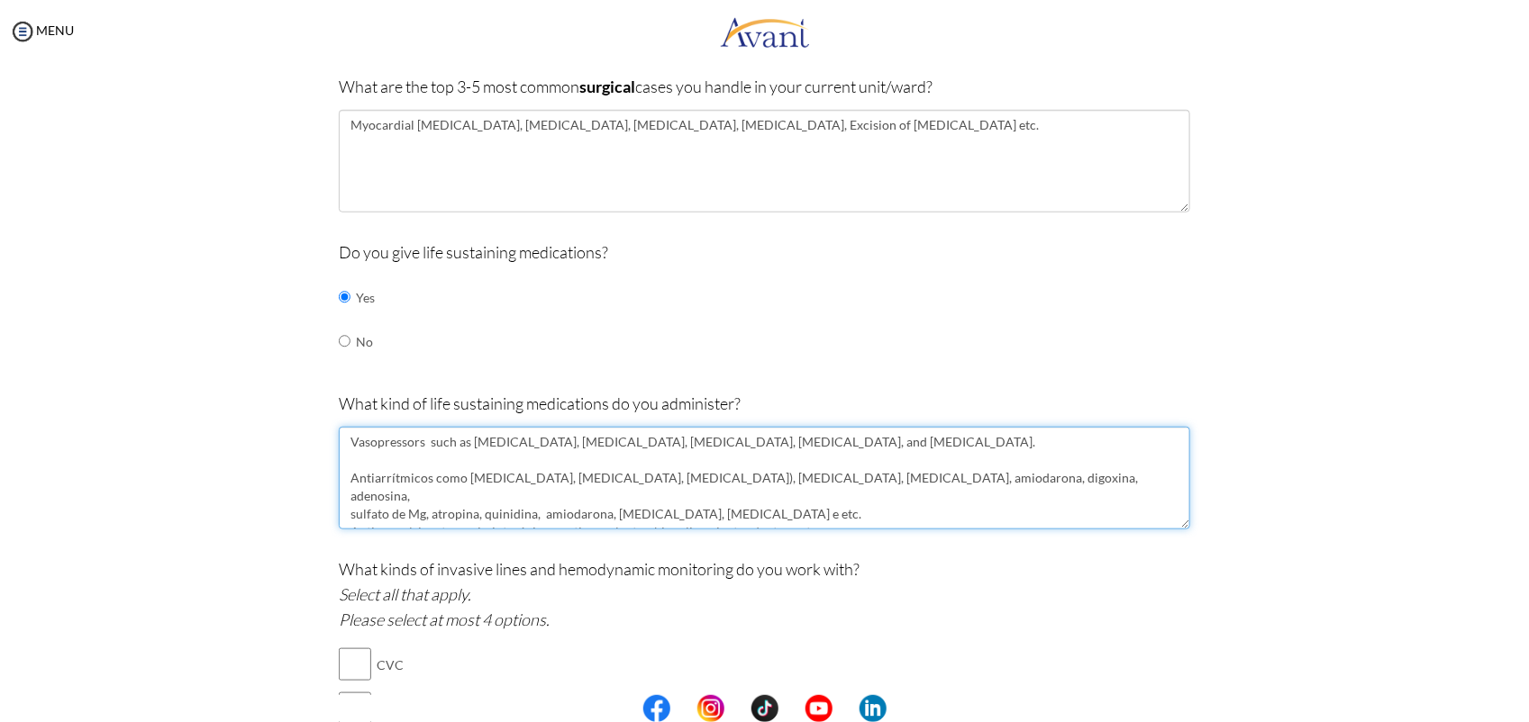
paste textarea "fibrinolíticos"
click at [345, 462] on textarea "Vasopressors such as [MEDICAL_DATA], [MEDICAL_DATA], [MEDICAL_DATA], [MEDICAL_D…" at bounding box center [764, 478] width 851 height 103
click at [439, 471] on textarea "Vasopressors such as [MEDICAL_DATA], [MEDICAL_DATA], [MEDICAL_DATA], [MEDICAL_D…" at bounding box center [764, 478] width 851 height 103
click at [420, 461] on textarea "Vasopressors such as [MEDICAL_DATA], [MEDICAL_DATA], [MEDICAL_DATA], [MEDICAL_D…" at bounding box center [764, 478] width 851 height 103
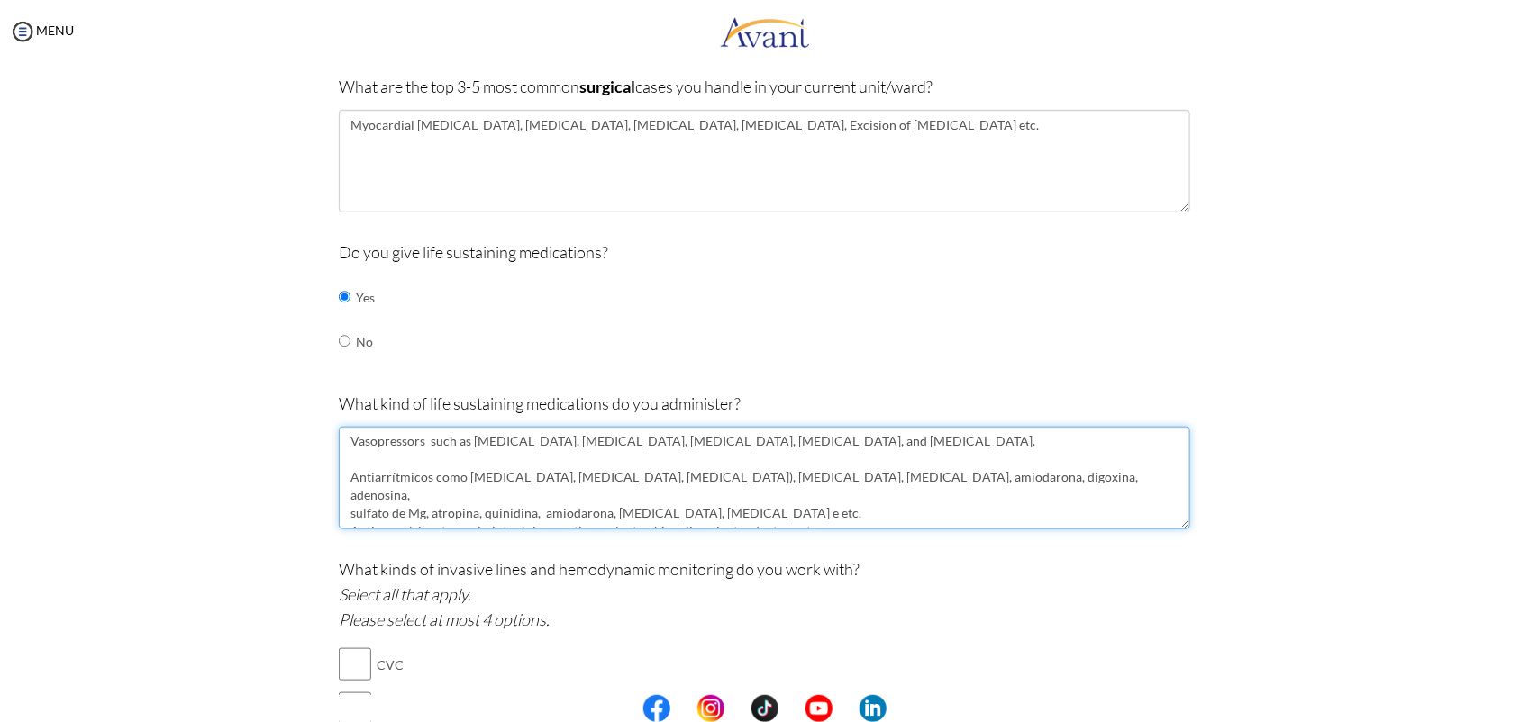
drag, startPoint x: 820, startPoint y: 510, endPoint x: 354, endPoint y: 485, distance: 466.4
click at [354, 485] on textarea "Vasopressors such as [MEDICAL_DATA], [MEDICAL_DATA], [MEDICAL_DATA], [MEDICAL_D…" at bounding box center [764, 478] width 851 height 103
click at [862, 513] on textarea "Vasopressors such as [MEDICAL_DATA], [MEDICAL_DATA], [MEDICAL_DATA], [MEDICAL_D…" at bounding box center [764, 478] width 851 height 103
drag, startPoint x: 812, startPoint y: 512, endPoint x: 334, endPoint y: 480, distance: 478.5
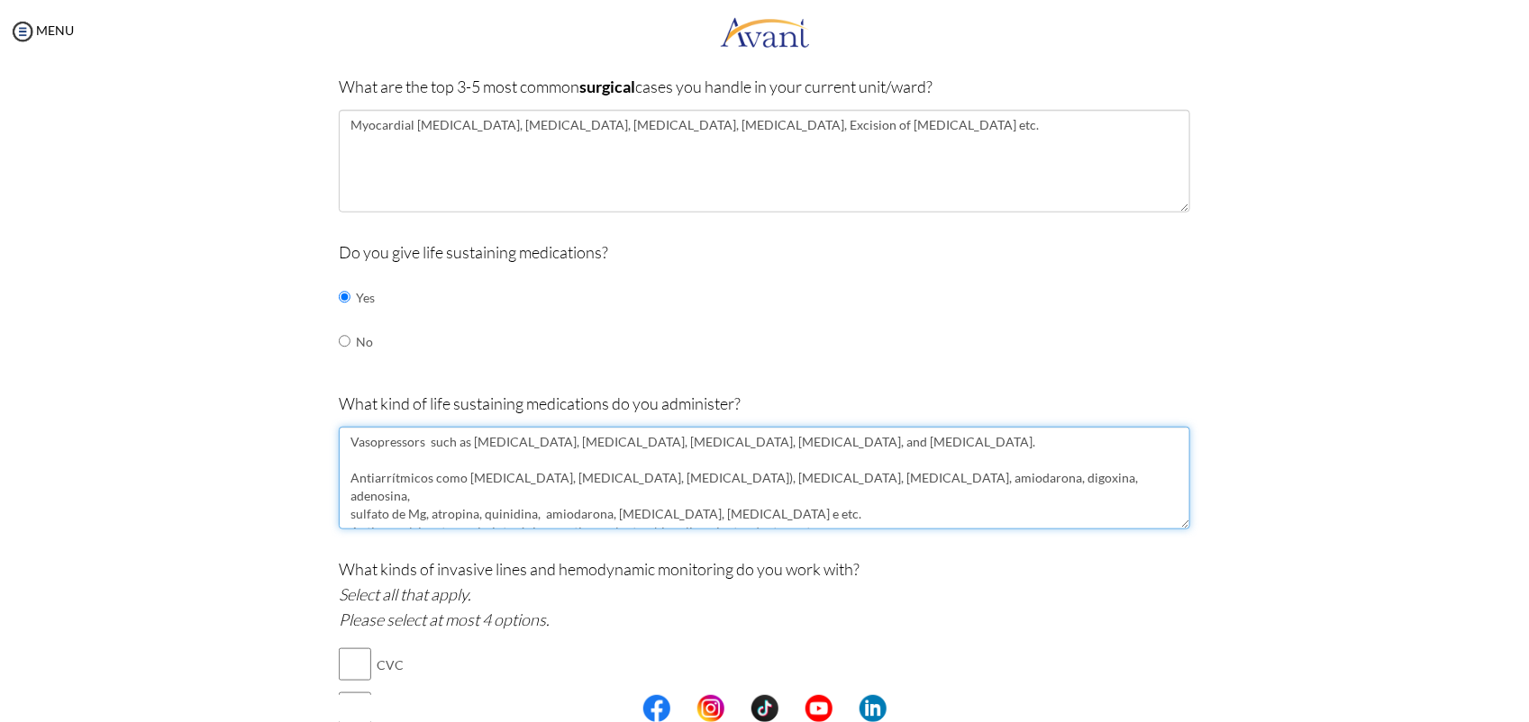
click at [339, 480] on textarea "Vasopressors such as [MEDICAL_DATA], [MEDICAL_DATA], [MEDICAL_DATA], [MEDICAL_D…" at bounding box center [764, 478] width 851 height 103
paste textarea "[MEDICAL_DATA], [MEDICAL_DATA]; Fibrinolytics such as [MEDICAL_DATA], [MEDICAL_…"
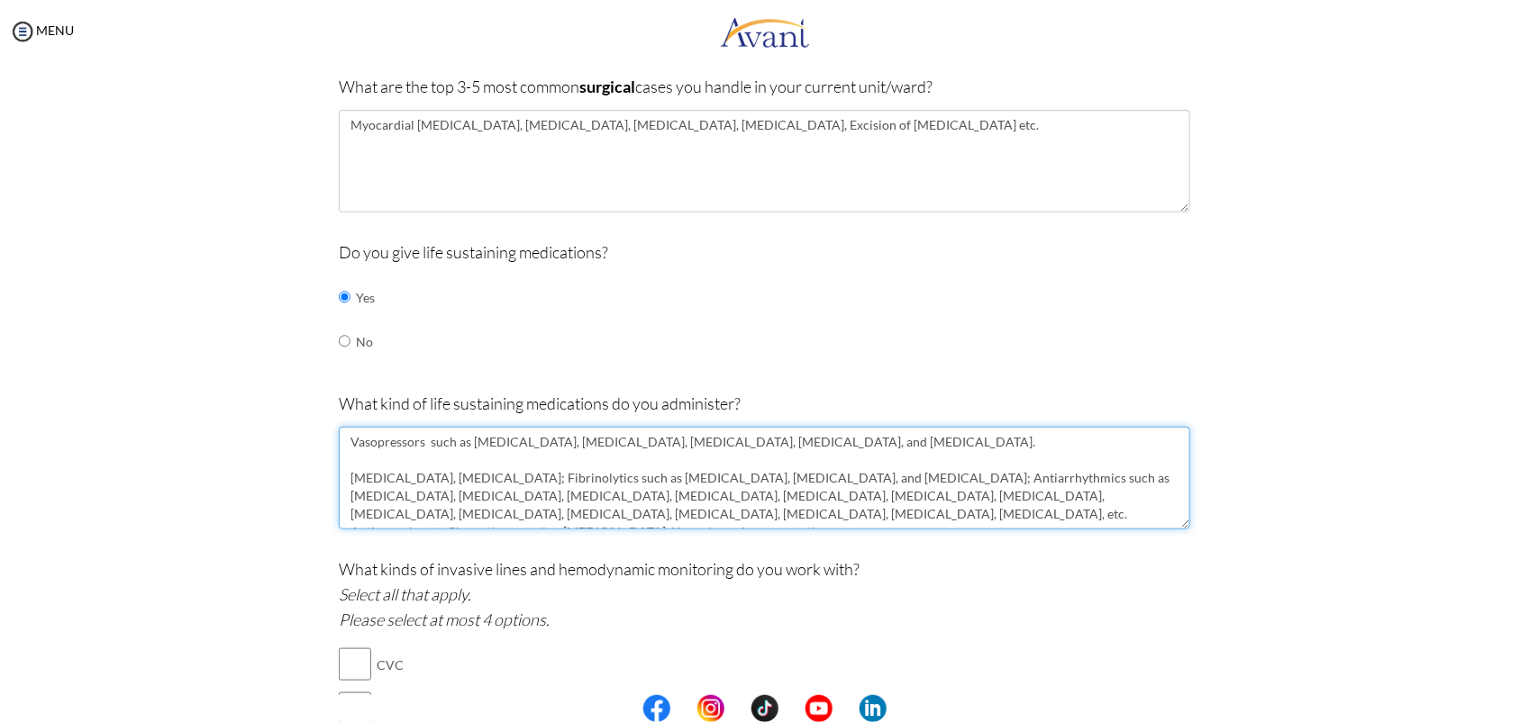
click at [341, 476] on textarea "Vasopressors such as [MEDICAL_DATA], [MEDICAL_DATA], [MEDICAL_DATA], [MEDICAL_D…" at bounding box center [764, 478] width 851 height 103
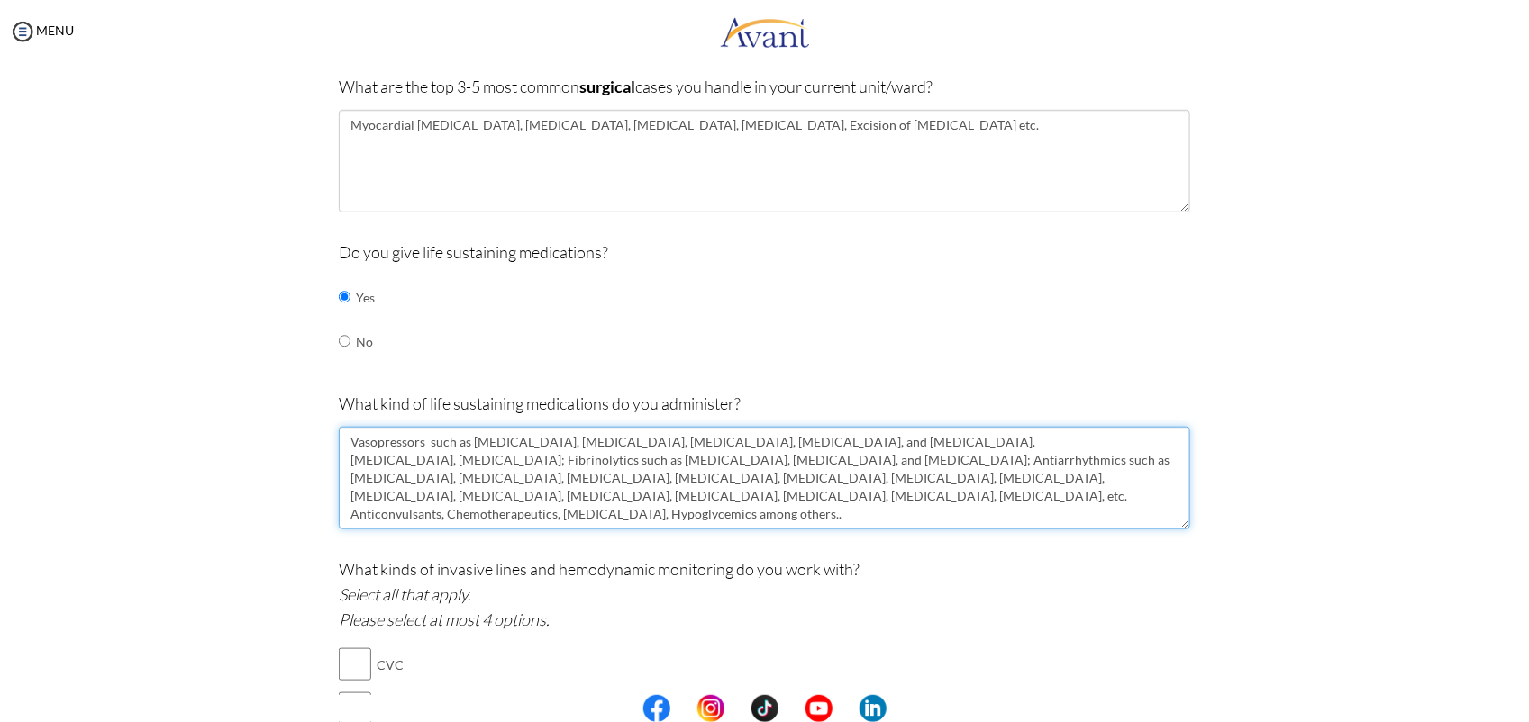
click at [542, 461] on textarea "Vasopressors such as [MEDICAL_DATA], [MEDICAL_DATA], [MEDICAL_DATA], [MEDICAL_D…" at bounding box center [764, 478] width 851 height 103
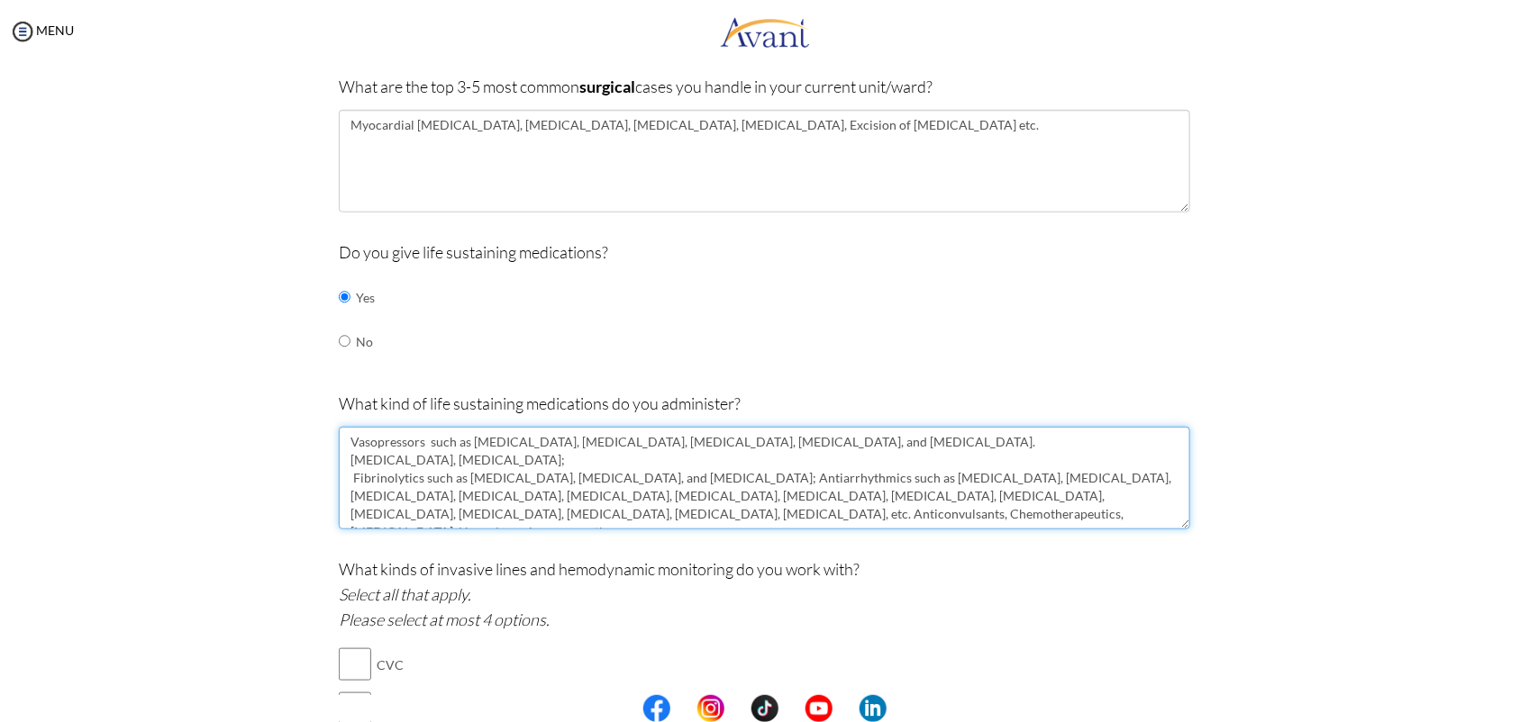
click at [676, 484] on textarea "Vasopressors such as [MEDICAL_DATA], [MEDICAL_DATA], [MEDICAL_DATA], [MEDICAL_D…" at bounding box center [764, 478] width 851 height 103
click at [605, 514] on textarea "Vasopressors such as [MEDICAL_DATA], [MEDICAL_DATA], [MEDICAL_DATA], [MEDICAL_D…" at bounding box center [764, 478] width 851 height 103
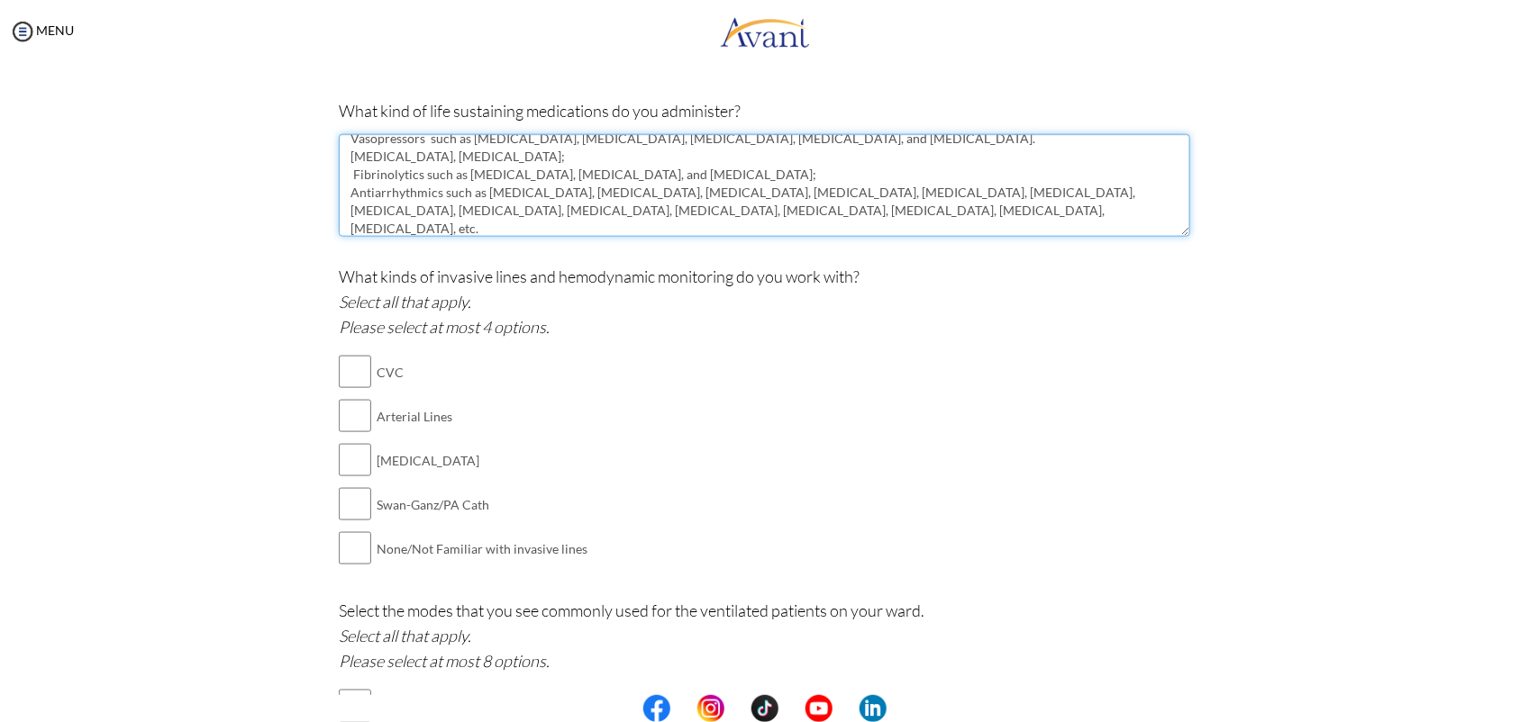
scroll to position [888, 0]
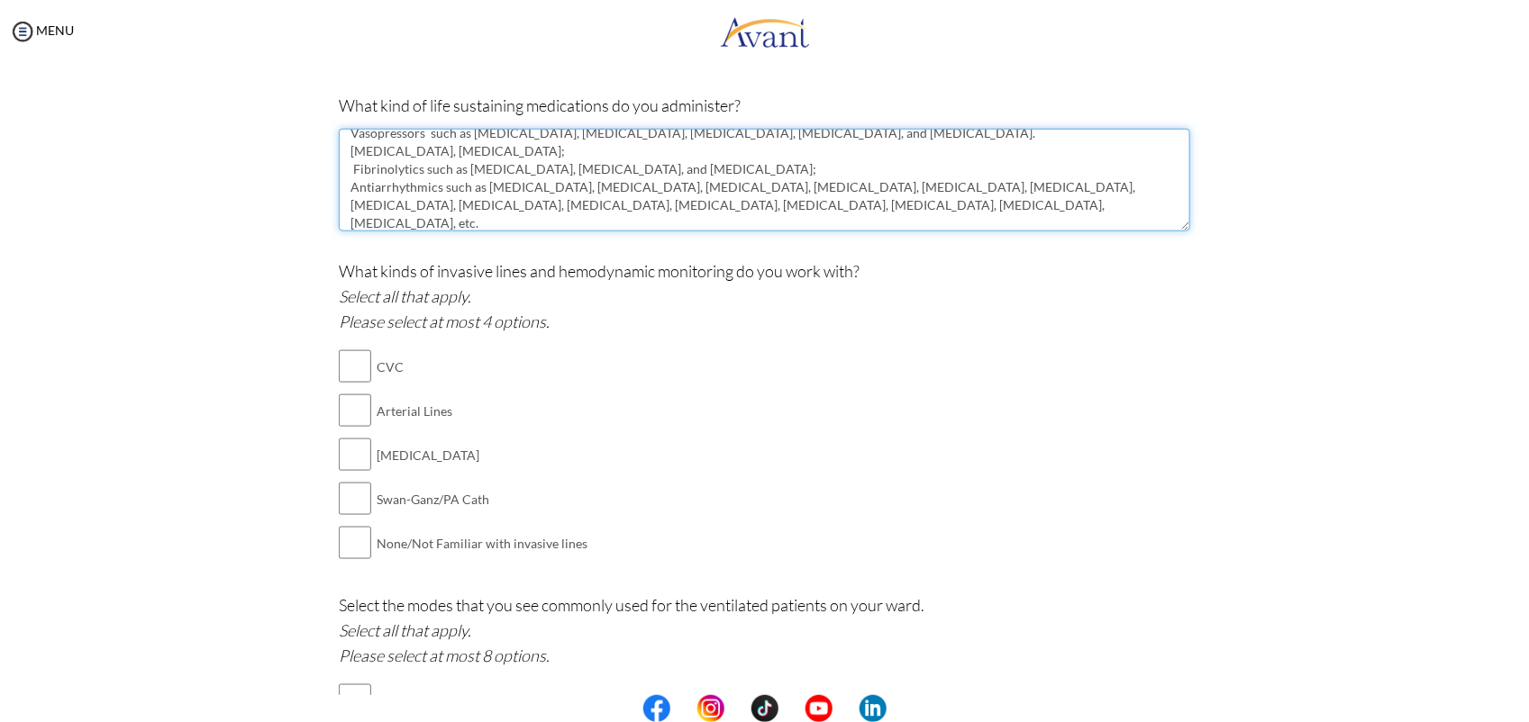
type textarea "Vasopressors such as [MEDICAL_DATA], [MEDICAL_DATA], [MEDICAL_DATA], [MEDICAL_D…"
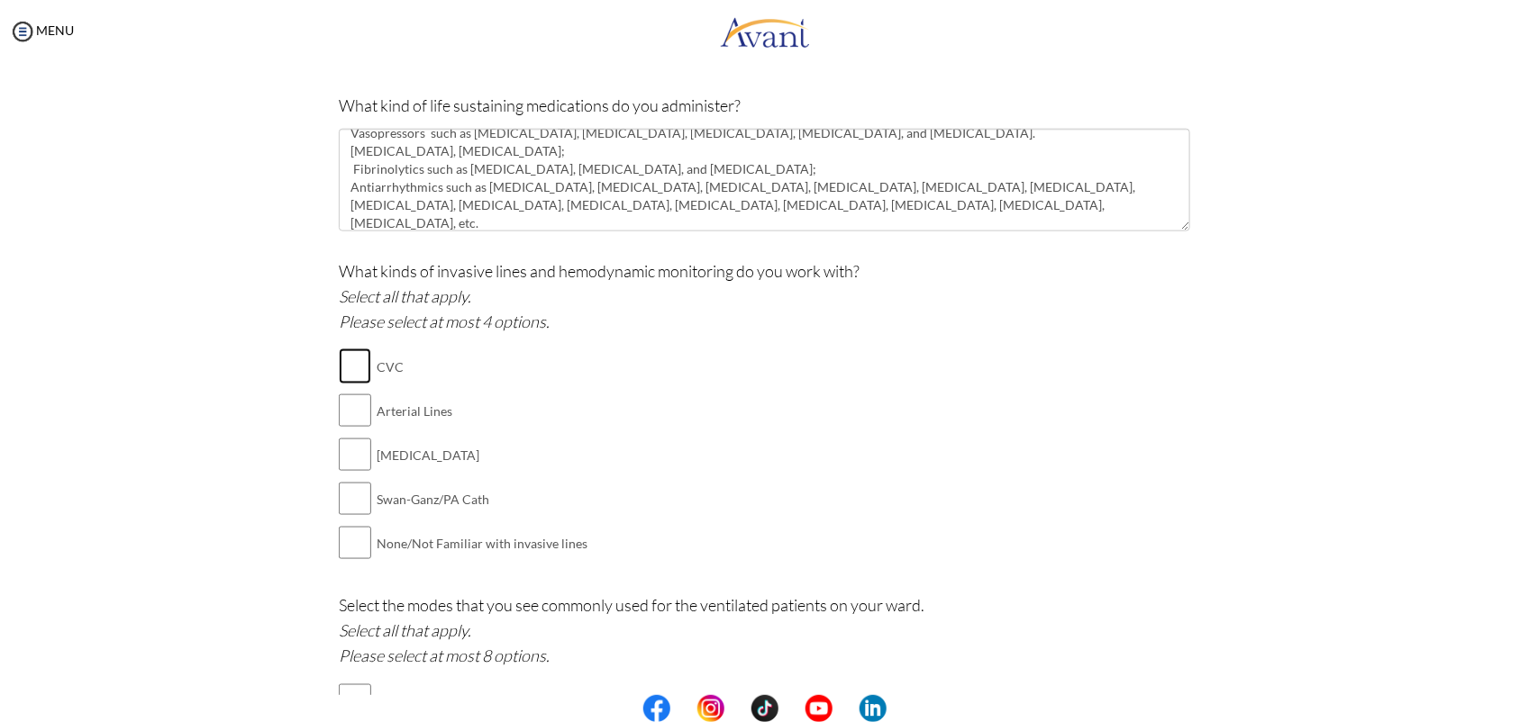
click at [348, 363] on input "checkbox" at bounding box center [355, 367] width 32 height 36
checkbox input "true"
click at [350, 407] on input "checkbox" at bounding box center [355, 411] width 32 height 36
checkbox input "true"
click at [339, 457] on input "checkbox" at bounding box center [355, 455] width 32 height 36
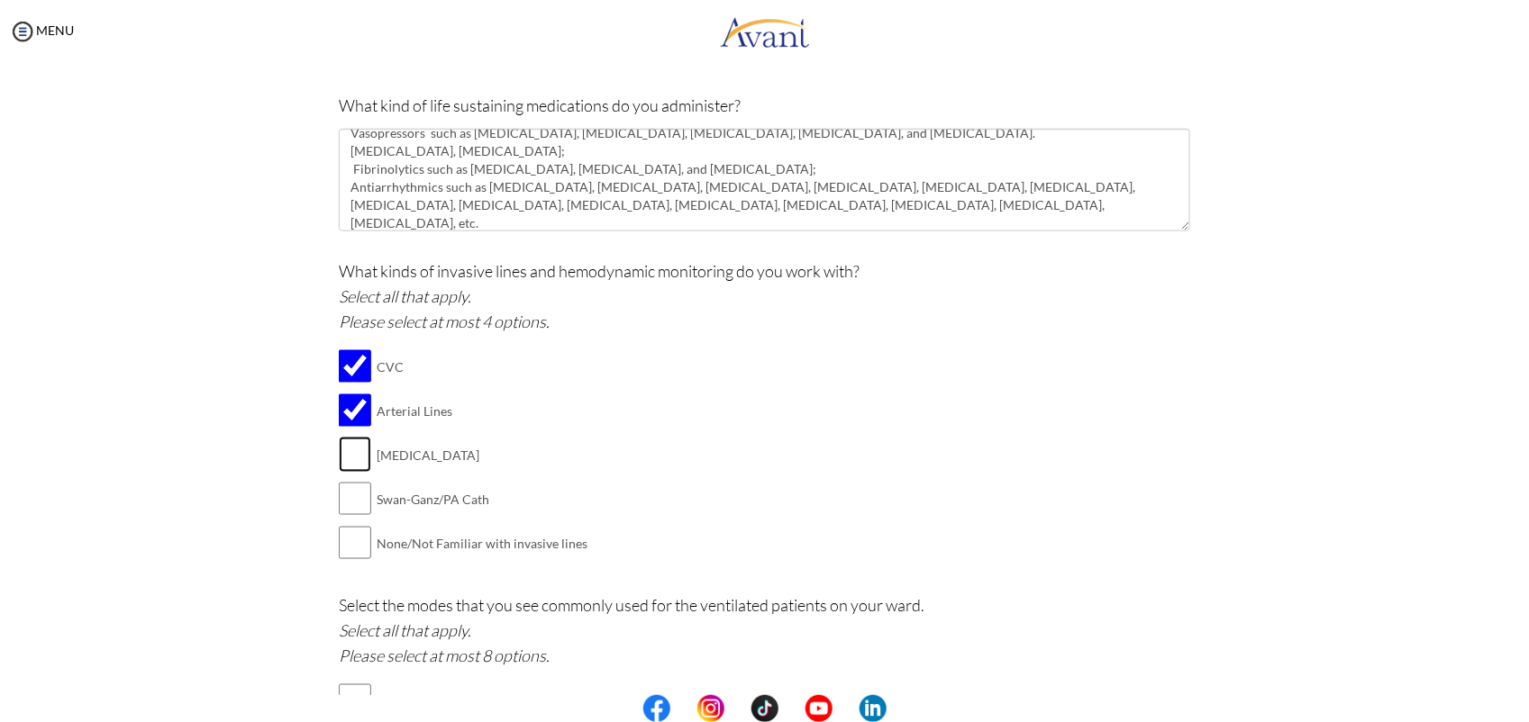
checkbox input "true"
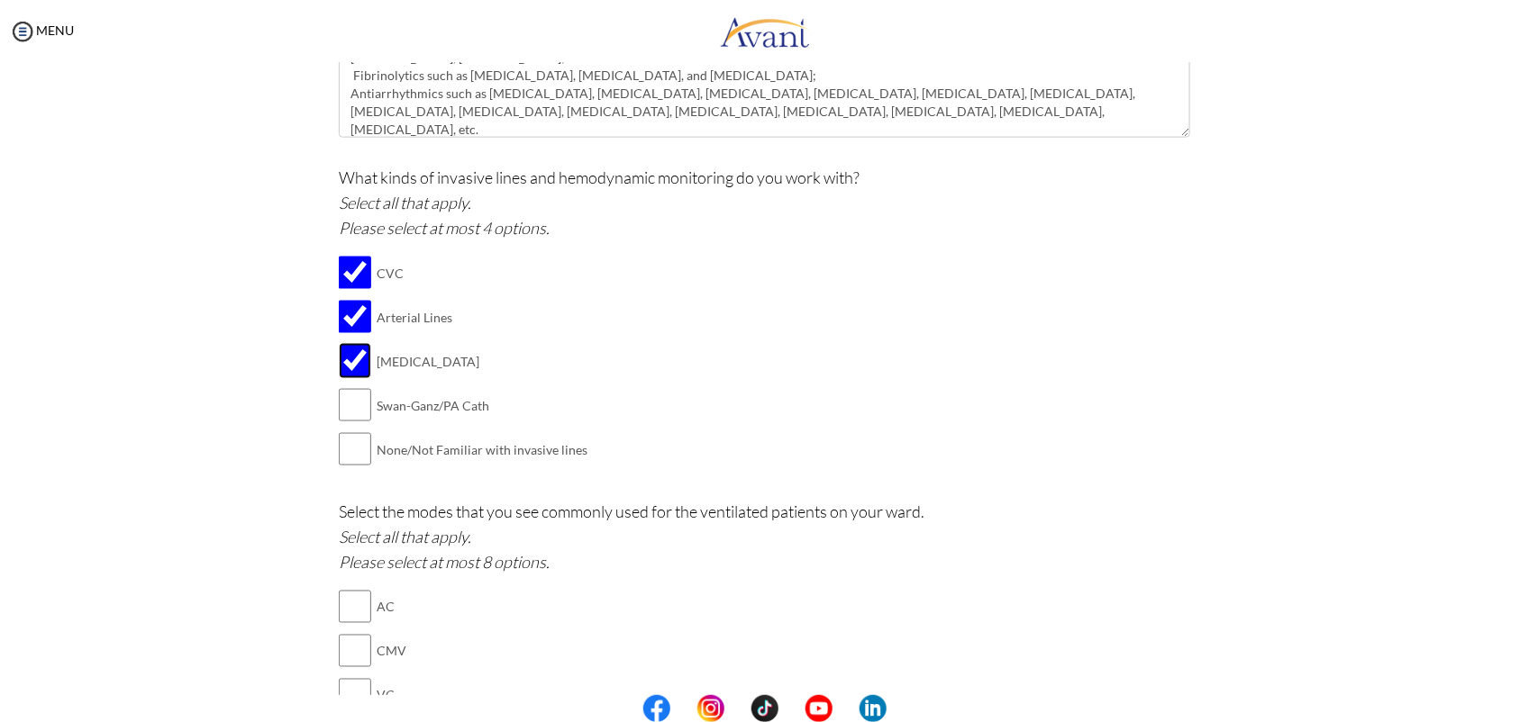
scroll to position [987, 0]
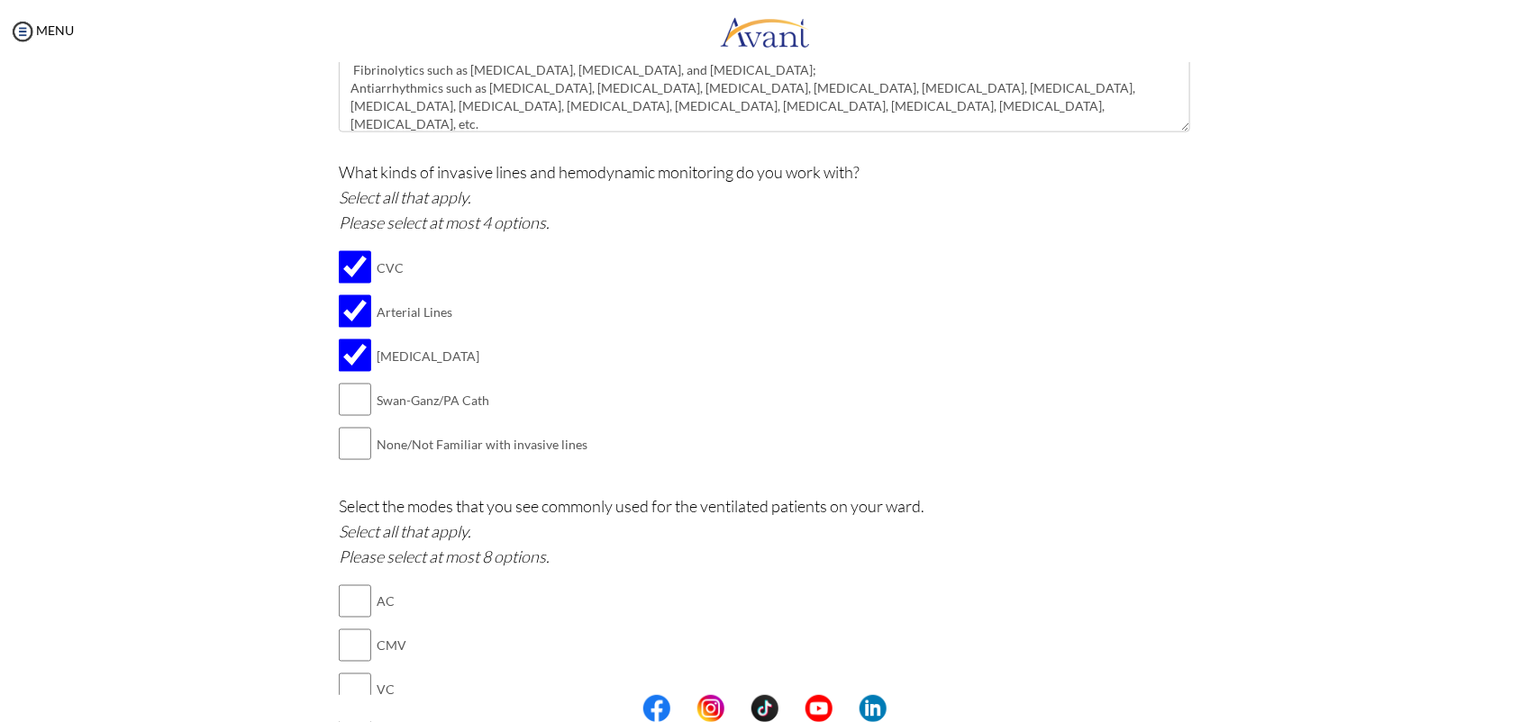
drag, startPoint x: 577, startPoint y: 440, endPoint x: 315, endPoint y: 308, distance: 292.5
click at [315, 308] on div "Are you currently in school now? Yes No H ave you taken the NCLEX-RN exam befor…" at bounding box center [765, 546] width 1054 height 2754
copy div
click at [344, 407] on input "checkbox" at bounding box center [355, 400] width 32 height 36
checkbox input "true"
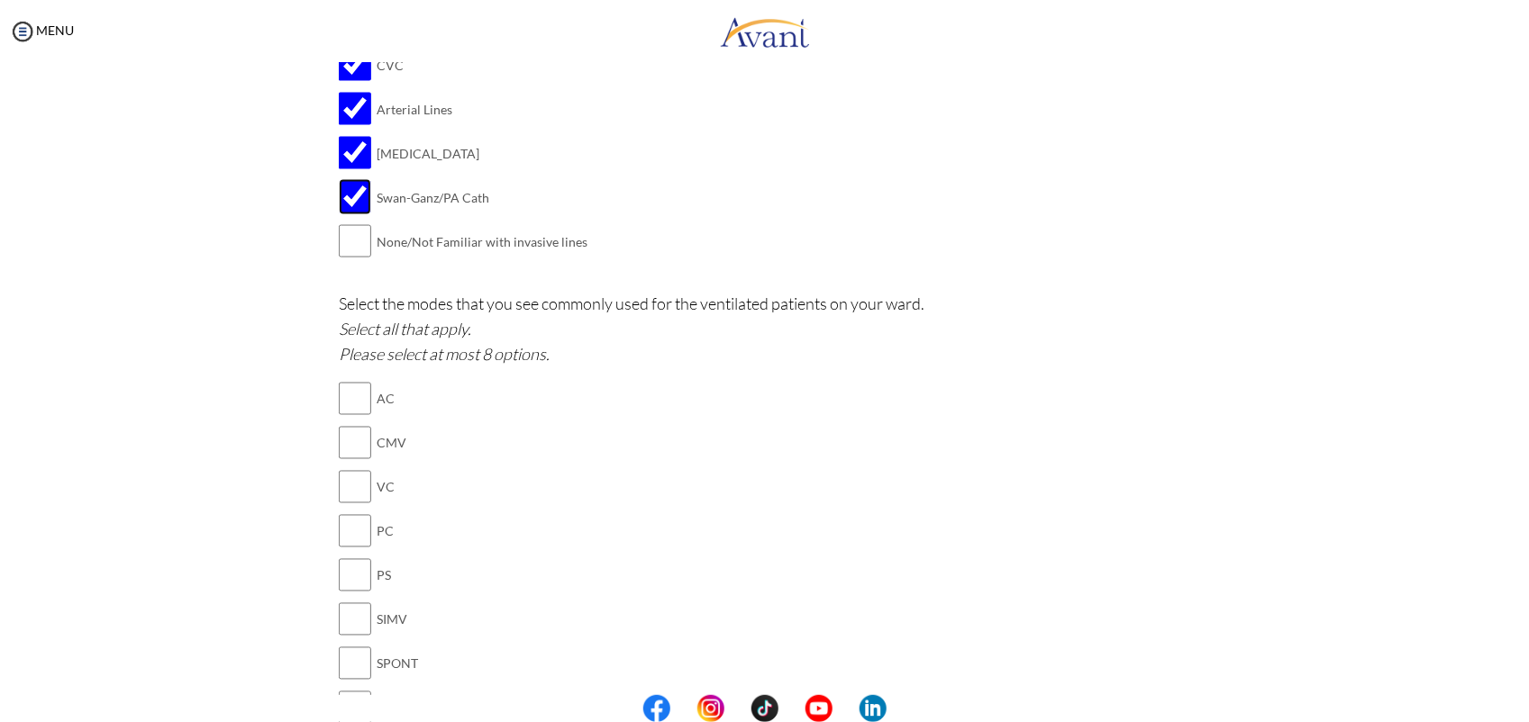
scroll to position [1181, 0]
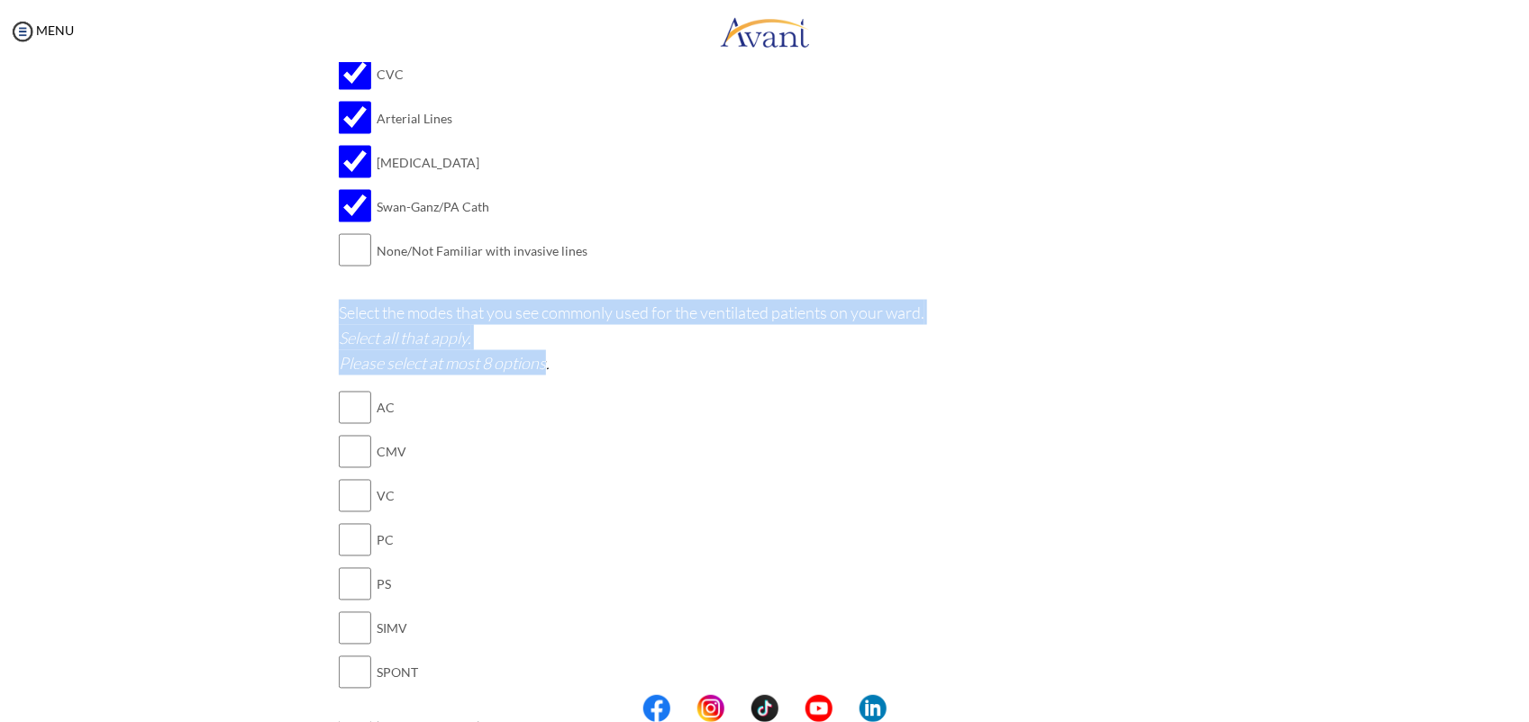
drag, startPoint x: 541, startPoint y: 368, endPoint x: 320, endPoint y: 316, distance: 227.5
click at [325, 316] on div "Are you currently in school now? Yes No H ave you taken the NCLEX-RN exam befor…" at bounding box center [764, 352] width 878 height 2754
copy p "Select the modes that you see commonly used for the ventilated patients on your…"
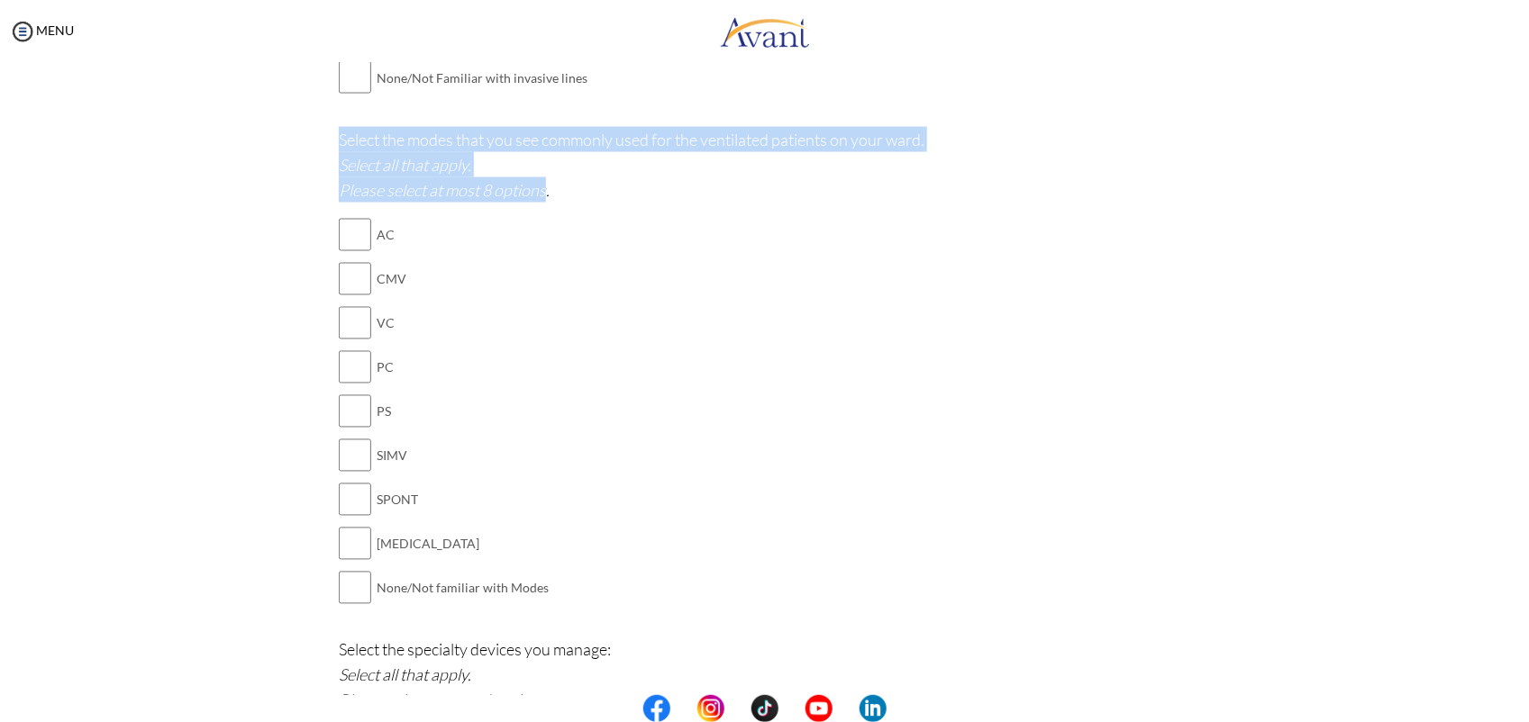
scroll to position [1358, 0]
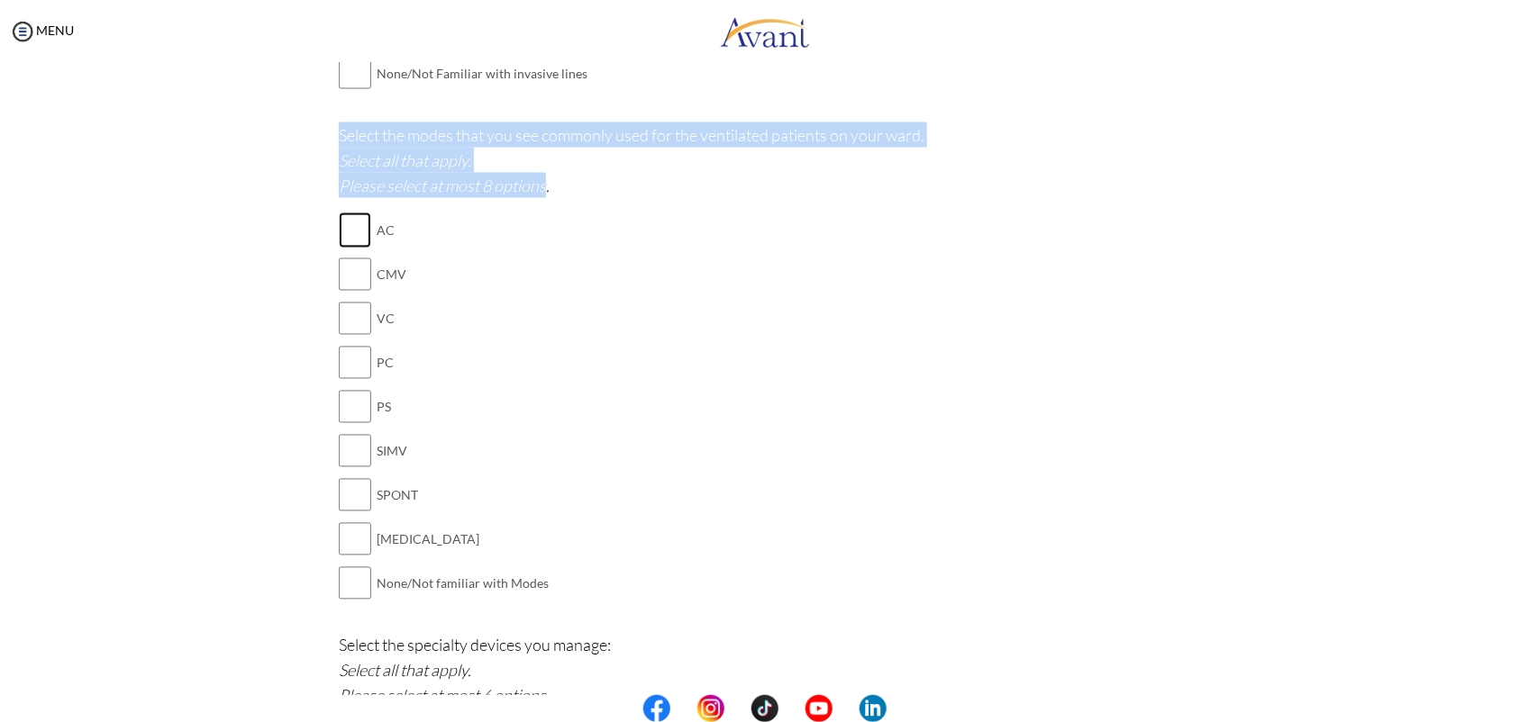
click at [351, 240] on input "checkbox" at bounding box center [355, 231] width 32 height 36
checkbox input "true"
click at [349, 277] on input "checkbox" at bounding box center [355, 275] width 32 height 36
checkbox input "true"
click at [342, 325] on input "checkbox" at bounding box center [355, 319] width 32 height 36
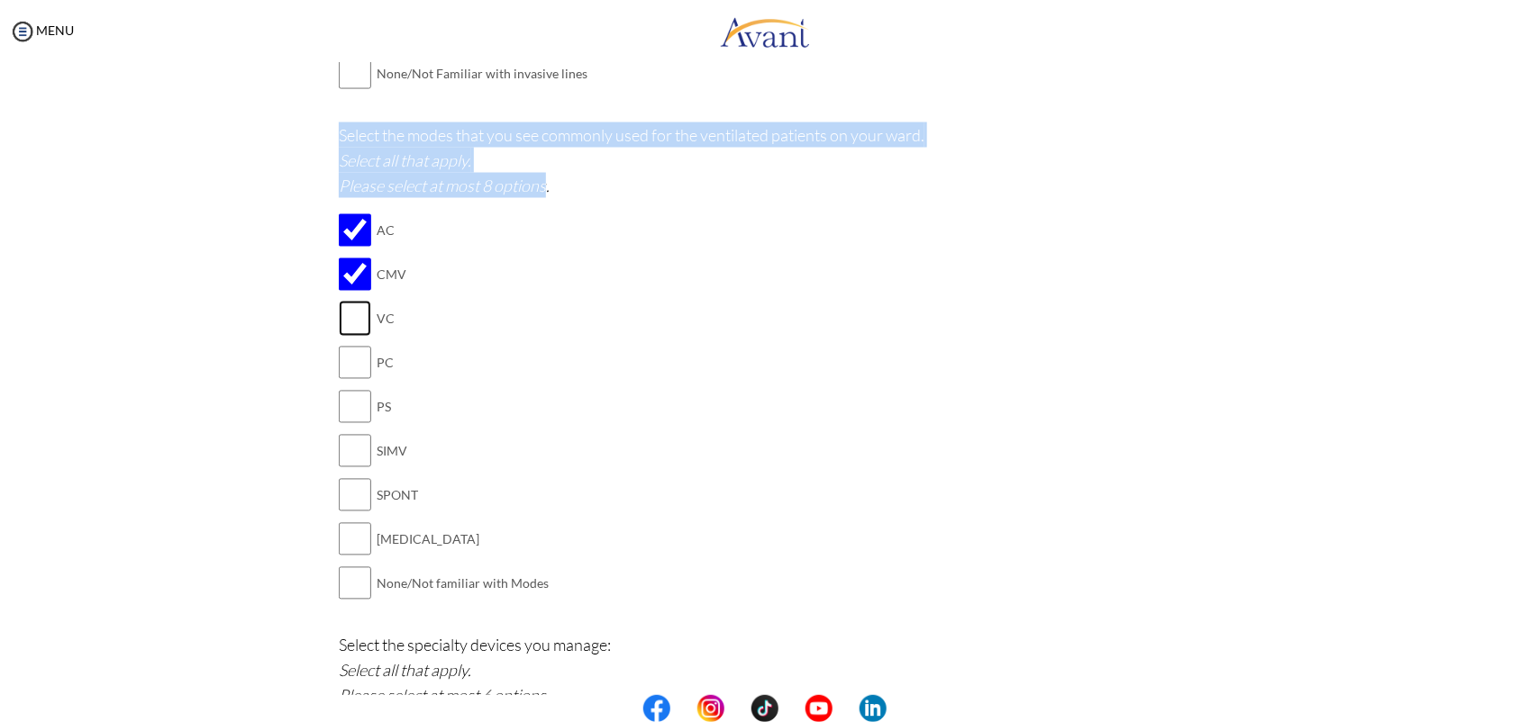
checkbox input "true"
click at [339, 456] on input "checkbox" at bounding box center [355, 451] width 32 height 36
checkbox input "true"
click at [345, 546] on input "checkbox" at bounding box center [355, 540] width 32 height 36
checkbox input "true"
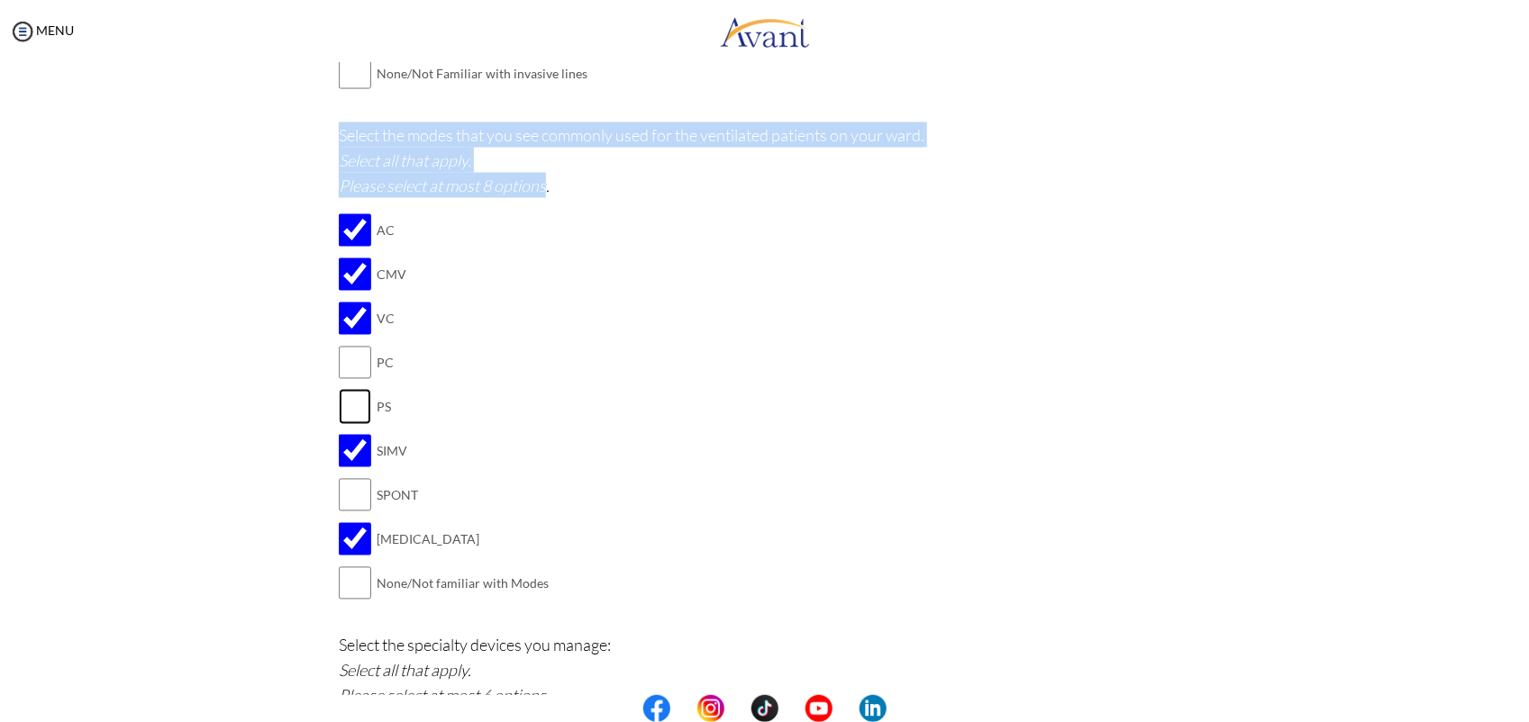
click at [342, 411] on input "checkbox" at bounding box center [355, 407] width 32 height 36
checkbox input "true"
click at [348, 365] on input "checkbox" at bounding box center [355, 363] width 32 height 36
checkbox input "true"
click at [351, 495] on input "checkbox" at bounding box center [355, 495] width 32 height 36
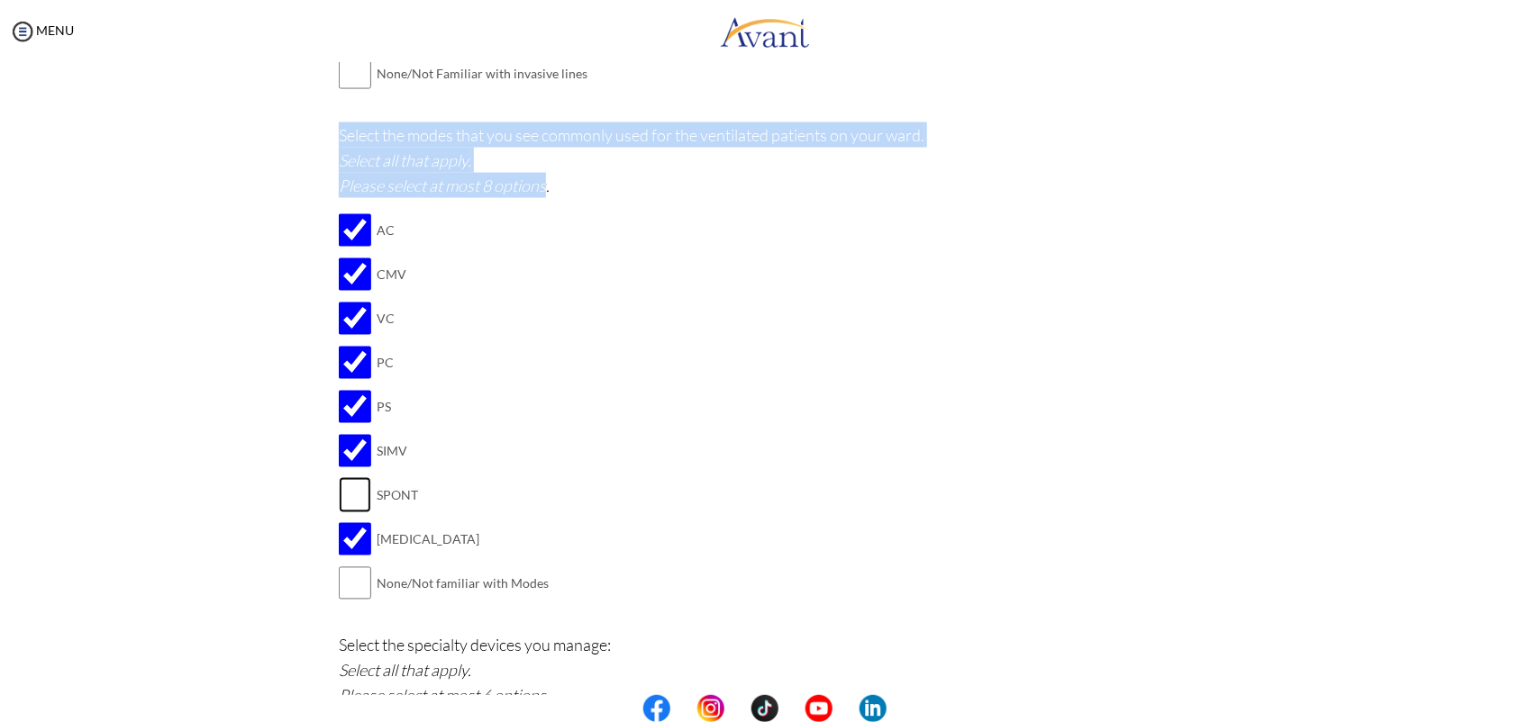
checkbox input "true"
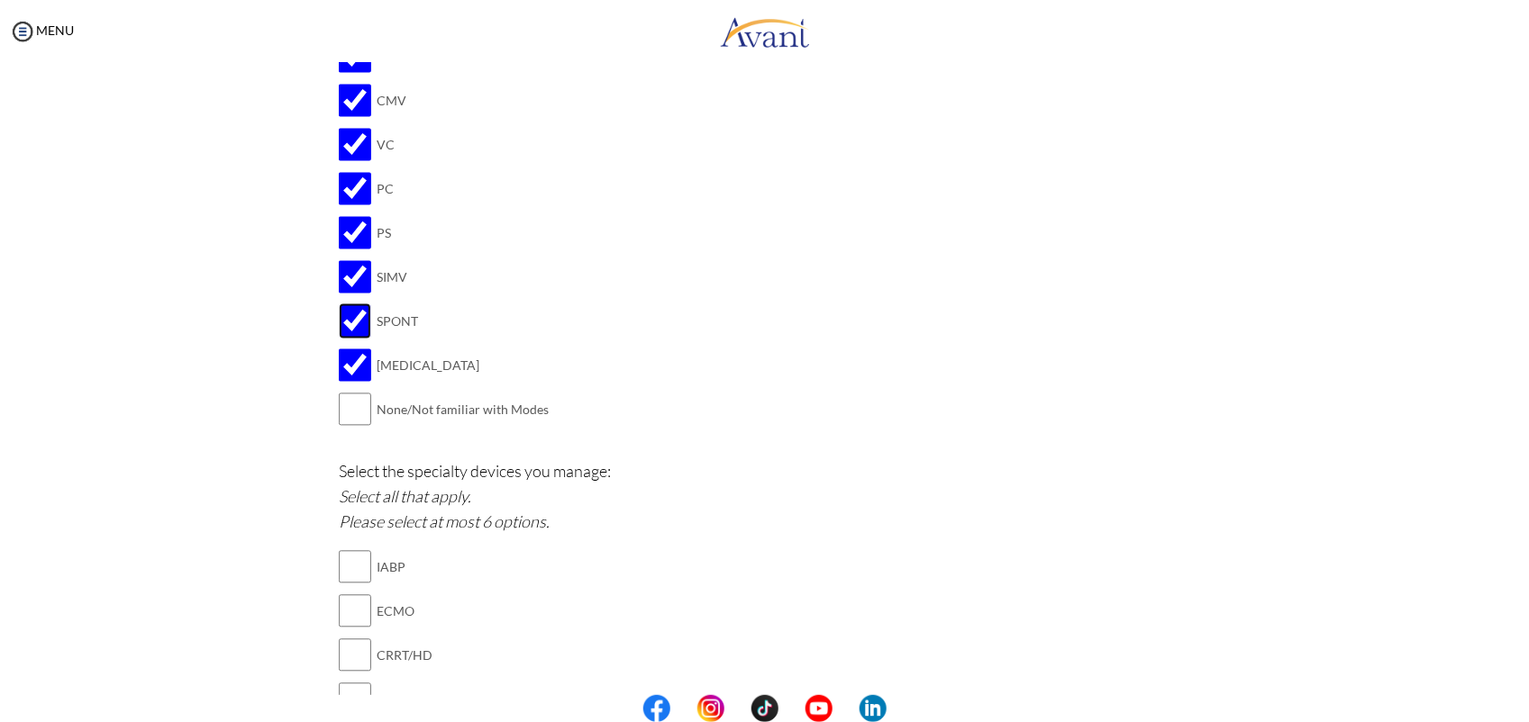
scroll to position [1518, 0]
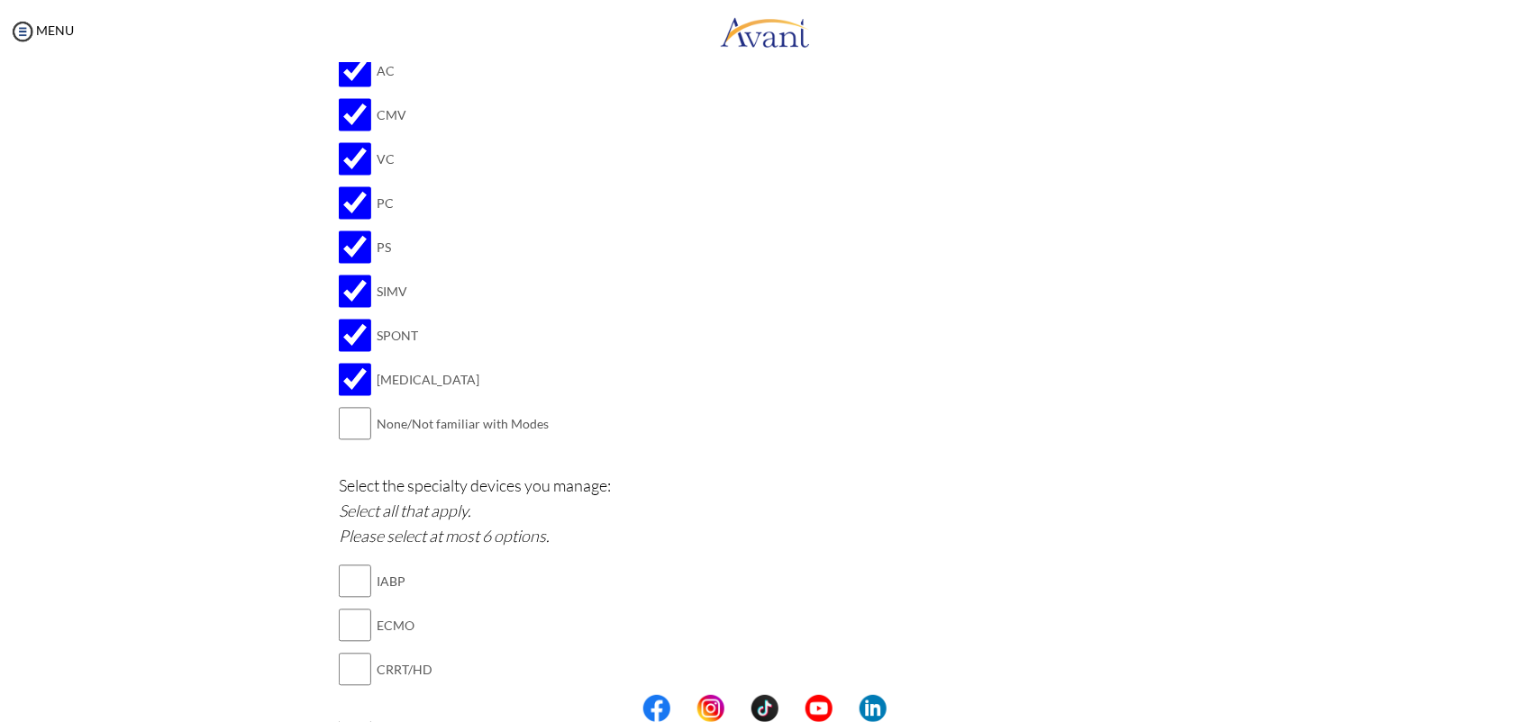
click at [1222, 403] on div "Pre-Interview Survey Are you currently in school now? Yes No H ave you taken th…" at bounding box center [764, 31] width 1493 height 2901
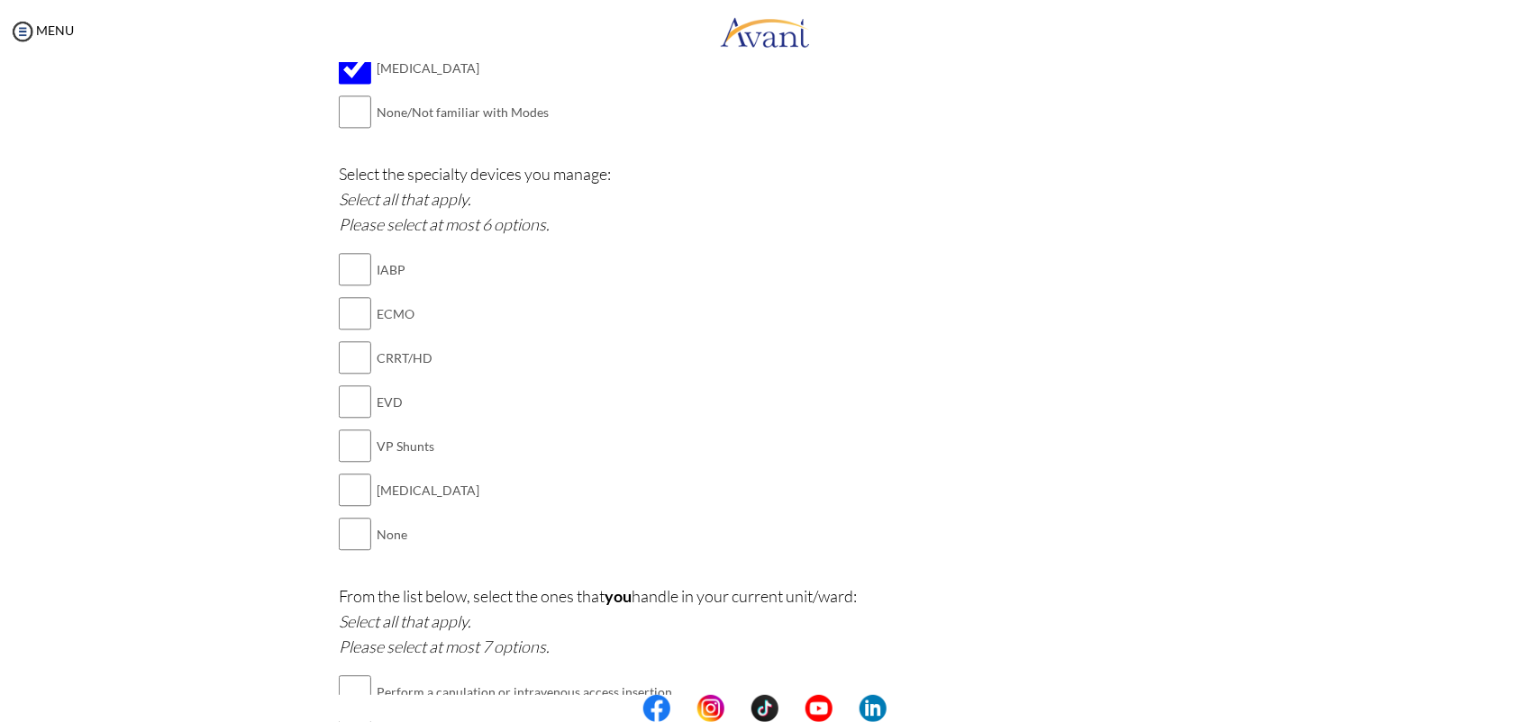
scroll to position [1835, 0]
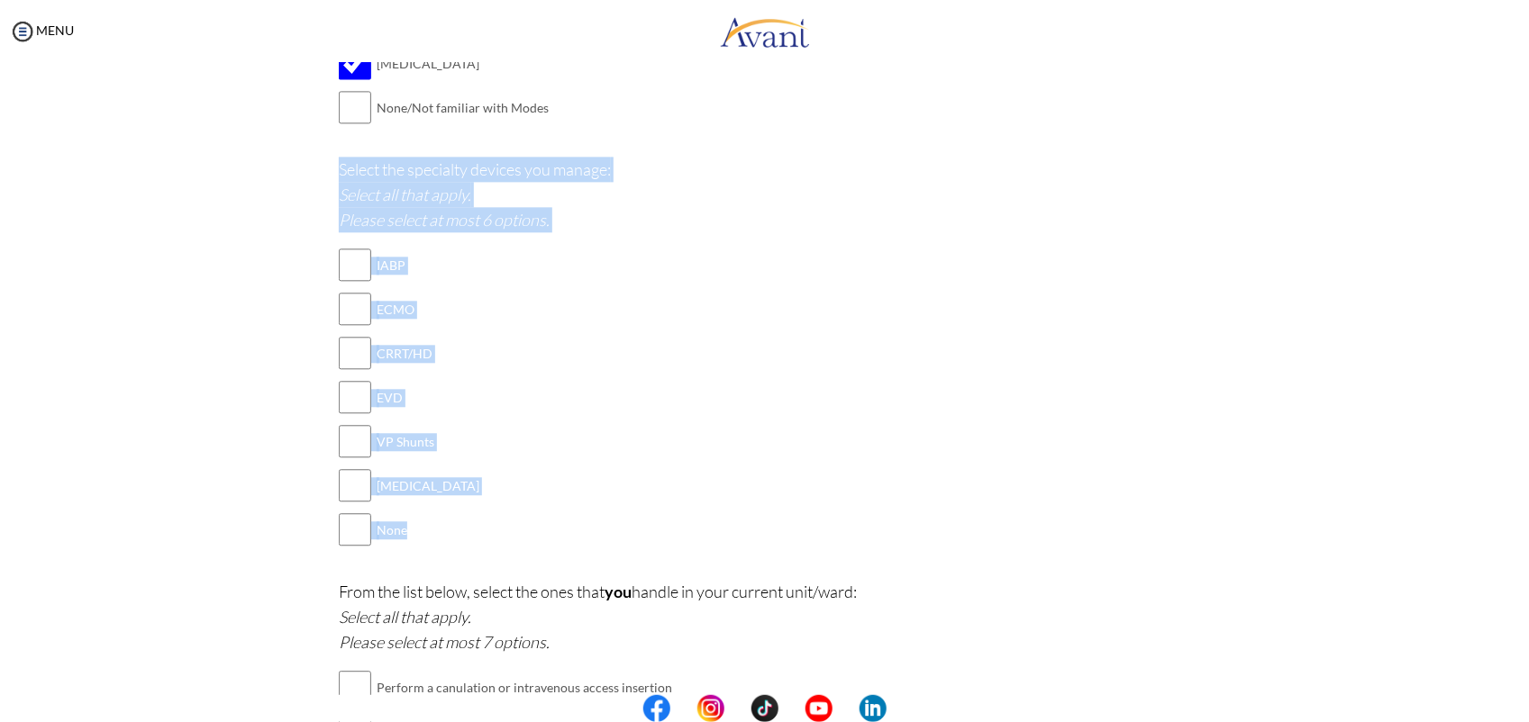
drag, startPoint x: 402, startPoint y: 523, endPoint x: 320, endPoint y: 168, distance: 364.3
copy div "Select the specialty devices you manage: Select all that apply. Please select a…"
click at [347, 266] on input "checkbox" at bounding box center [355, 265] width 32 height 36
checkbox input "true"
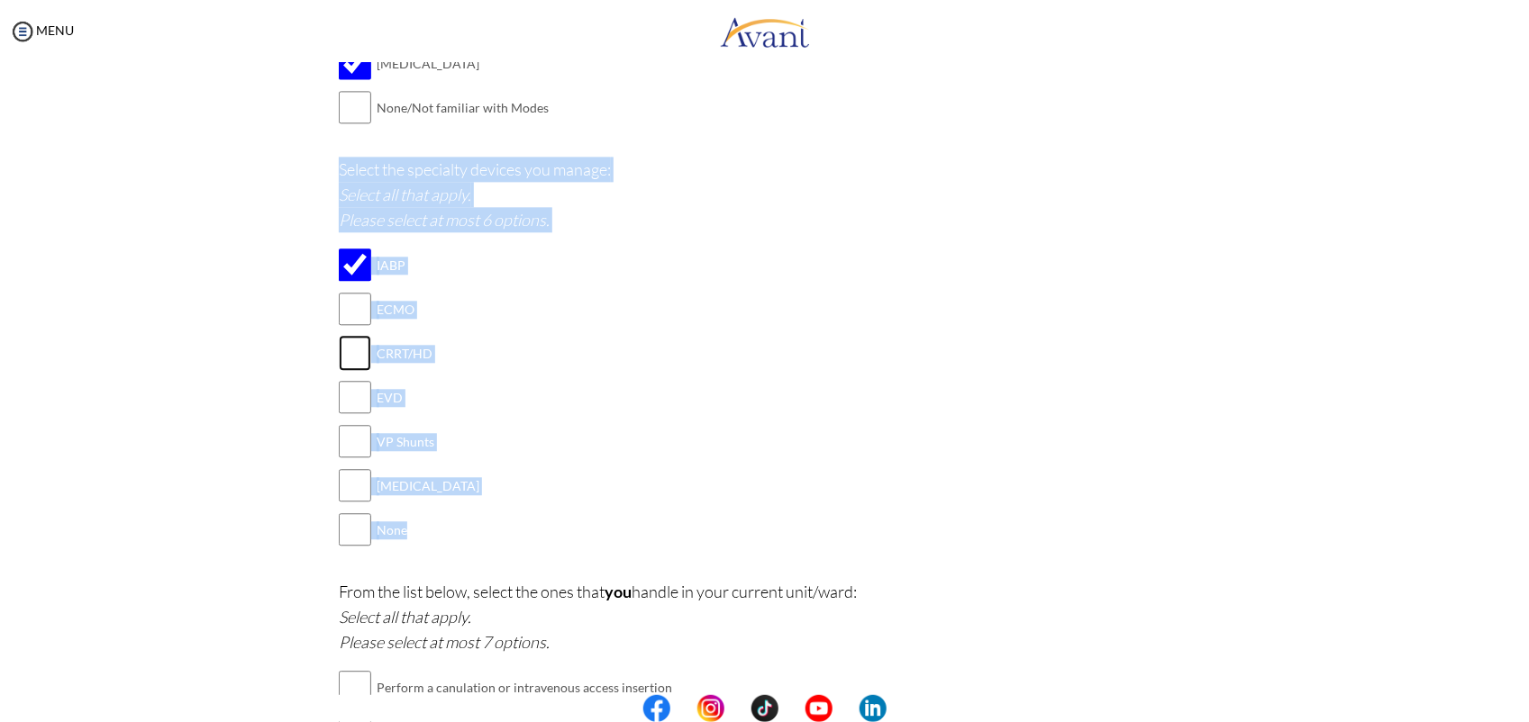
click at [345, 362] on input "checkbox" at bounding box center [355, 353] width 32 height 36
checkbox input "true"
click at [344, 304] on input "checkbox" at bounding box center [355, 309] width 32 height 36
checkbox input "true"
click at [342, 395] on input "checkbox" at bounding box center [355, 397] width 32 height 36
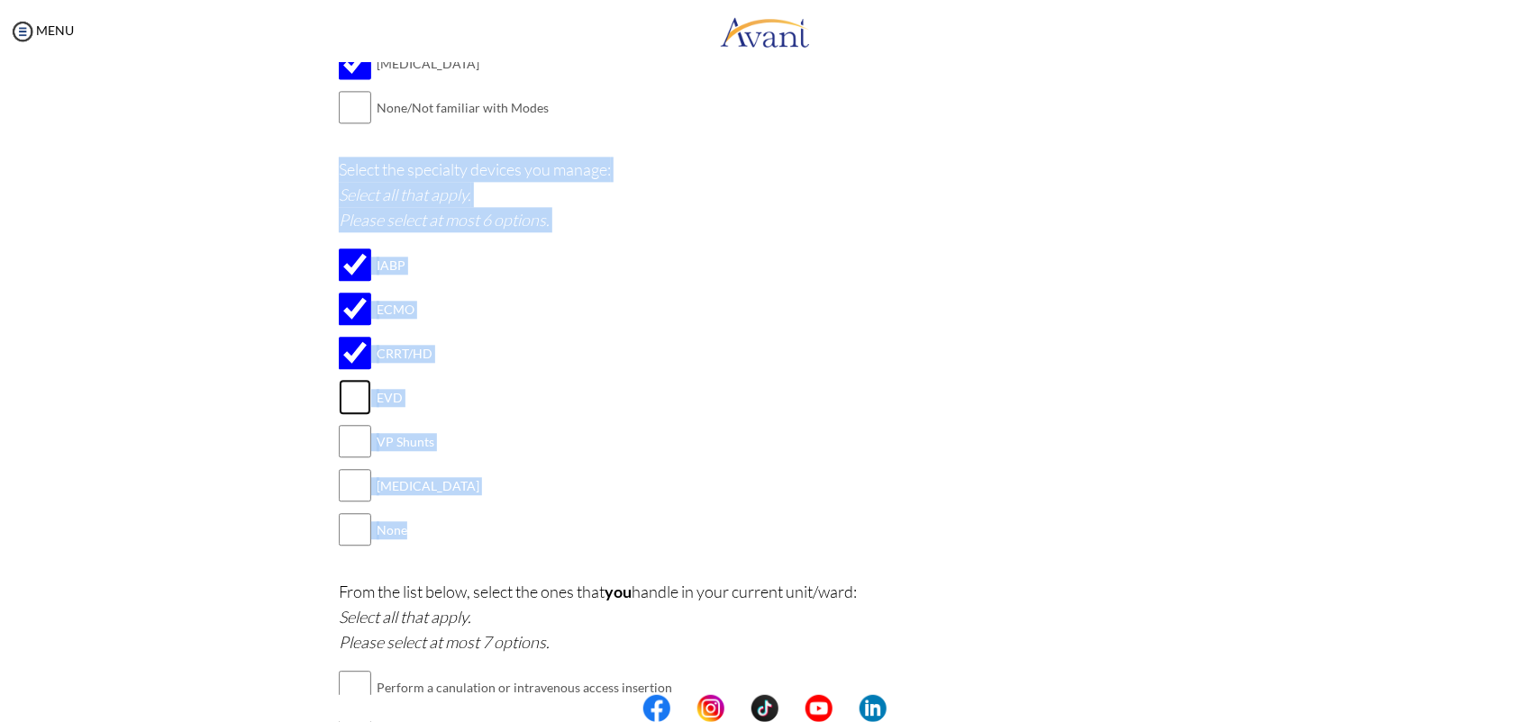
checkbox input "true"
click at [350, 441] on input "checkbox" at bounding box center [355, 441] width 32 height 36
checkbox input "true"
click at [350, 491] on input "checkbox" at bounding box center [355, 486] width 32 height 36
checkbox input "true"
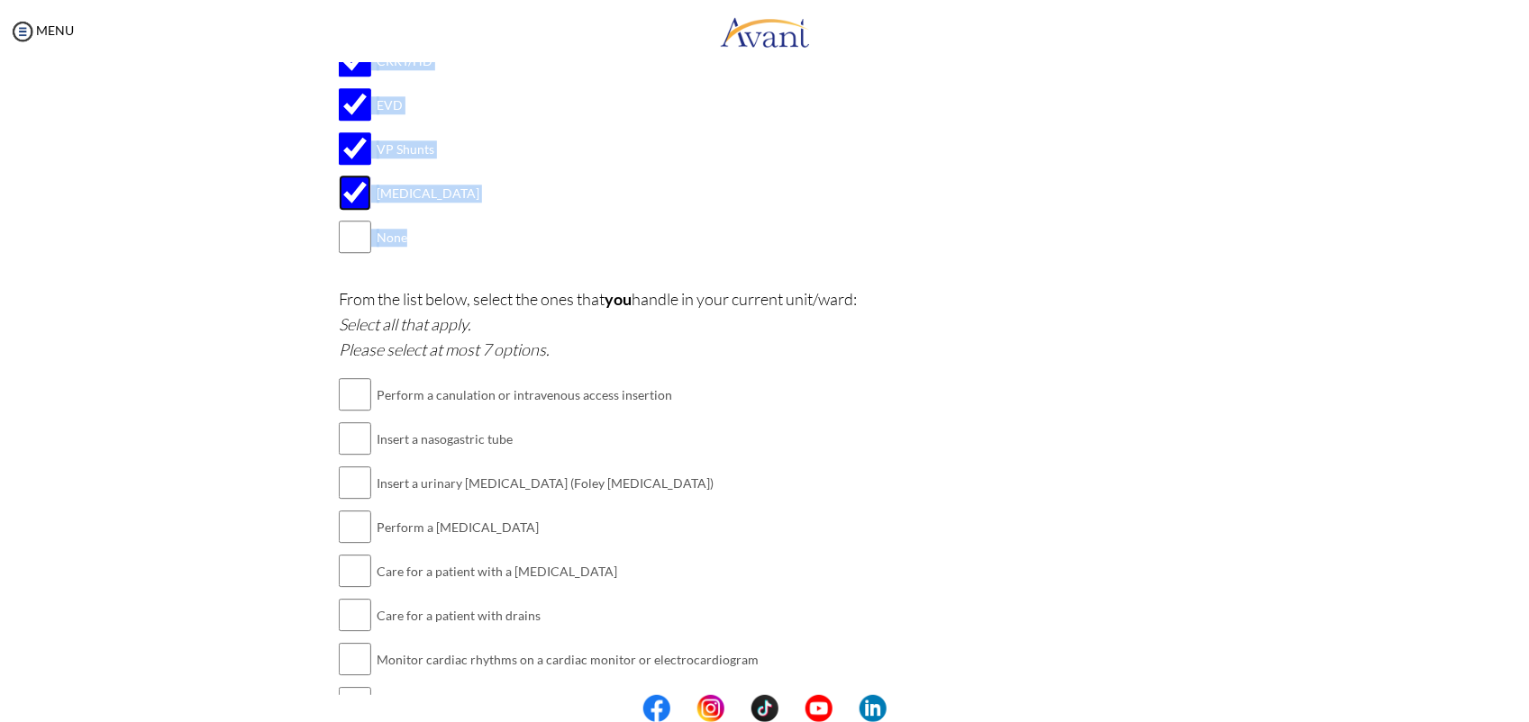
scroll to position [2232, 0]
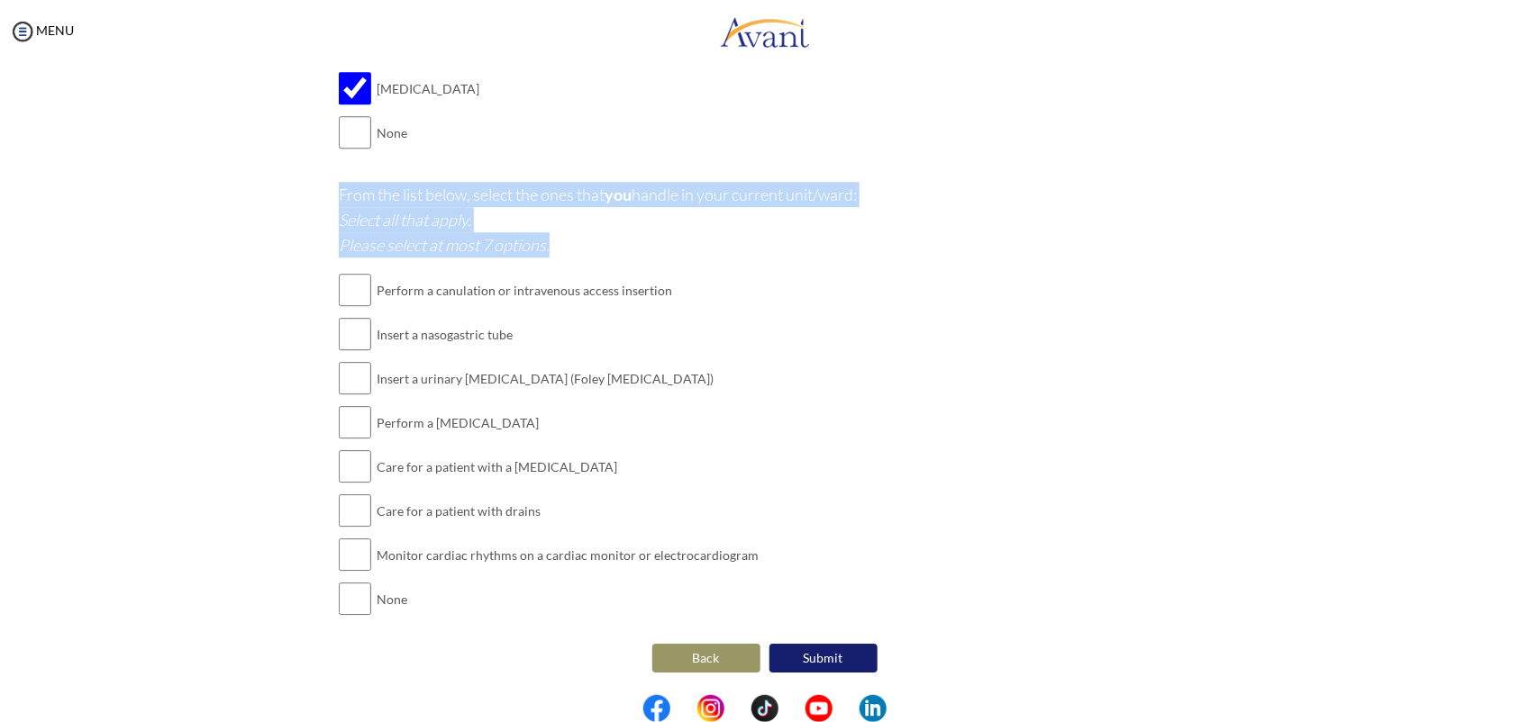
drag, startPoint x: 542, startPoint y: 246, endPoint x: 315, endPoint y: 189, distance: 234.0
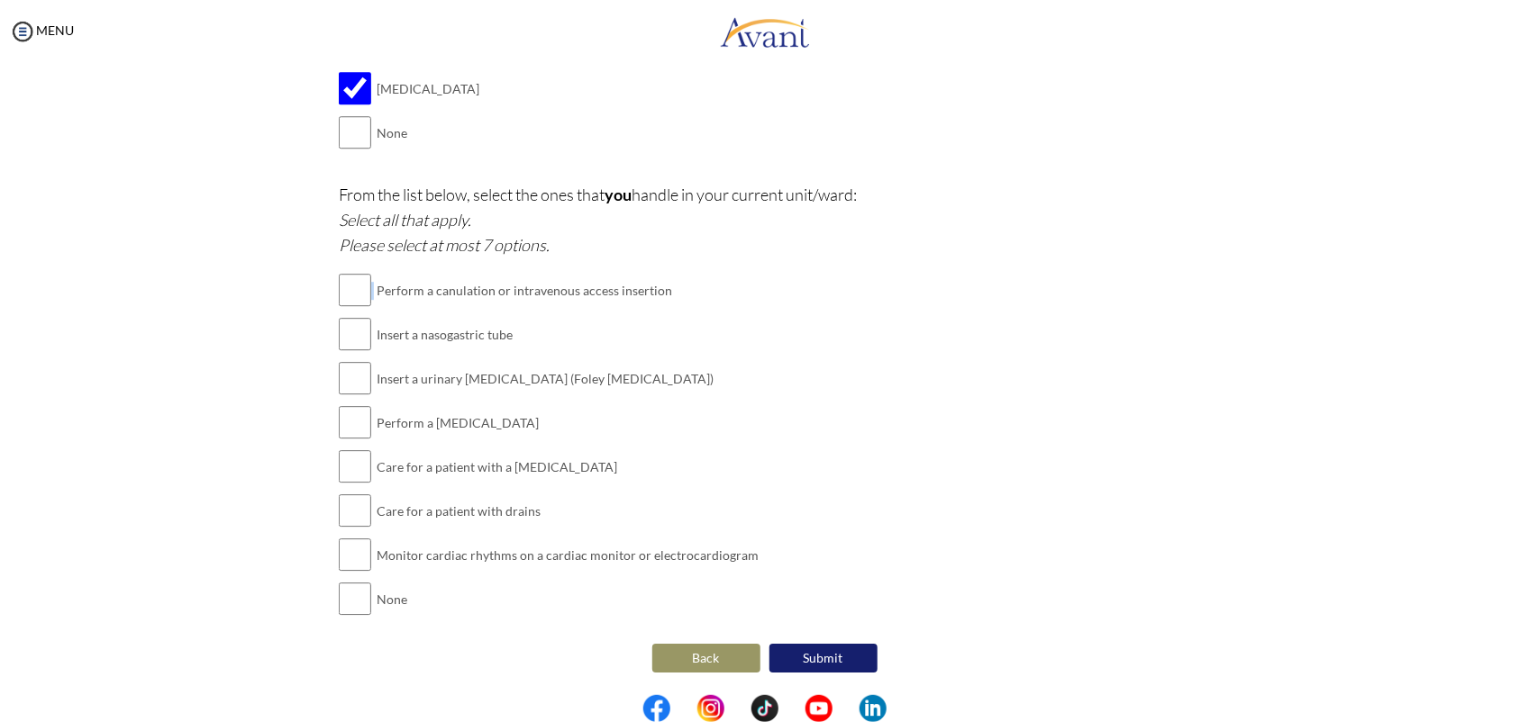
drag, startPoint x: 366, startPoint y: 284, endPoint x: 440, endPoint y: 628, distance: 351.9
click at [440, 577] on div "From the list below, select the ones that you handle in your current unit/ward:…" at bounding box center [764, 411] width 851 height 458
click at [344, 549] on input "checkbox" at bounding box center [355, 555] width 32 height 36
checkbox input "true"
click at [339, 503] on input "checkbox" at bounding box center [355, 511] width 32 height 36
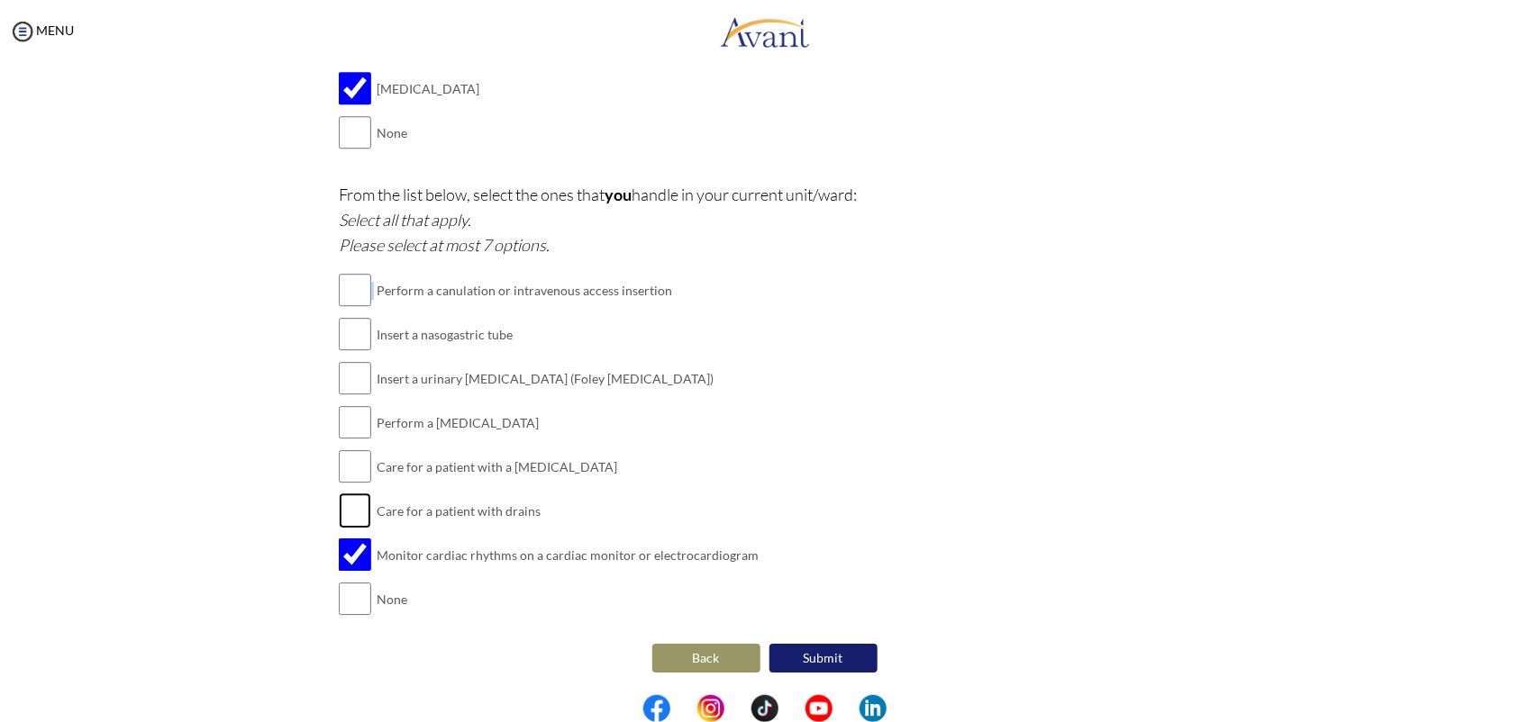
checkbox input "true"
click at [341, 467] on input "checkbox" at bounding box center [355, 467] width 32 height 36
checkbox input "true"
click at [339, 421] on input "checkbox" at bounding box center [355, 422] width 32 height 36
checkbox input "true"
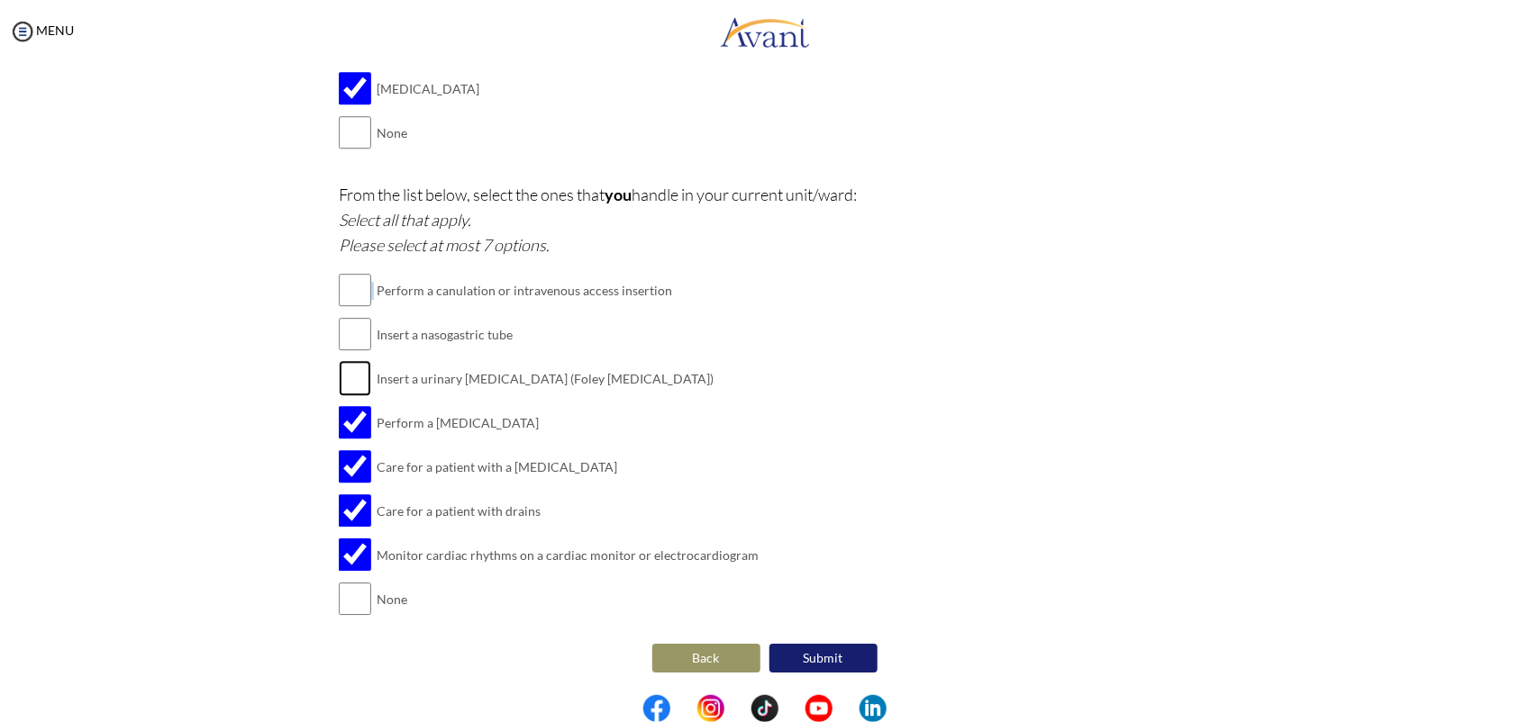
click at [341, 380] on input "checkbox" at bounding box center [355, 378] width 32 height 36
checkbox input "true"
click at [339, 331] on input "checkbox" at bounding box center [355, 334] width 32 height 36
checkbox input "true"
click at [348, 279] on input "checkbox" at bounding box center [355, 290] width 32 height 36
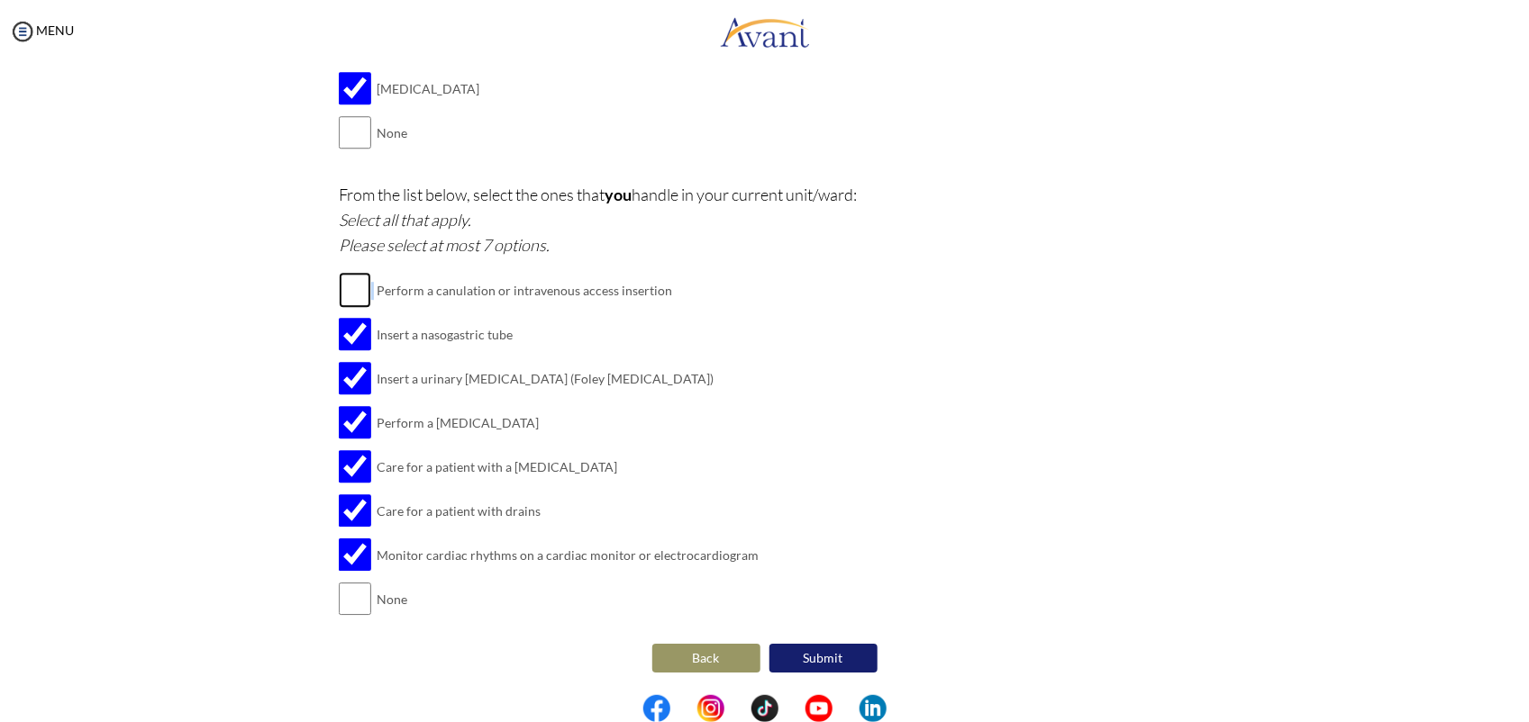
checkbox input "true"
click at [405, 577] on td "None" at bounding box center [568, 599] width 382 height 44
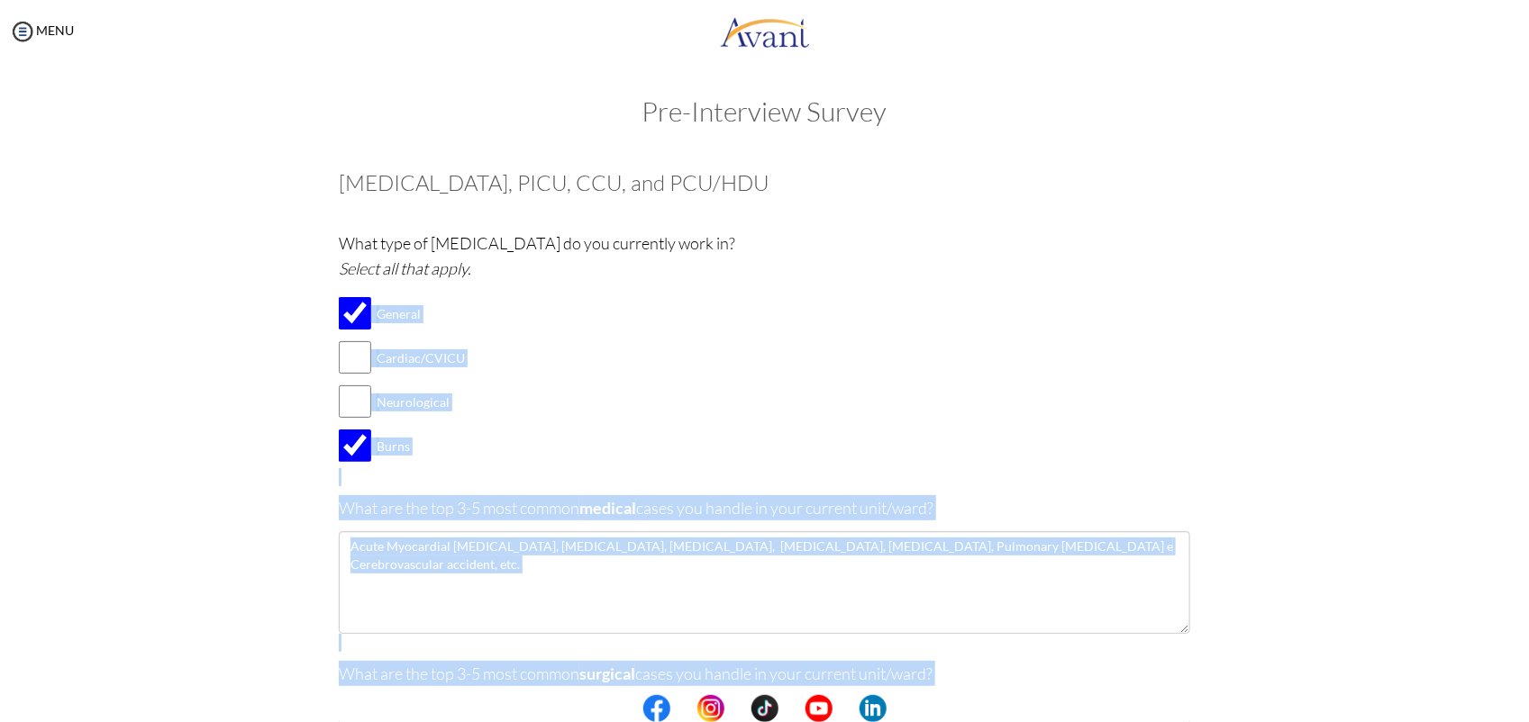
scroll to position [0, 0]
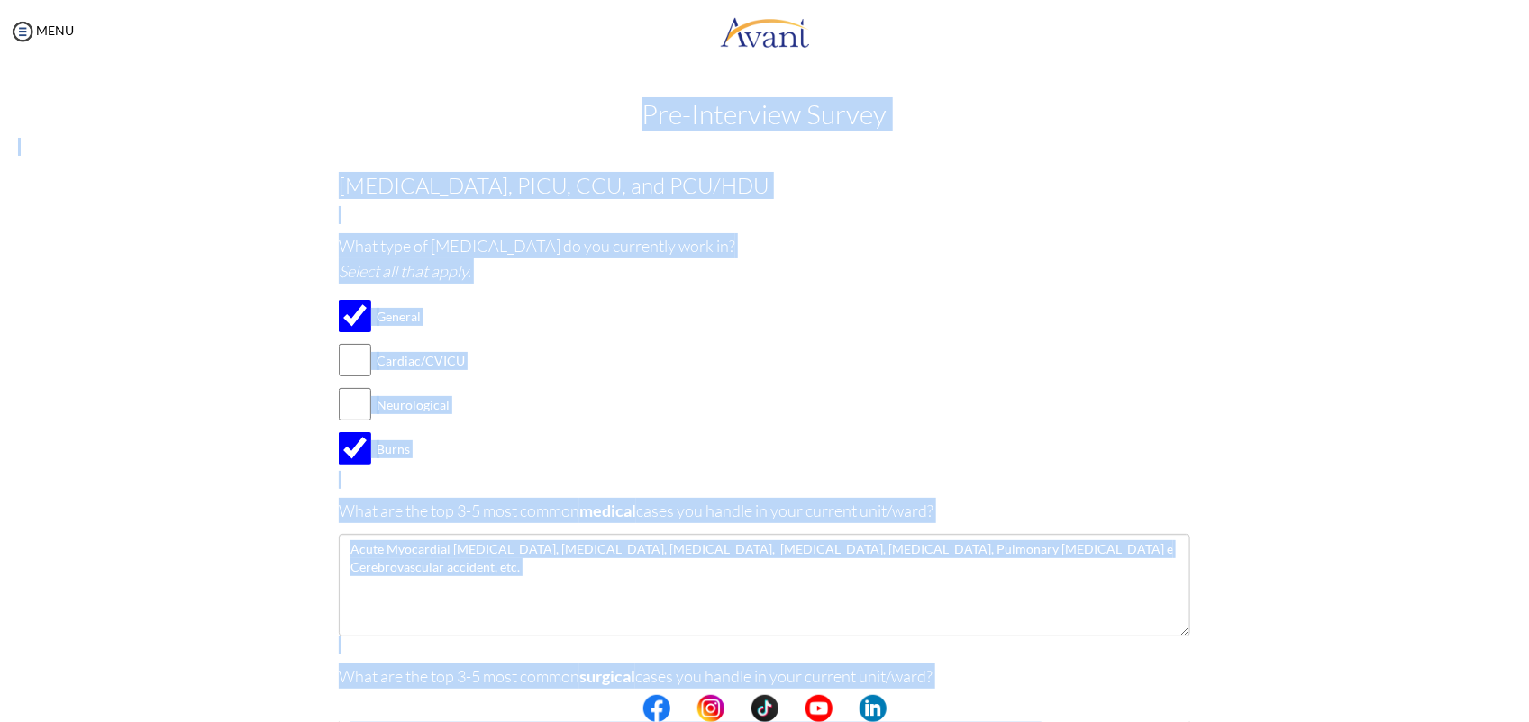
drag, startPoint x: 387, startPoint y: 632, endPoint x: 361, endPoint y: 73, distance: 560.0
click at [361, 73] on div "My Status What is the next step? We would like you to watch the introductory vi…" at bounding box center [764, 424] width 1529 height 722
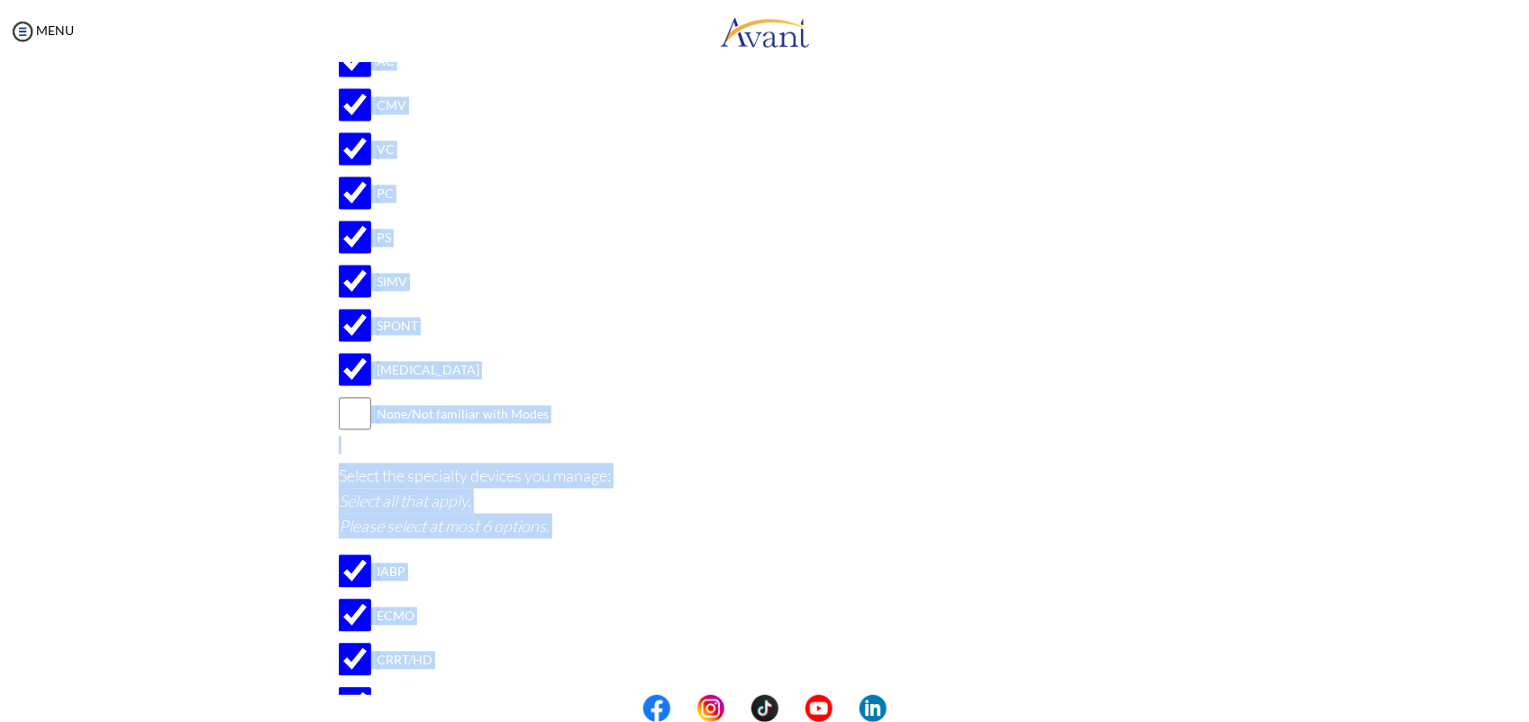
scroll to position [2232, 0]
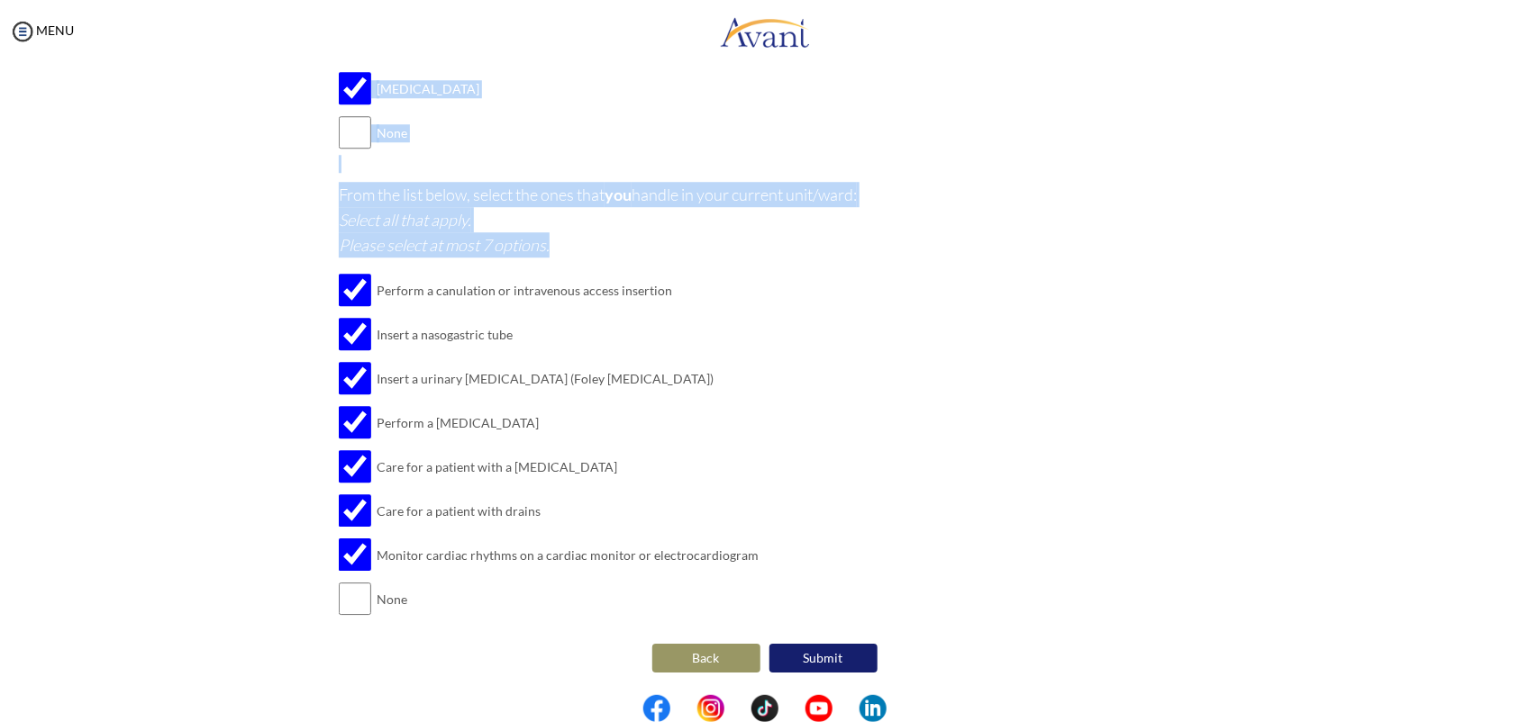
click at [826, 577] on button "Submit" at bounding box center [823, 658] width 108 height 29
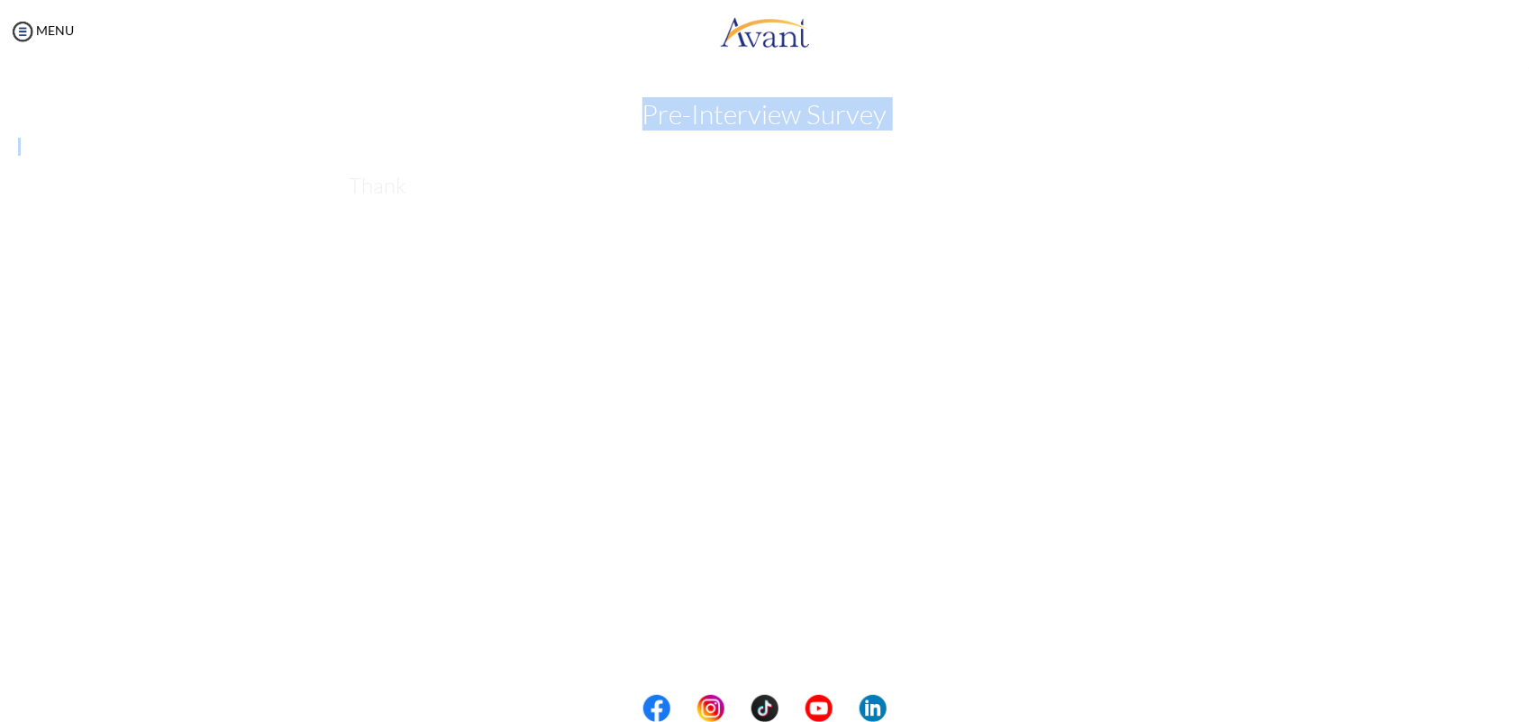
scroll to position [0, 0]
